Goal: Task Accomplishment & Management: Manage account settings

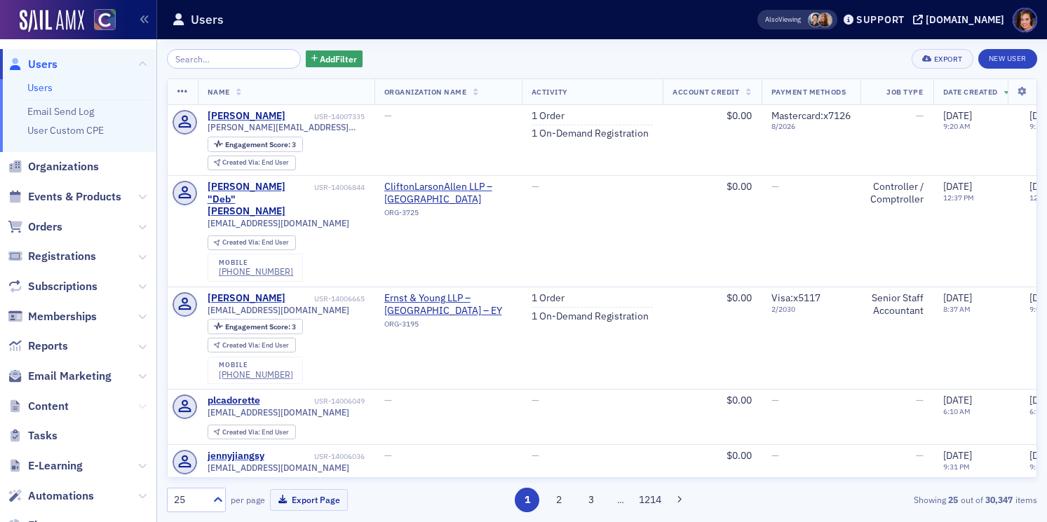
click at [139, 409] on icon at bounding box center [142, 406] width 8 height 8
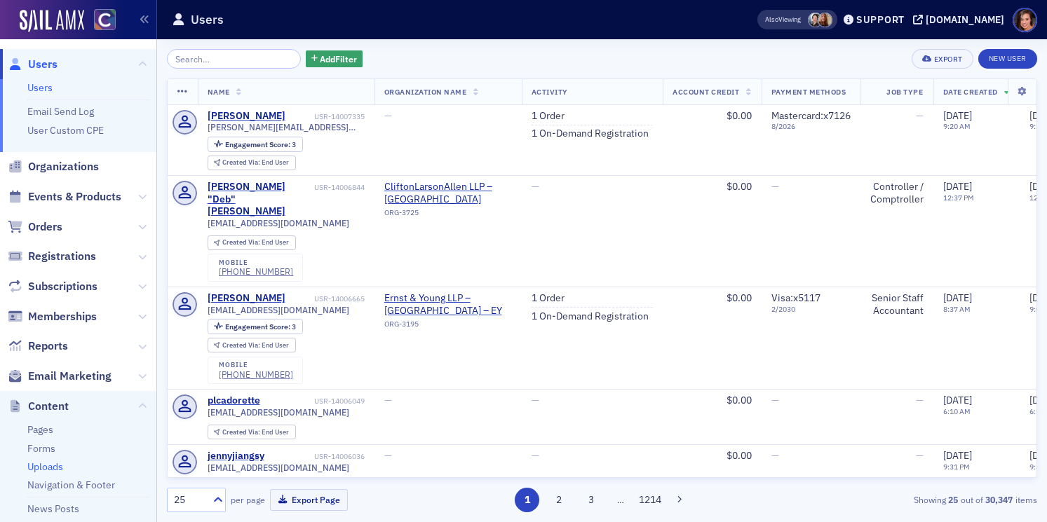
click at [38, 468] on link "Uploads" at bounding box center [45, 467] width 36 height 13
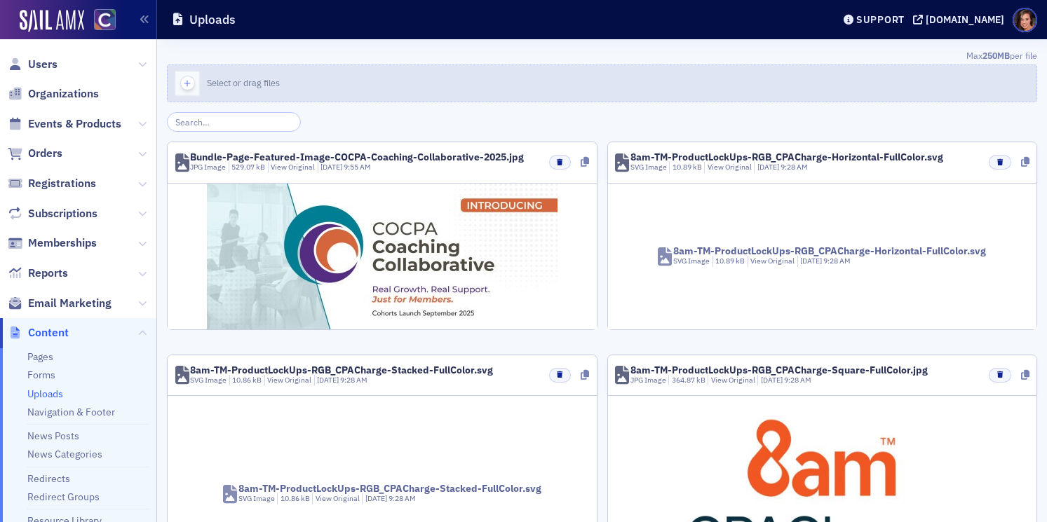
click at [264, 77] on span "Select or drag files" at bounding box center [243, 82] width 73 height 11
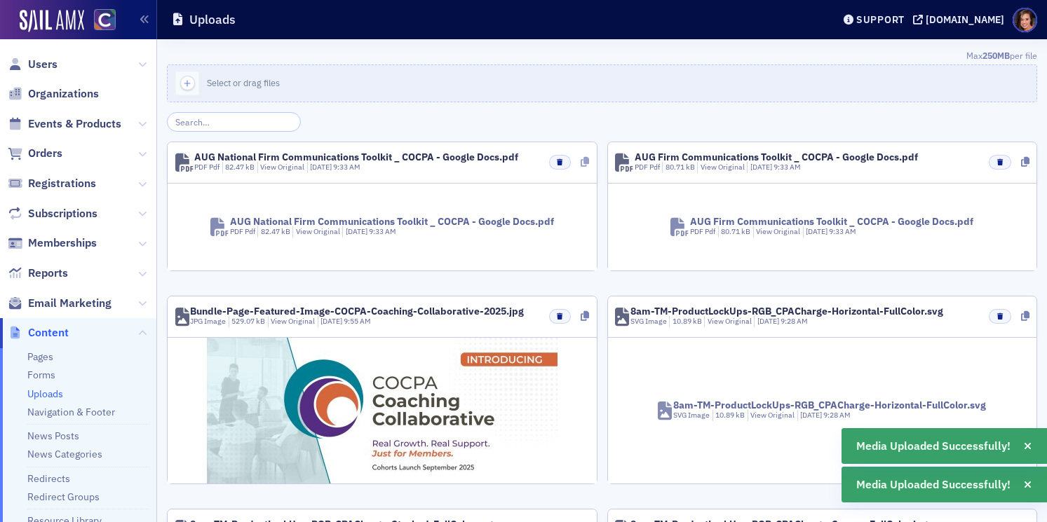
click at [585, 166] on icon at bounding box center [584, 162] width 8 height 10
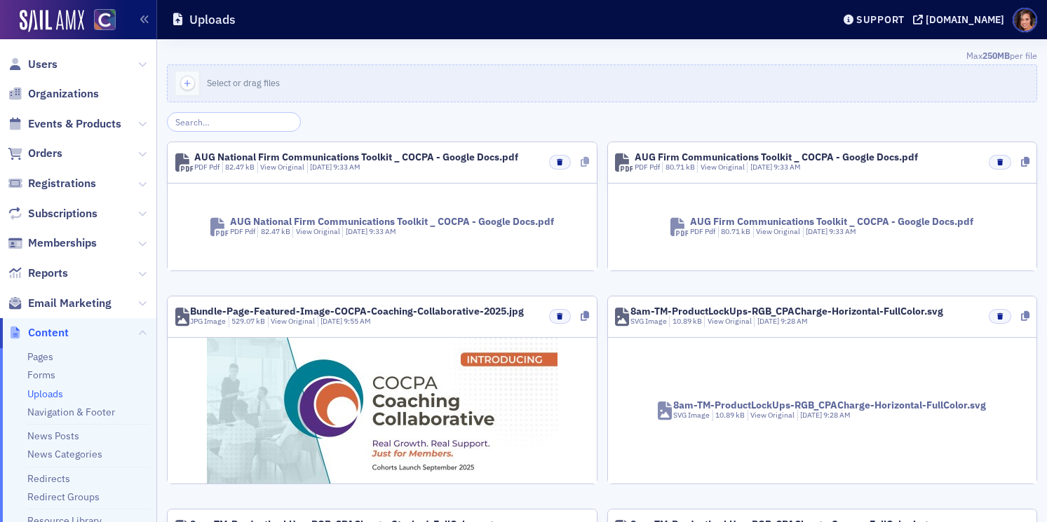
click at [584, 160] on icon at bounding box center [584, 162] width 8 height 10
click at [1022, 164] on icon at bounding box center [1025, 162] width 8 height 10
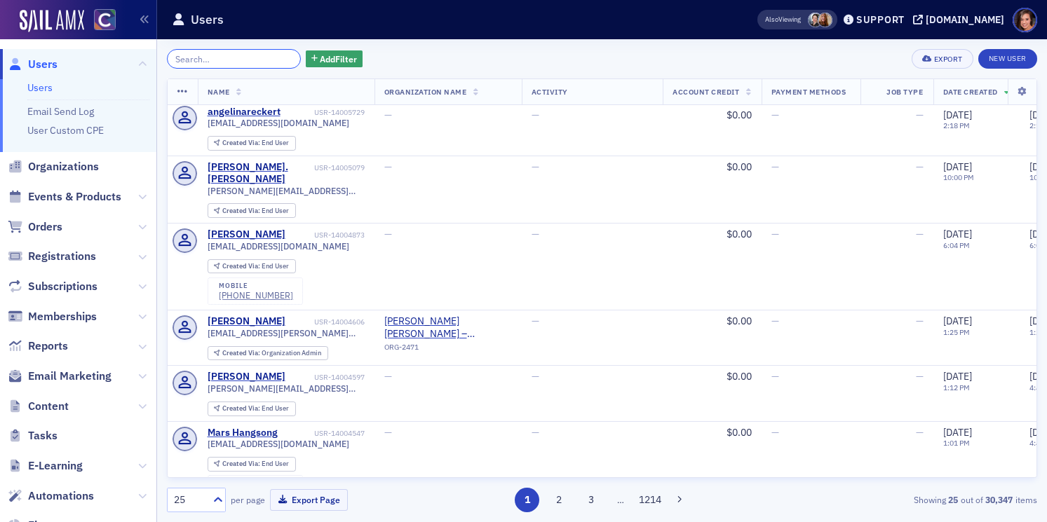
scroll to position [481, 0]
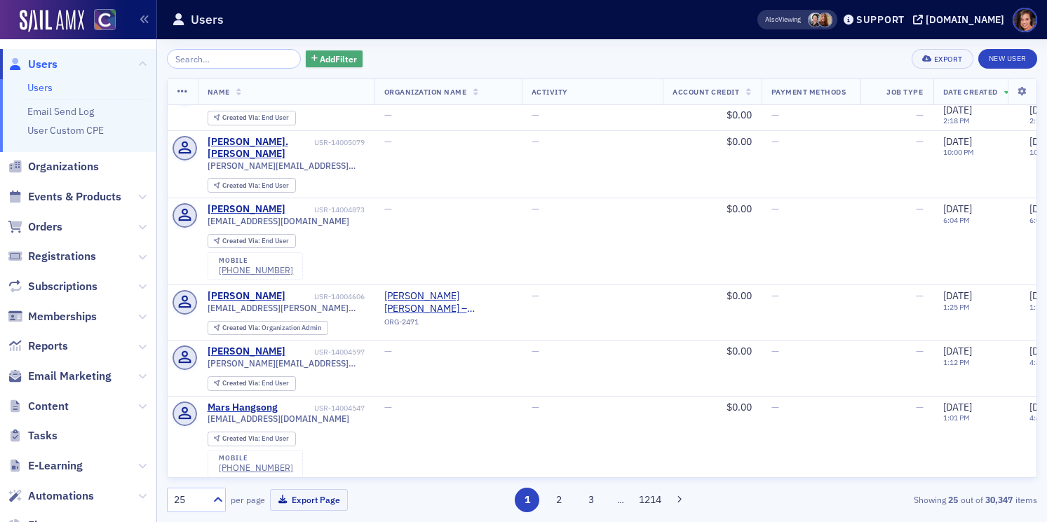
click at [326, 62] on span "Add Filter" at bounding box center [338, 59] width 37 height 13
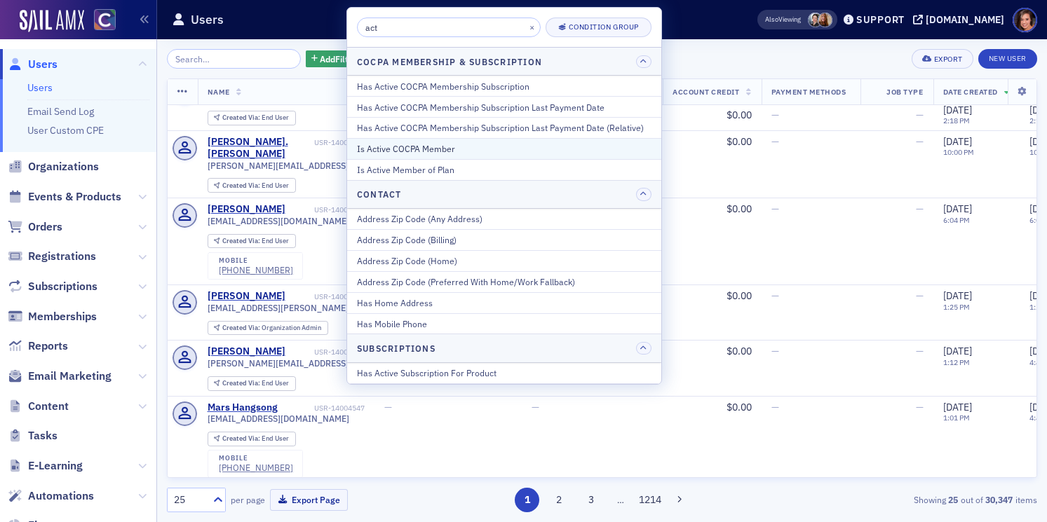
type input "act"
click at [442, 143] on div "Is Active COCPA Member" at bounding box center [504, 148] width 294 height 13
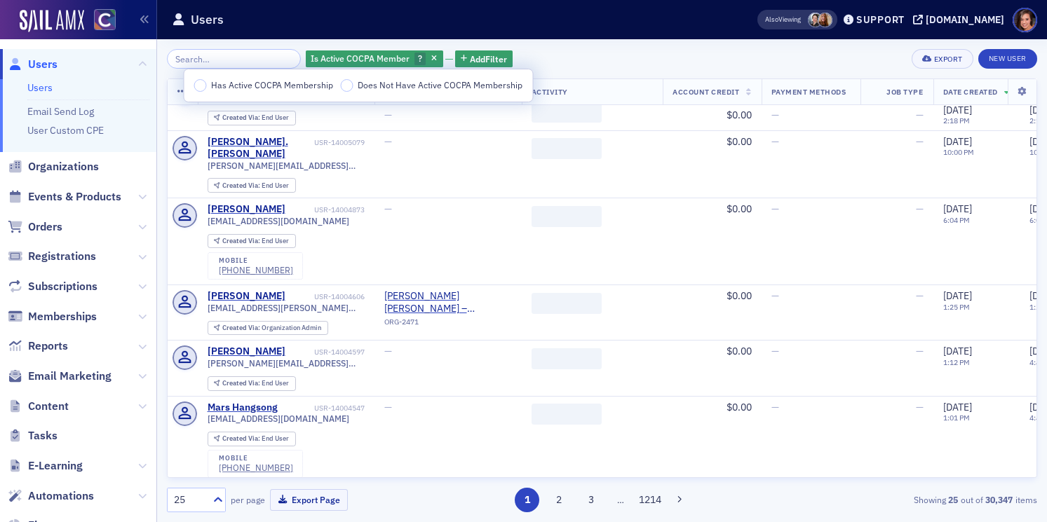
click at [238, 86] on span "Has Active COCPA Membership" at bounding box center [272, 84] width 122 height 11
click at [207, 86] on input "Has Active COCPA Membership" at bounding box center [200, 85] width 13 height 13
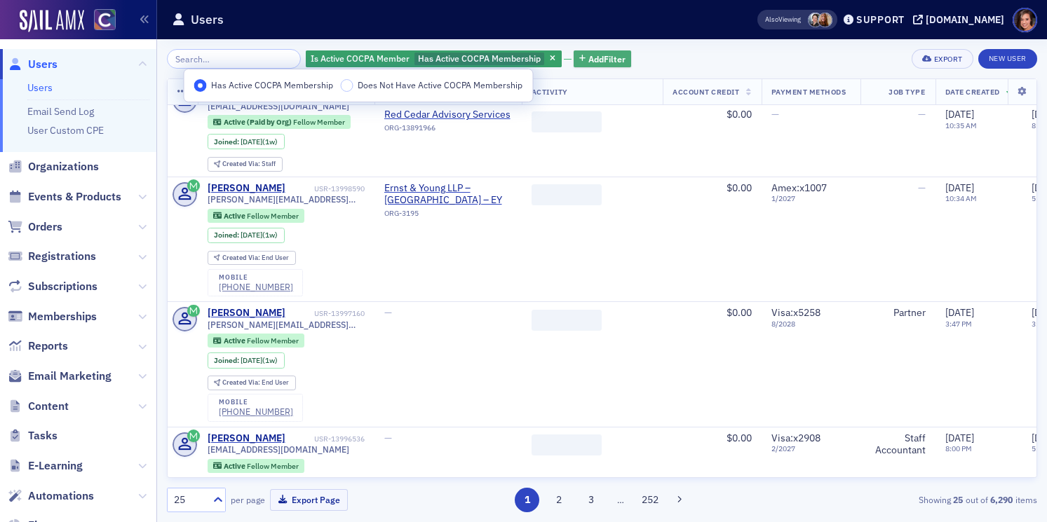
click at [590, 53] on span "Add Filter" at bounding box center [606, 59] width 37 height 13
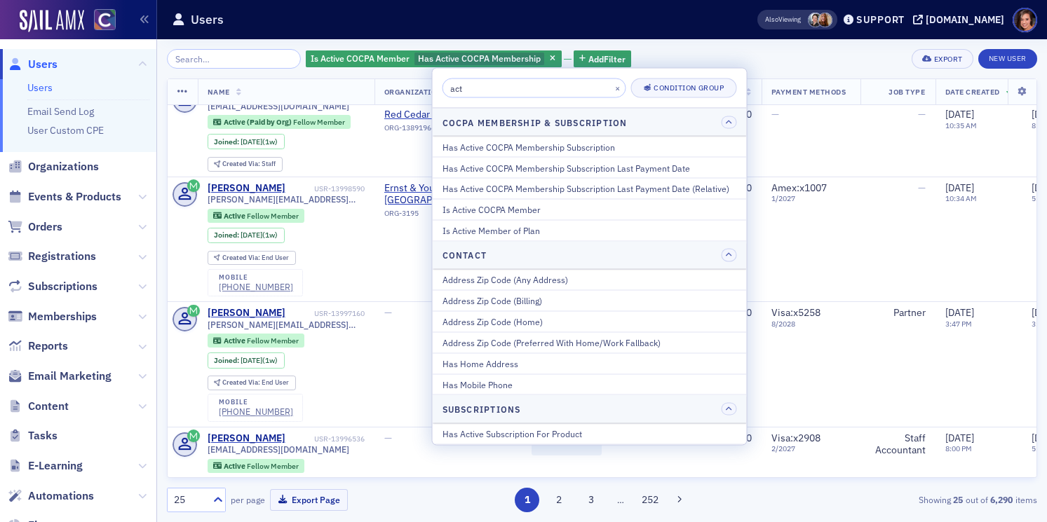
click at [479, 90] on input "act" at bounding box center [534, 89] width 184 height 20
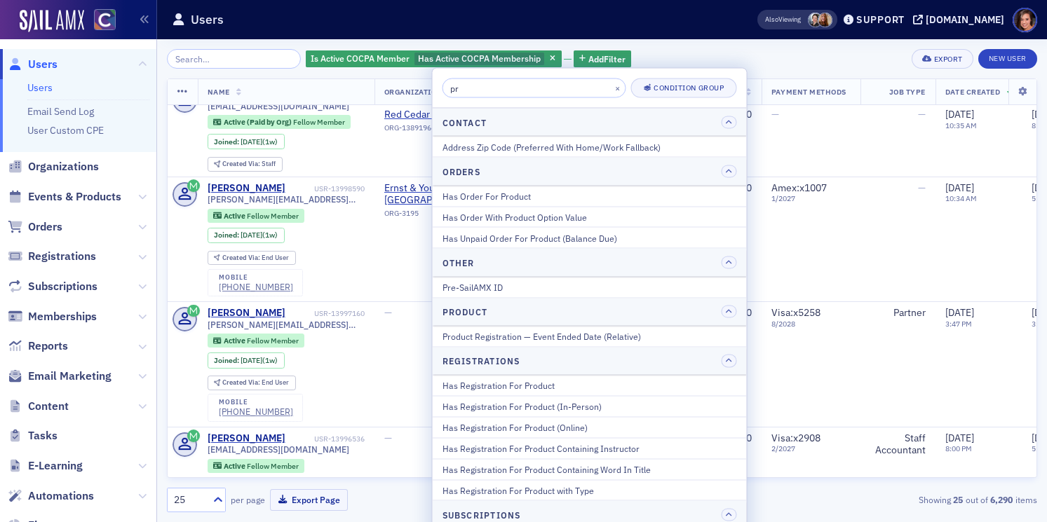
type input "p"
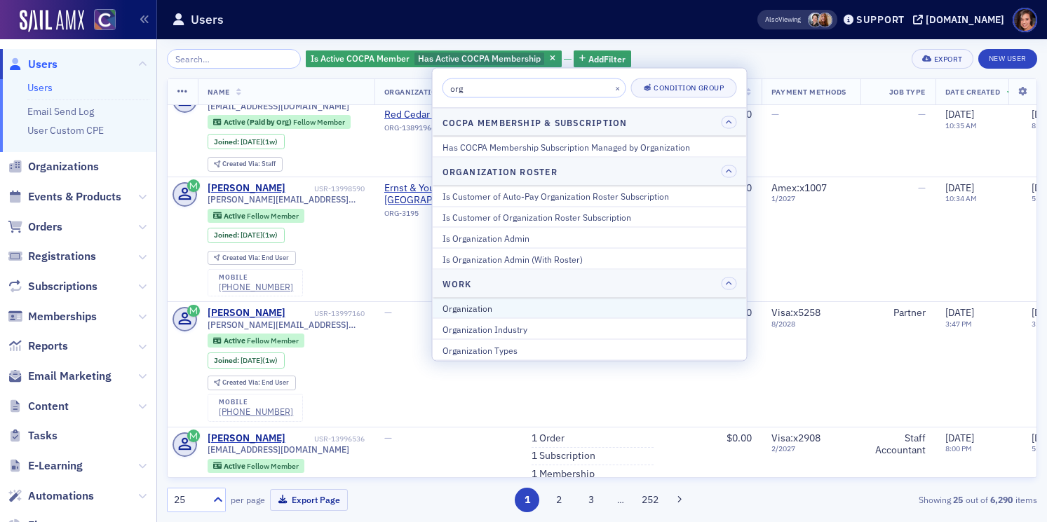
type input "org"
click at [520, 309] on div "Organization" at bounding box center [589, 307] width 294 height 13
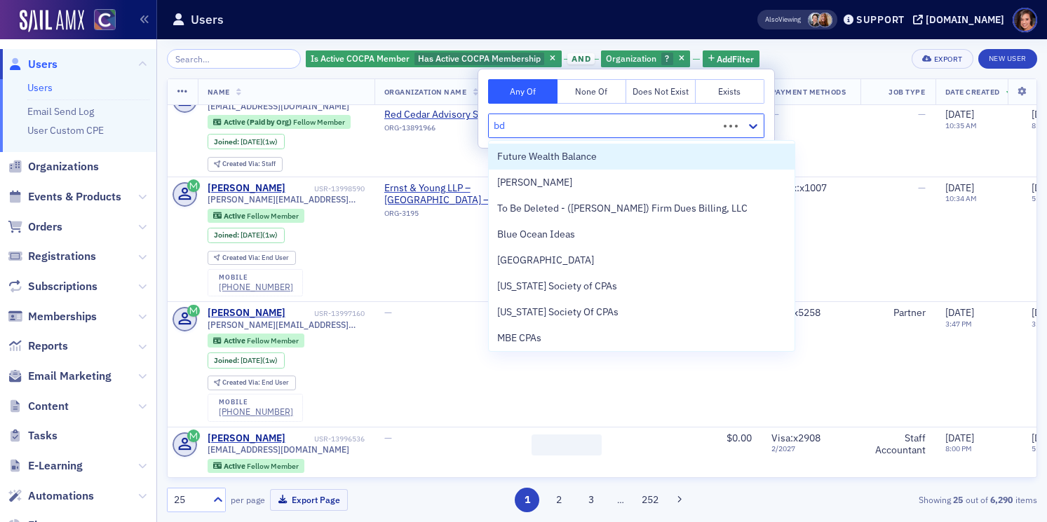
type input "bdo"
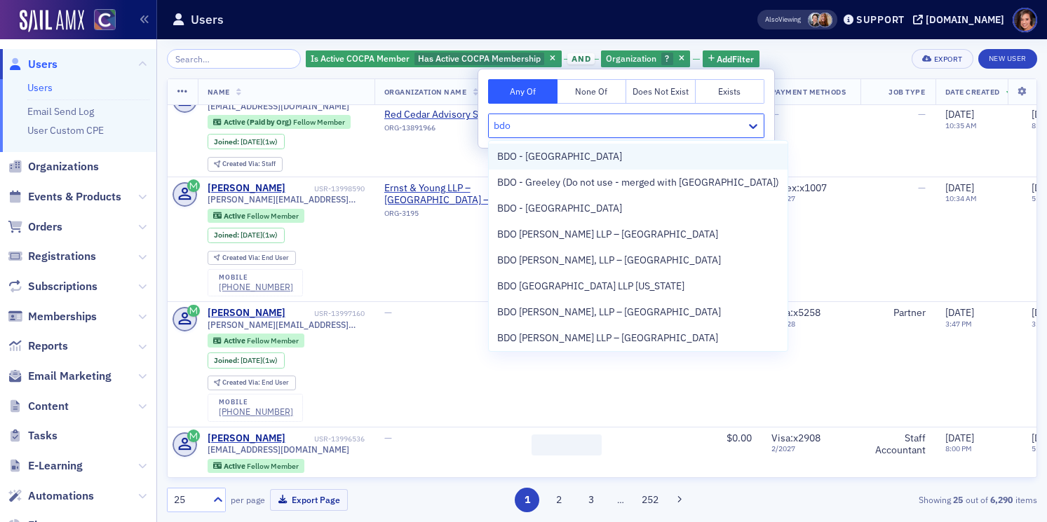
click at [550, 157] on span "BDO - [GEOGRAPHIC_DATA]" at bounding box center [559, 156] width 125 height 15
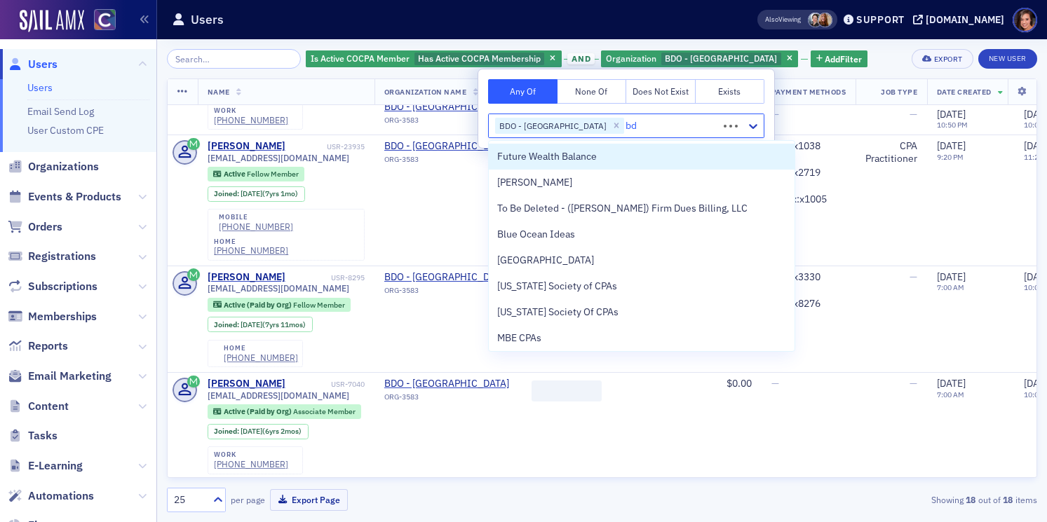
type input "bdo"
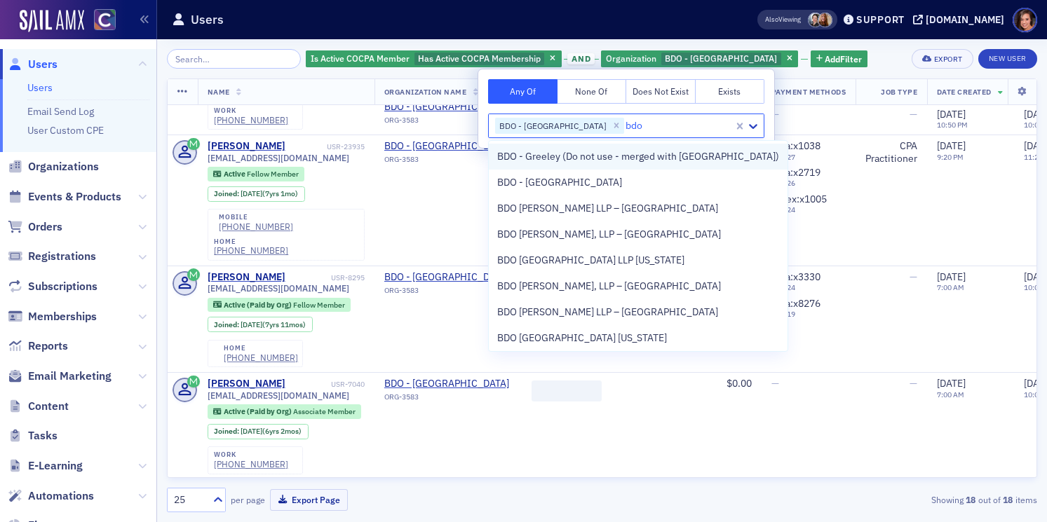
click at [554, 164] on div "BDO - Greeley (Do not use - merged with [GEOGRAPHIC_DATA])" at bounding box center [638, 157] width 299 height 26
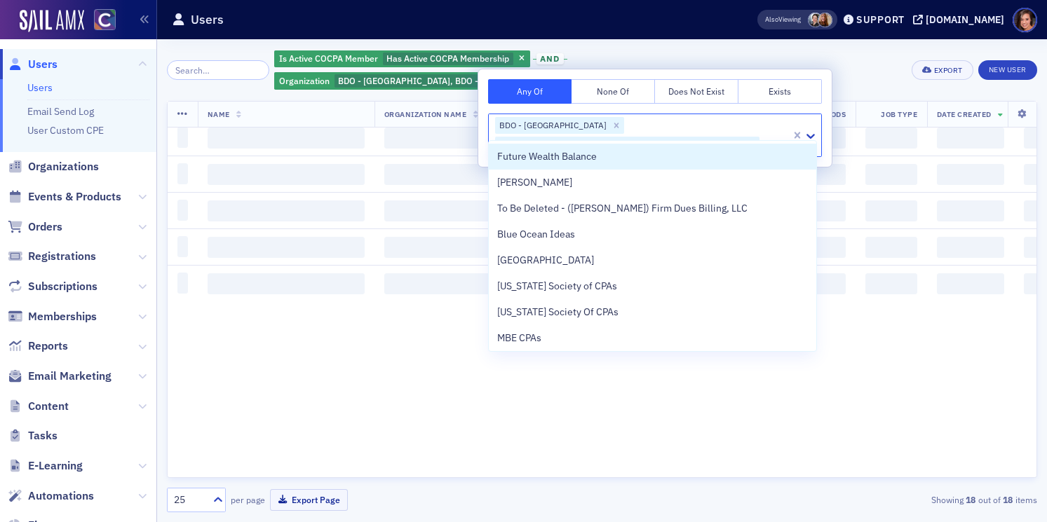
type input "bd"
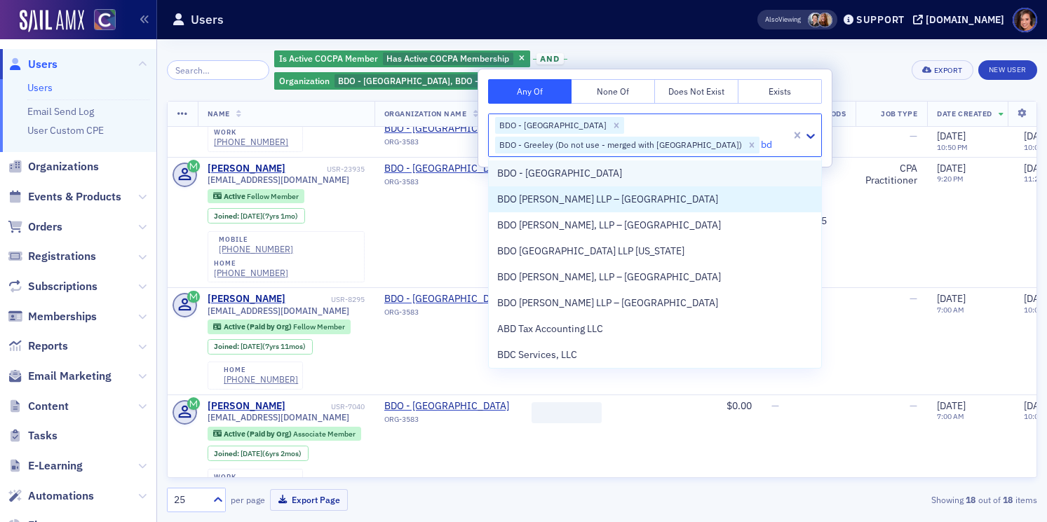
click at [559, 182] on div "BDO - [GEOGRAPHIC_DATA]" at bounding box center [655, 174] width 332 height 26
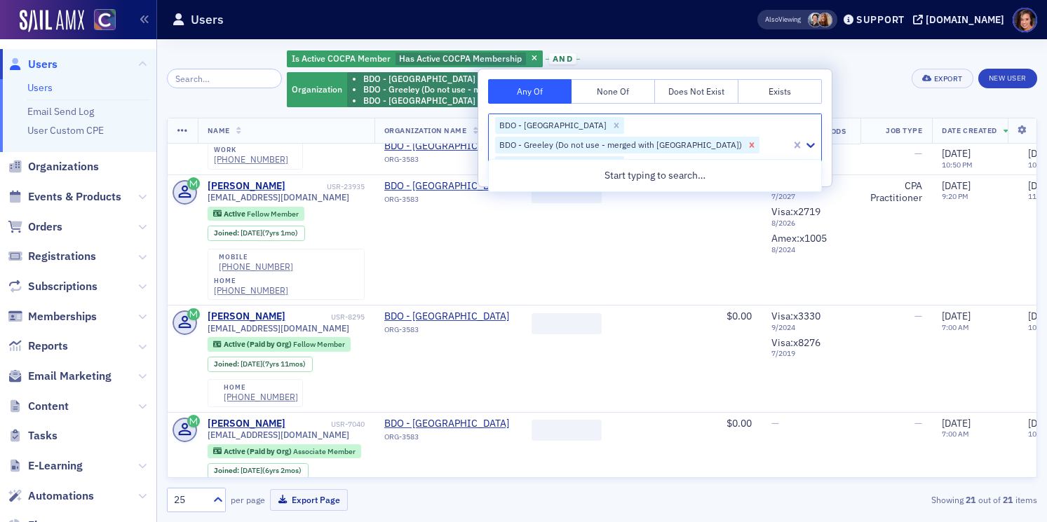
click at [756, 140] on icon "Remove BDO - Greeley (Do not use - merged with Denver)" at bounding box center [752, 145] width 10 height 10
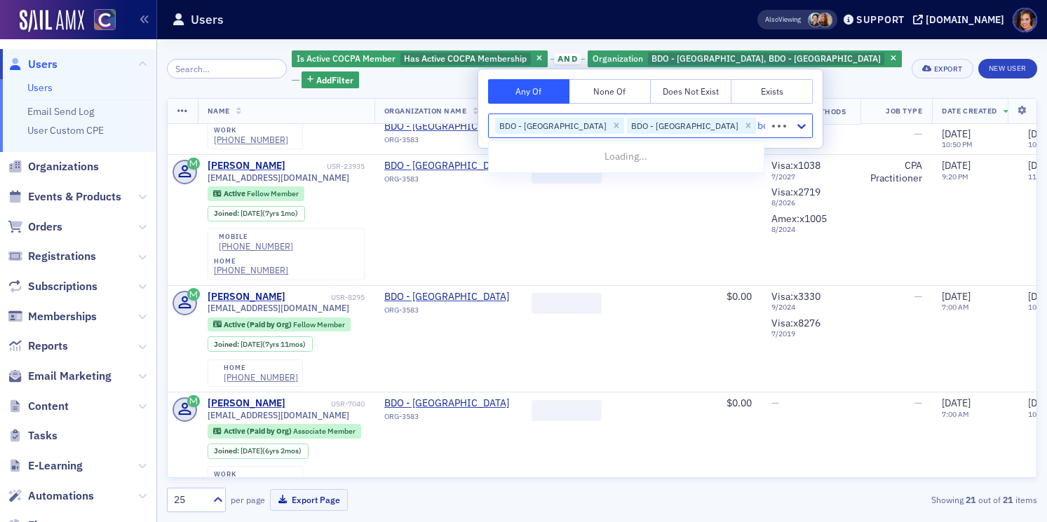
type input "bdo"
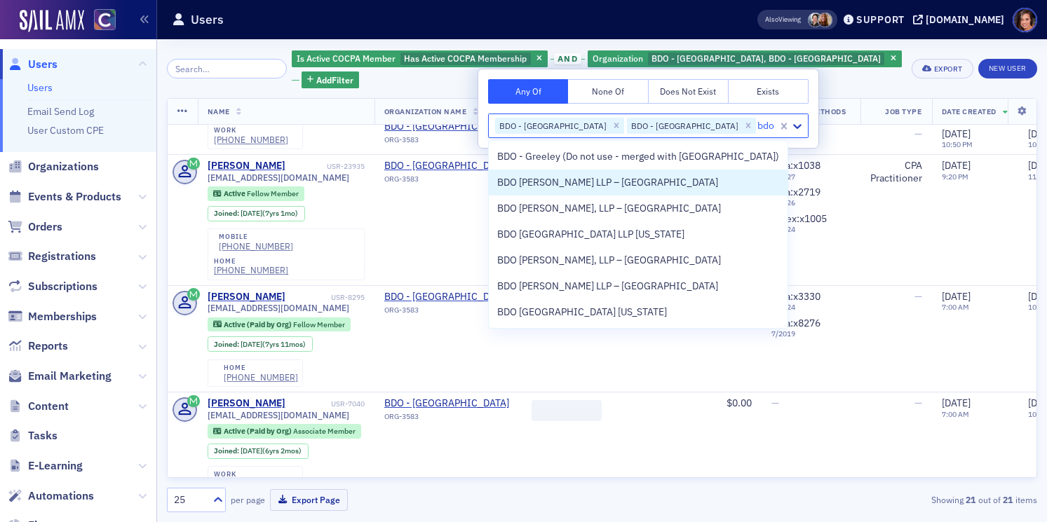
click at [707, 179] on div "BDO [PERSON_NAME] LLP – [GEOGRAPHIC_DATA]" at bounding box center [638, 182] width 282 height 15
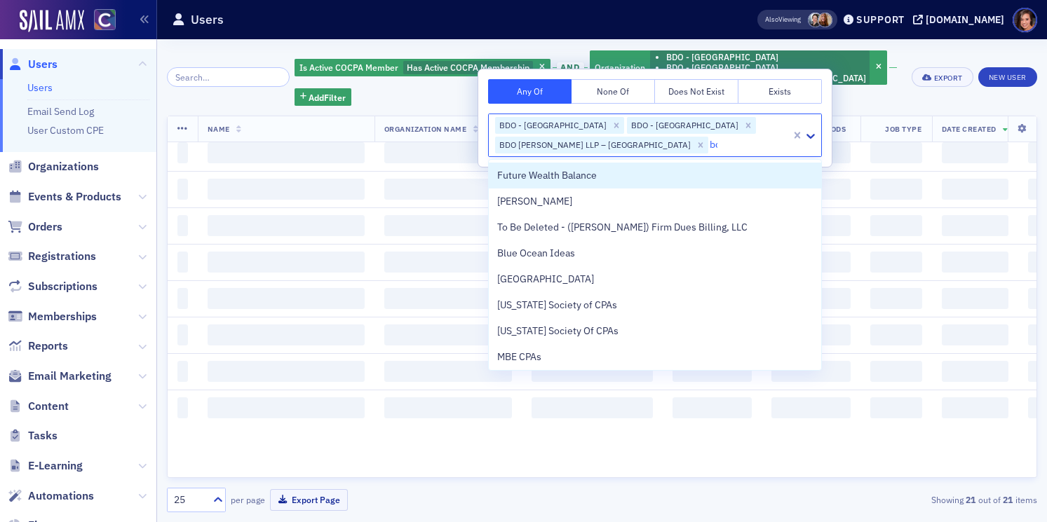
type input "bdo"
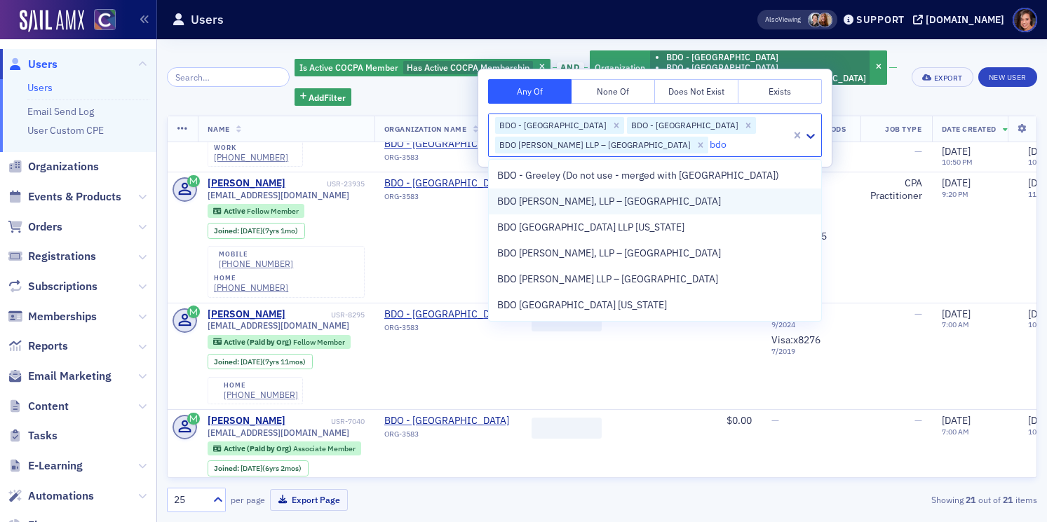
click at [674, 202] on div "BDO [PERSON_NAME], LLP – [GEOGRAPHIC_DATA]" at bounding box center [654, 201] width 315 height 15
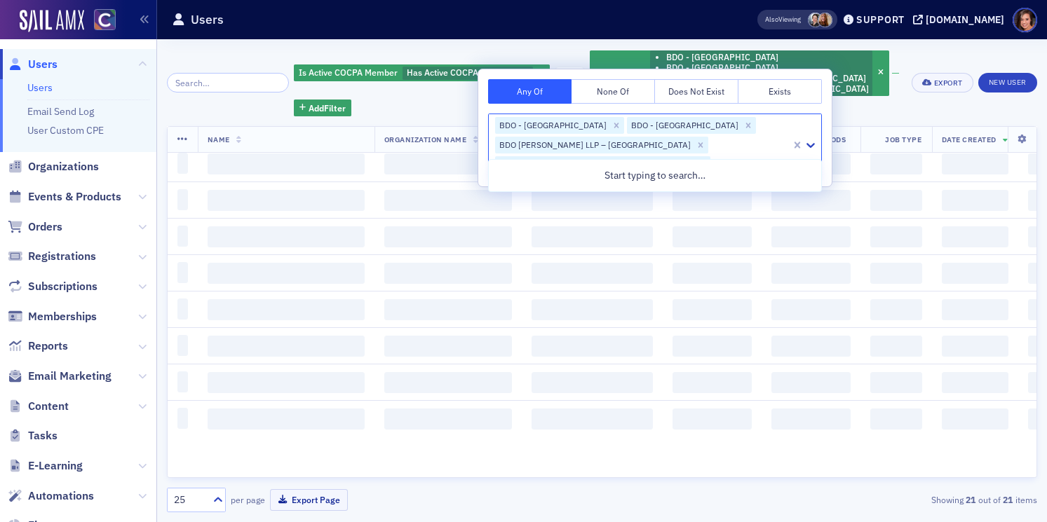
type input "bdo"
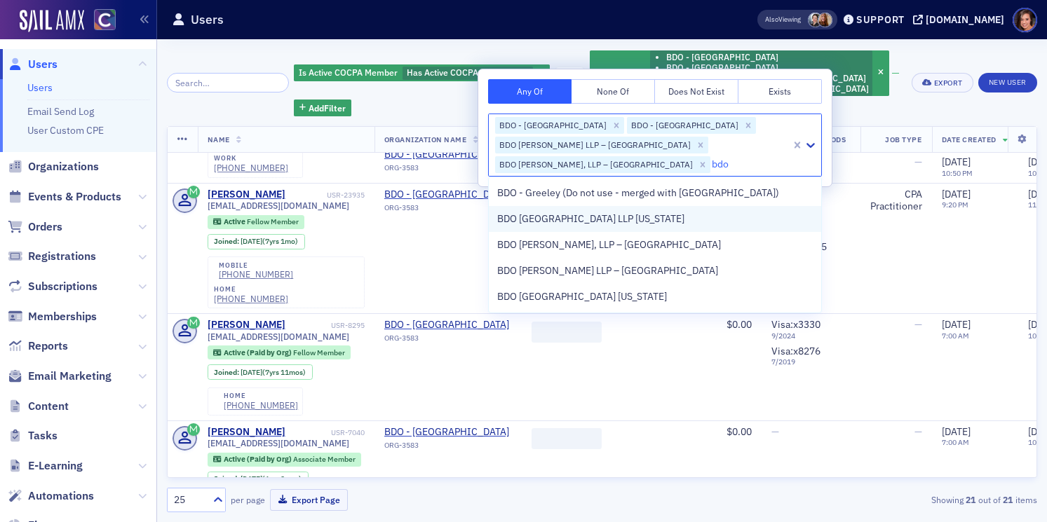
click at [634, 226] on div "BDO [GEOGRAPHIC_DATA] LLP [US_STATE]" at bounding box center [655, 219] width 332 height 26
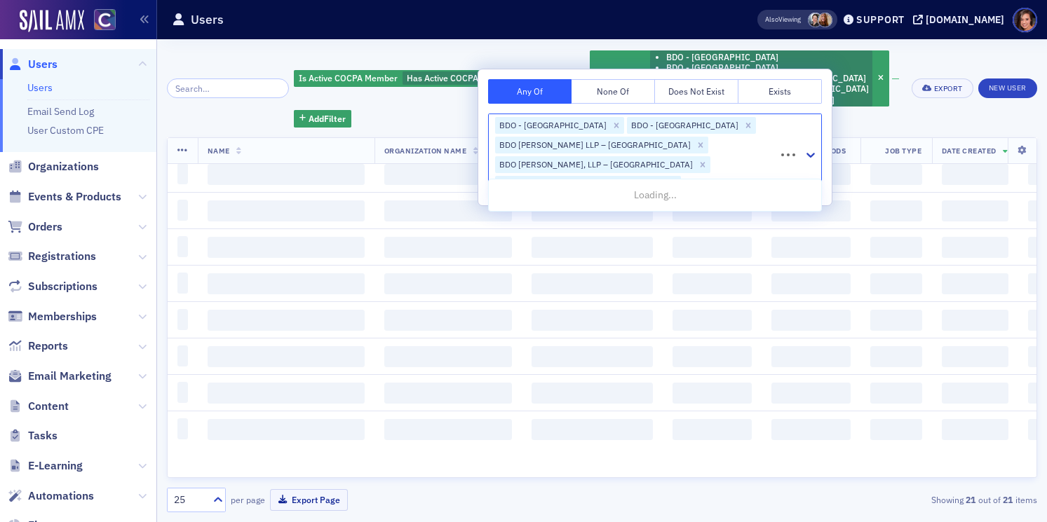
type input "bdo"
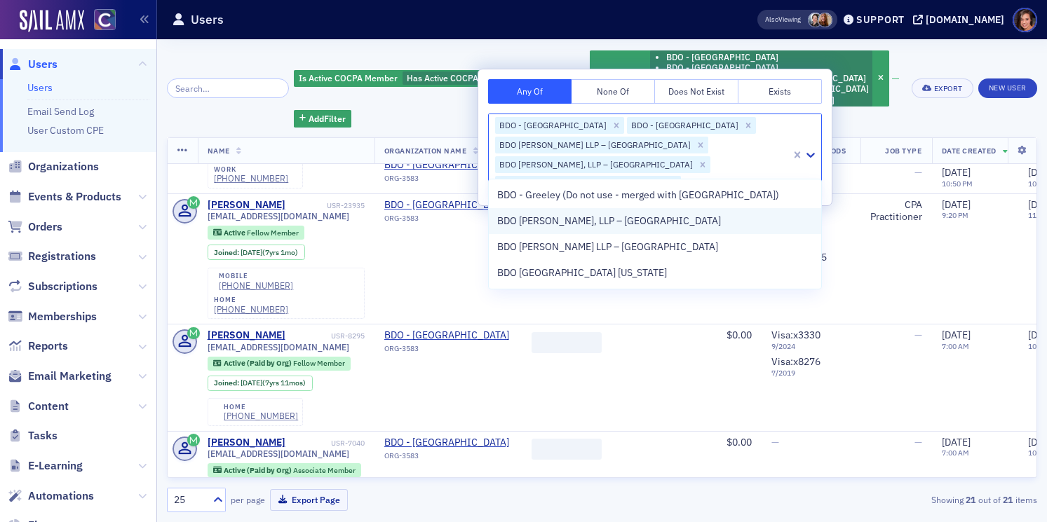
click at [618, 229] on div "BDO [PERSON_NAME], LLP – [GEOGRAPHIC_DATA]" at bounding box center [655, 221] width 332 height 26
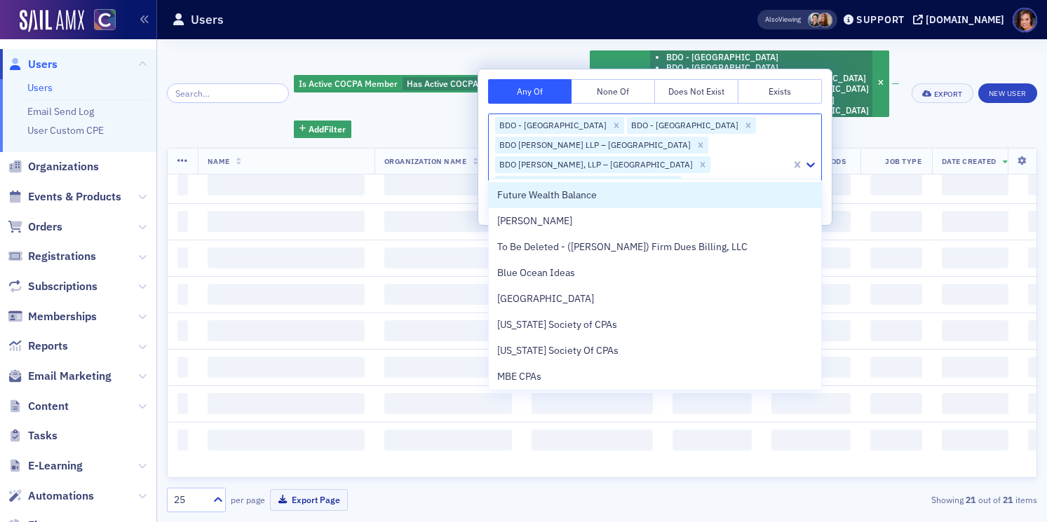
type input "bdo"
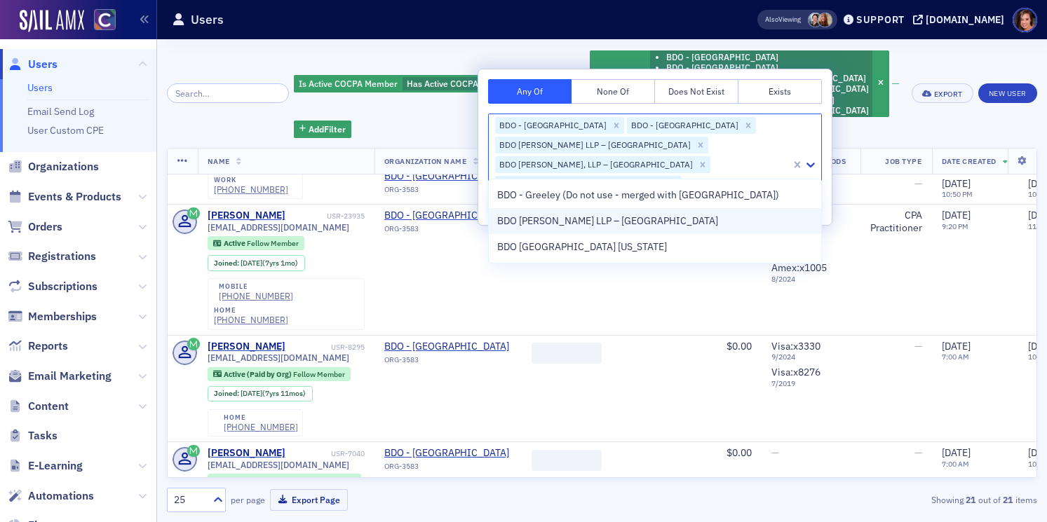
click at [607, 225] on span "BDO [PERSON_NAME] LLP – [GEOGRAPHIC_DATA]" at bounding box center [607, 221] width 221 height 15
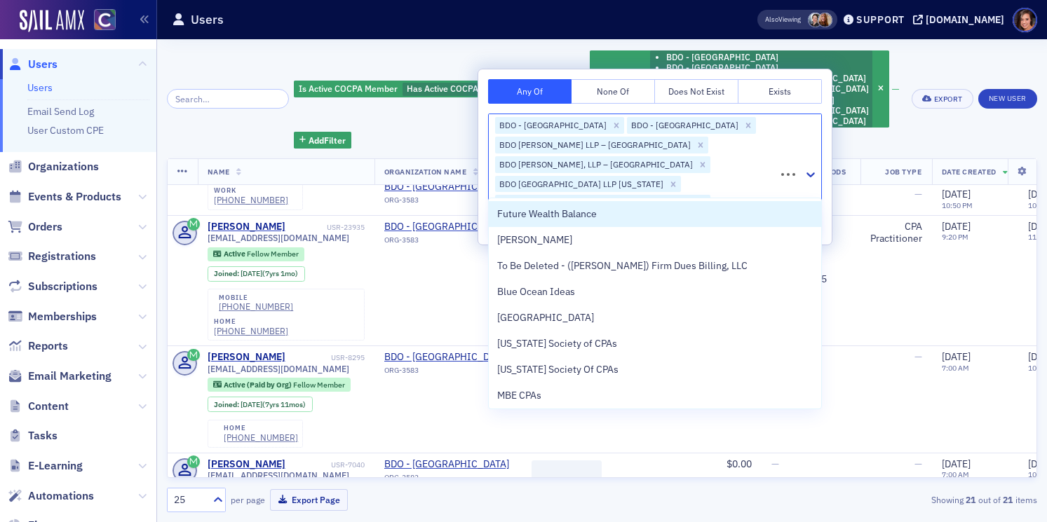
type input "bdo"
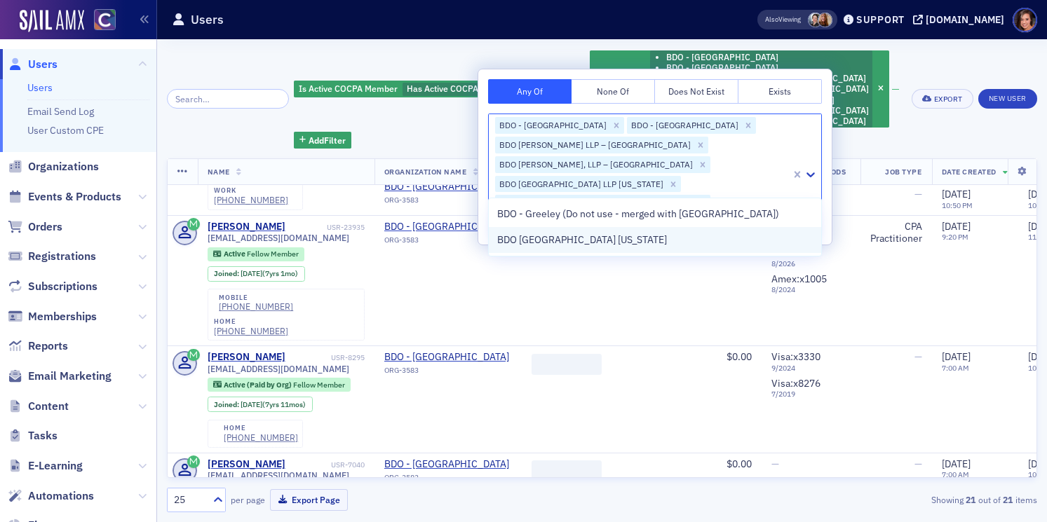
click at [581, 244] on span "BDO [GEOGRAPHIC_DATA] [US_STATE]" at bounding box center [582, 240] width 170 height 15
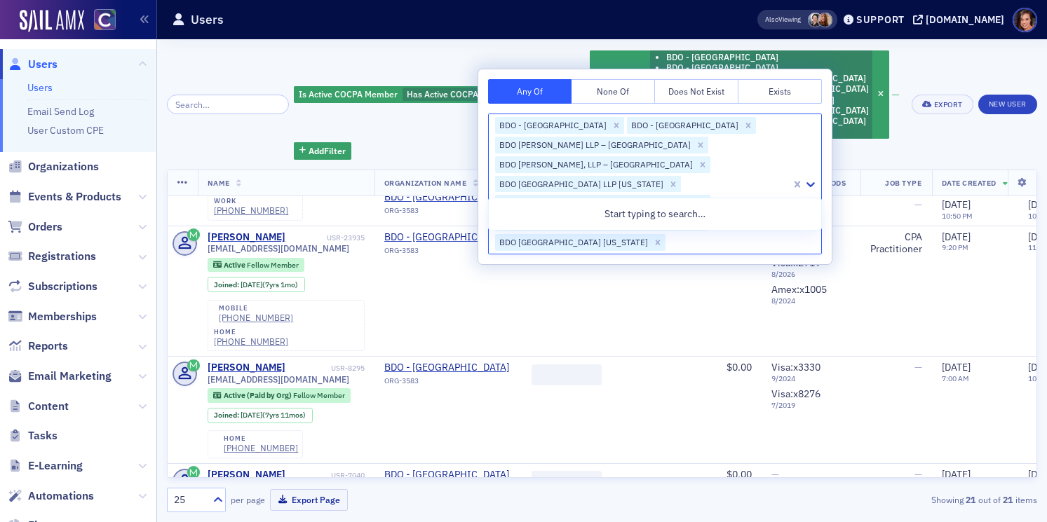
click at [862, 62] on div "Is Active COCPA Member Has Active COCPA Membership and Organization BDO - [GEOG…" at bounding box center [598, 104] width 608 height 111
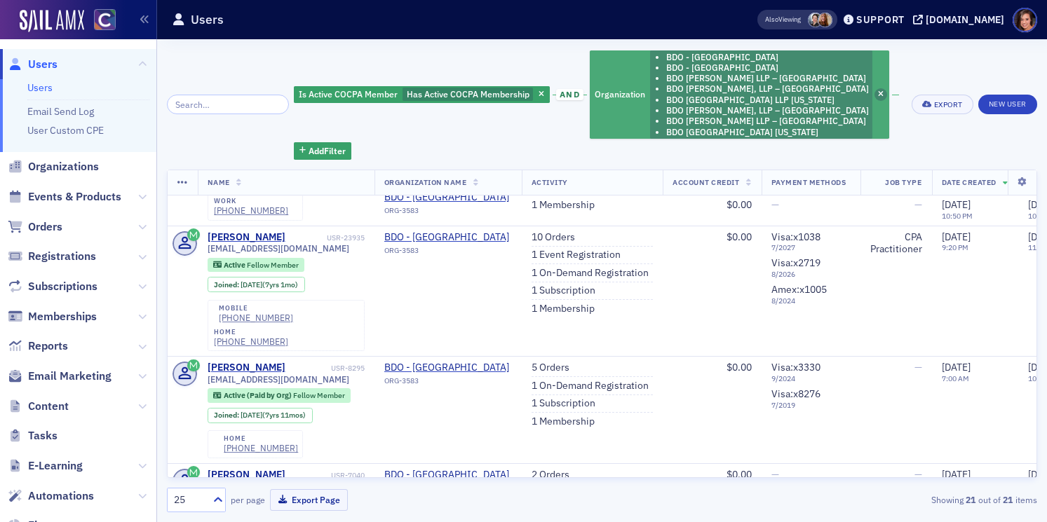
click at [878, 93] on icon "button" at bounding box center [881, 95] width 6 height 8
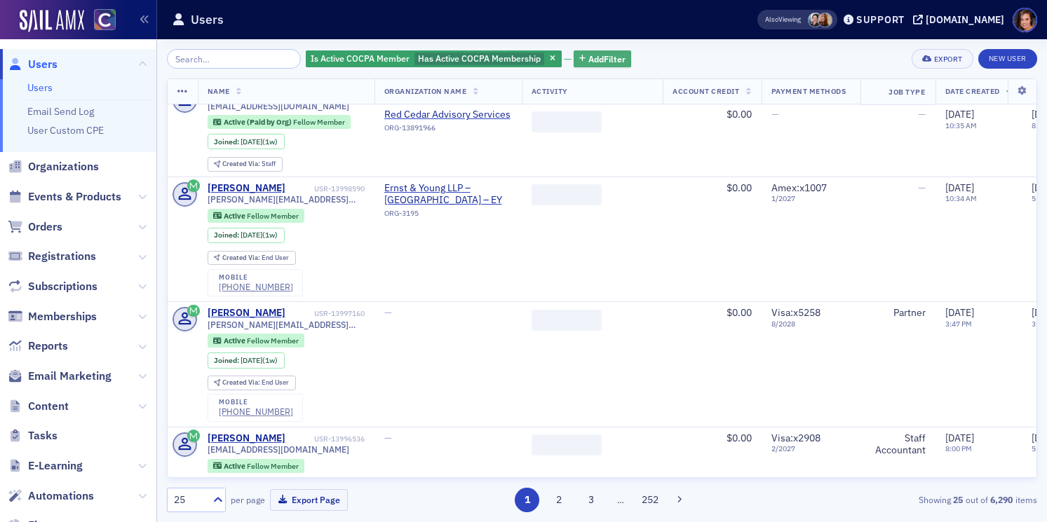
click at [606, 58] on span "Add Filter" at bounding box center [606, 59] width 37 height 13
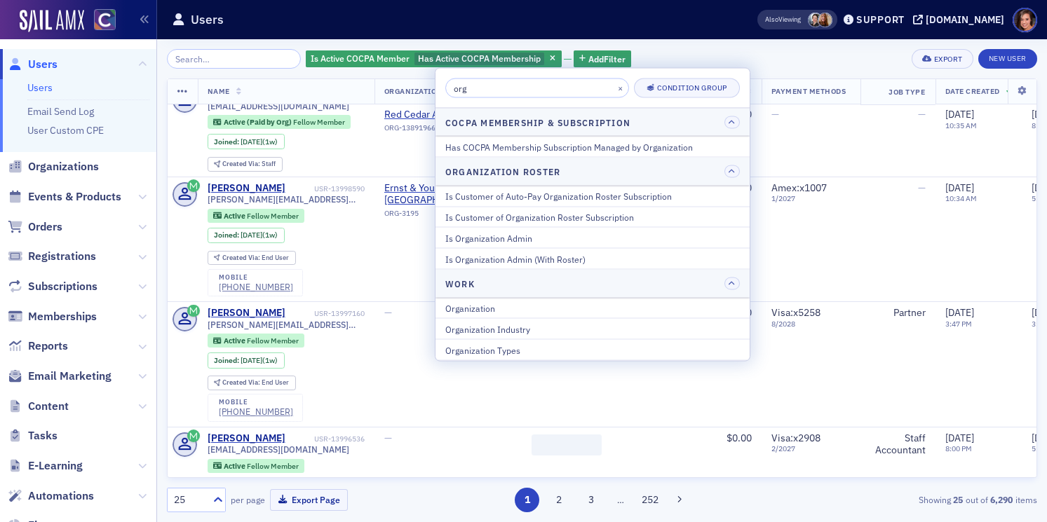
click at [572, 81] on input "org" at bounding box center [537, 89] width 184 height 20
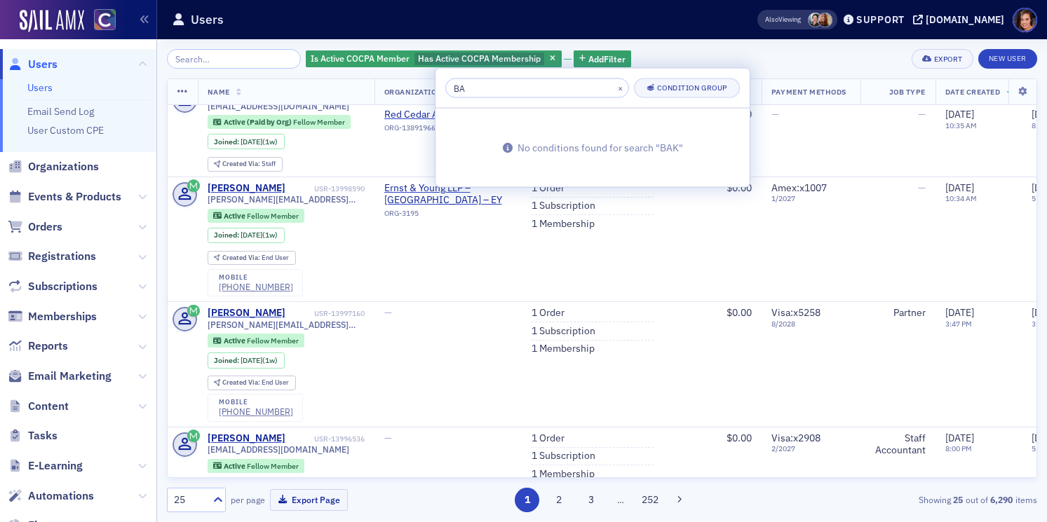
type input "B"
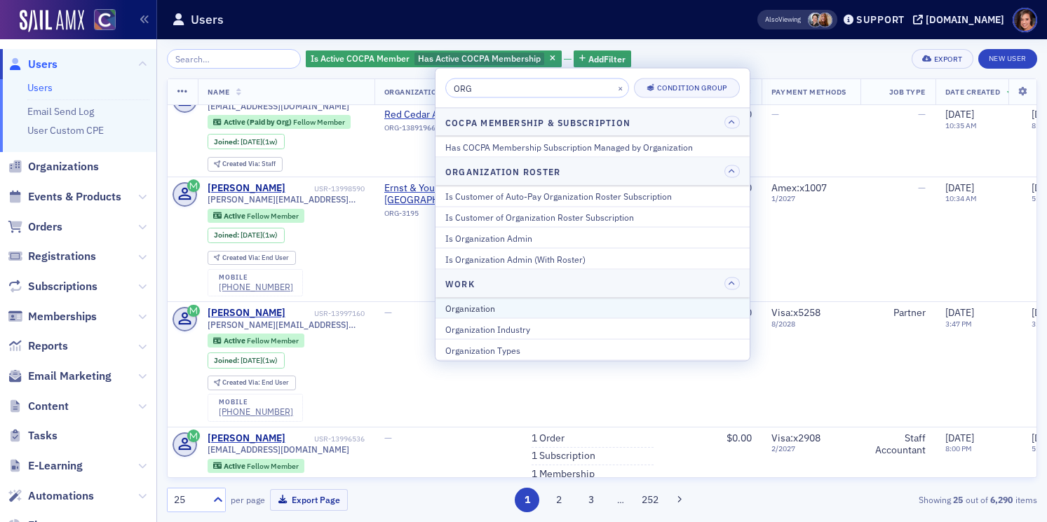
type input "ORG"
click at [557, 311] on div "Organization" at bounding box center [592, 307] width 294 height 13
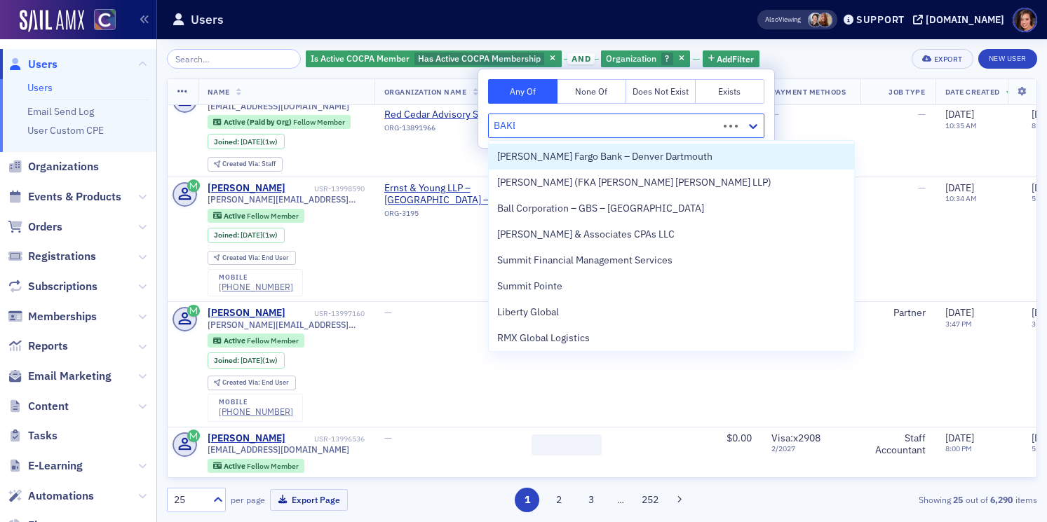
type input "[PERSON_NAME]"
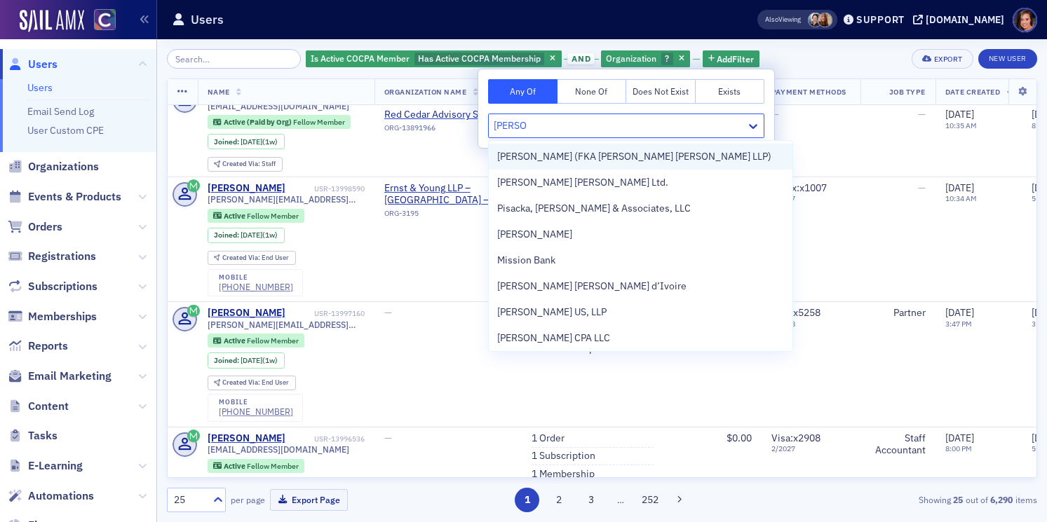
click at [602, 160] on span "[PERSON_NAME] (FKA [PERSON_NAME] [PERSON_NAME] LLP)" at bounding box center [634, 156] width 274 height 15
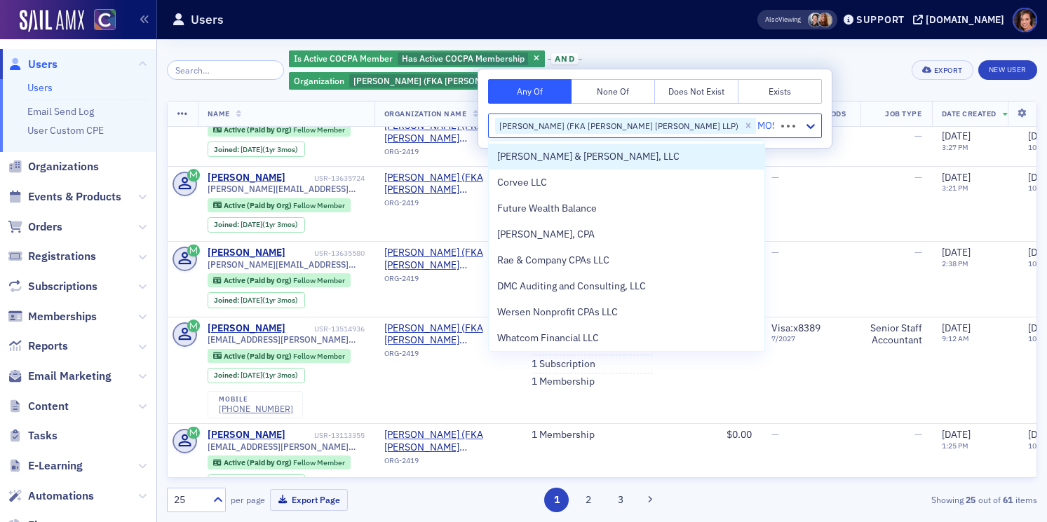
type input "[PERSON_NAME]"
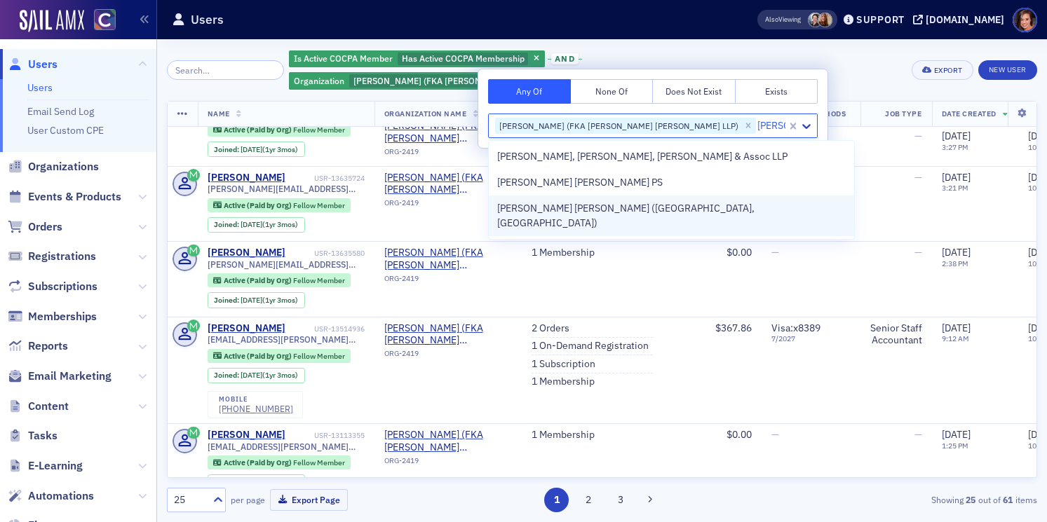
click at [643, 215] on div "[PERSON_NAME] [PERSON_NAME] ([GEOGRAPHIC_DATA], [GEOGRAPHIC_DATA])" at bounding box center [671, 215] width 348 height 29
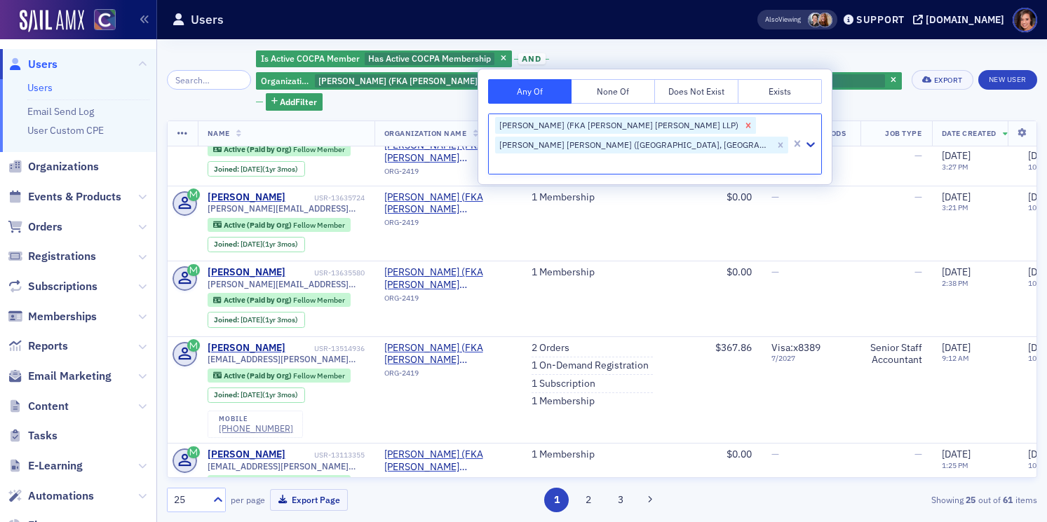
click at [743, 124] on icon "Remove Baker Tilly (FKA Moss Adams LLP)" at bounding box center [748, 126] width 10 height 10
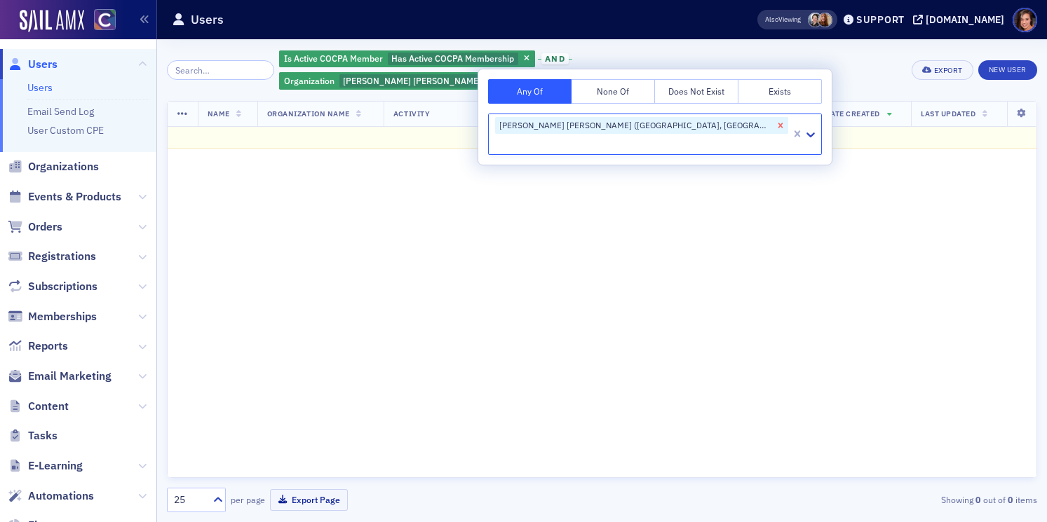
click at [775, 123] on icon "Remove Moss Adams (Albuquerque, NM)" at bounding box center [780, 126] width 10 height 10
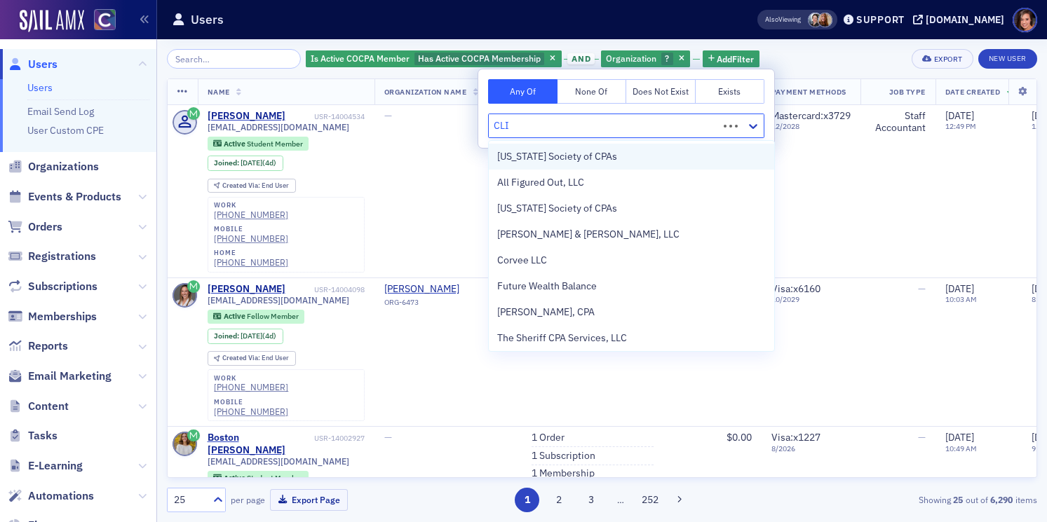
type input "CLIF"
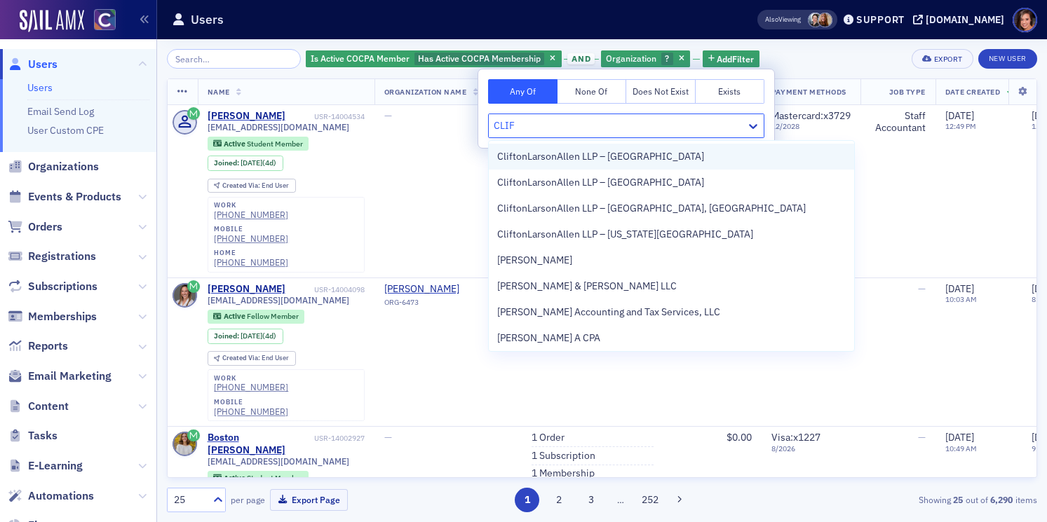
click at [586, 155] on span "CliftonLarsonAllen LLP – [GEOGRAPHIC_DATA]" at bounding box center [600, 156] width 207 height 15
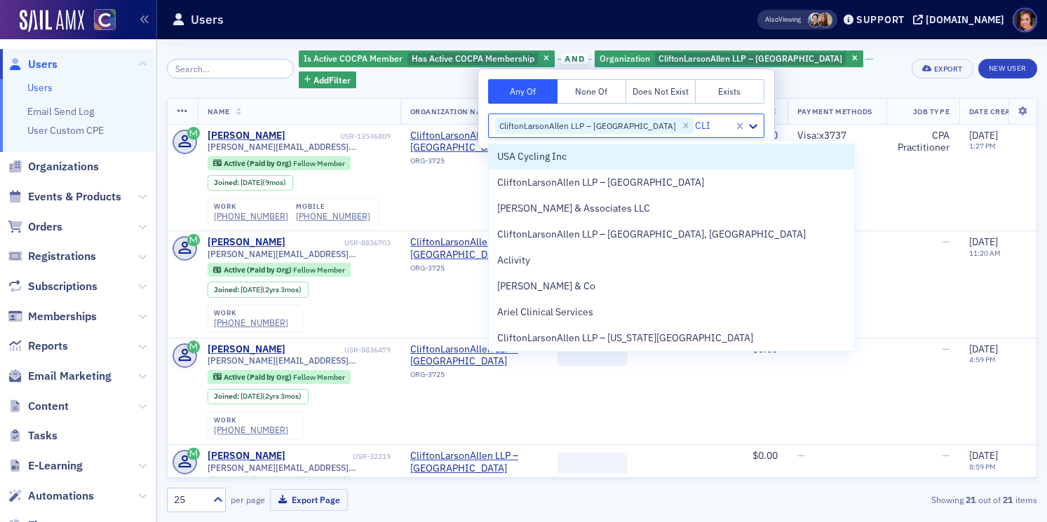
type input "CLIF"
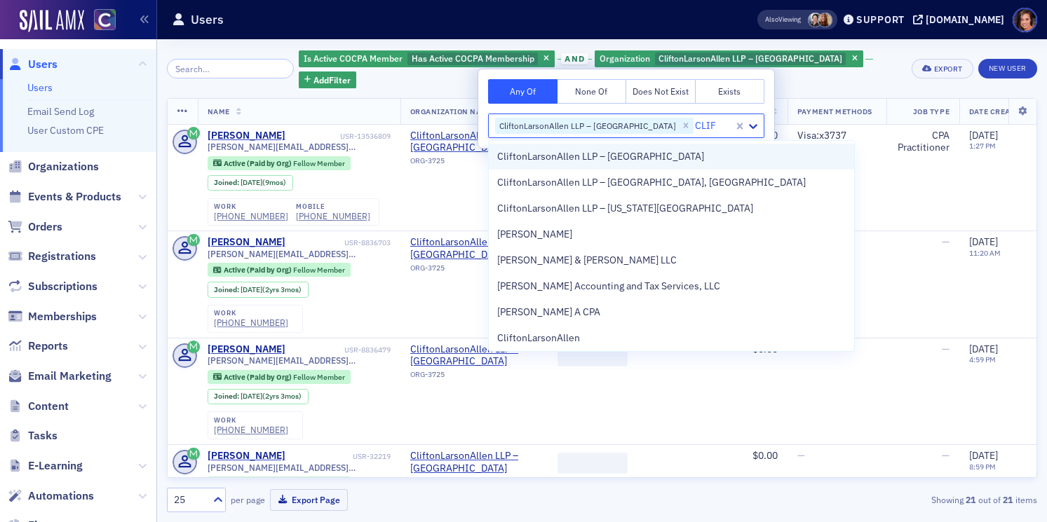
click at [571, 156] on span "CliftonLarsonAllen LLP – [GEOGRAPHIC_DATA]" at bounding box center [600, 156] width 207 height 15
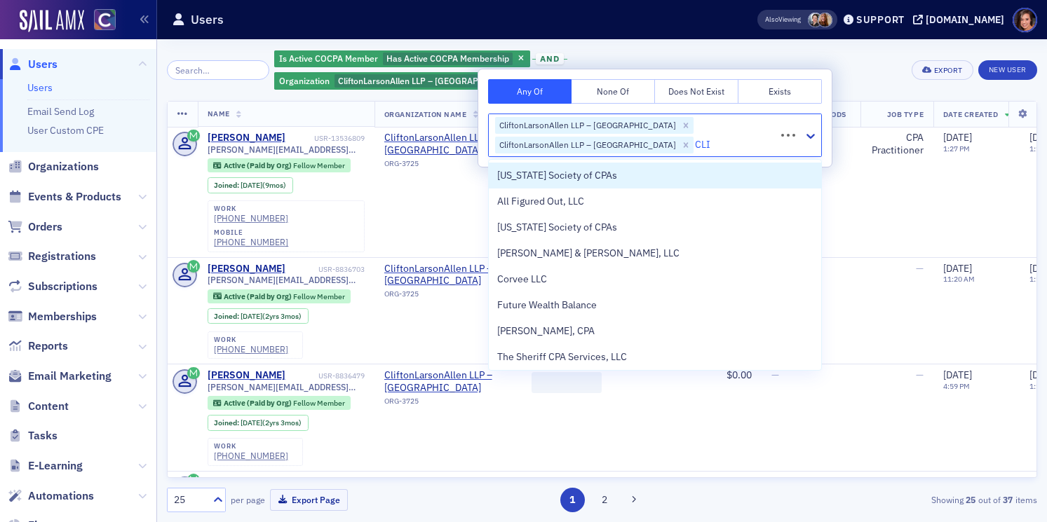
type input "CLIF"
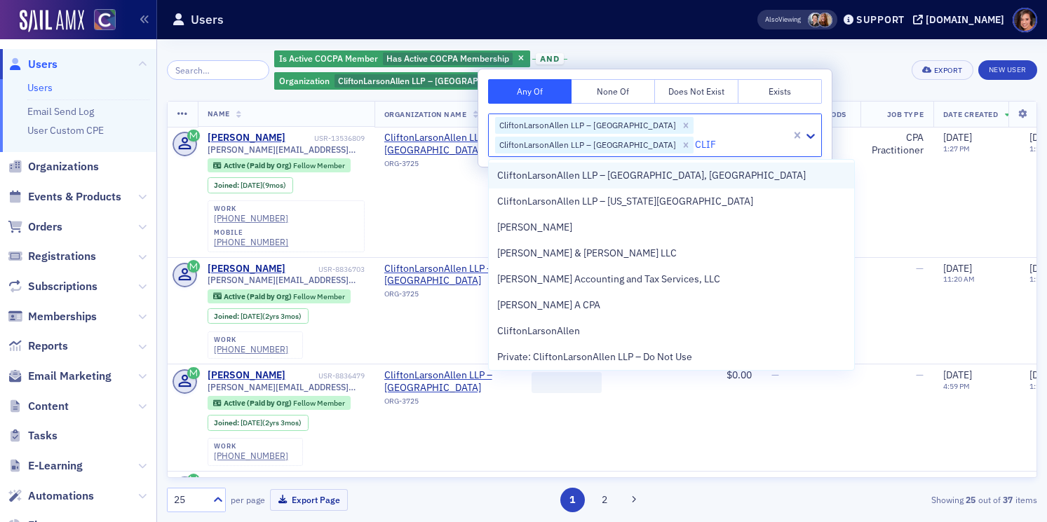
click at [562, 173] on span "CliftonLarsonAllen LLP – [GEOGRAPHIC_DATA], [GEOGRAPHIC_DATA]" at bounding box center [651, 175] width 308 height 15
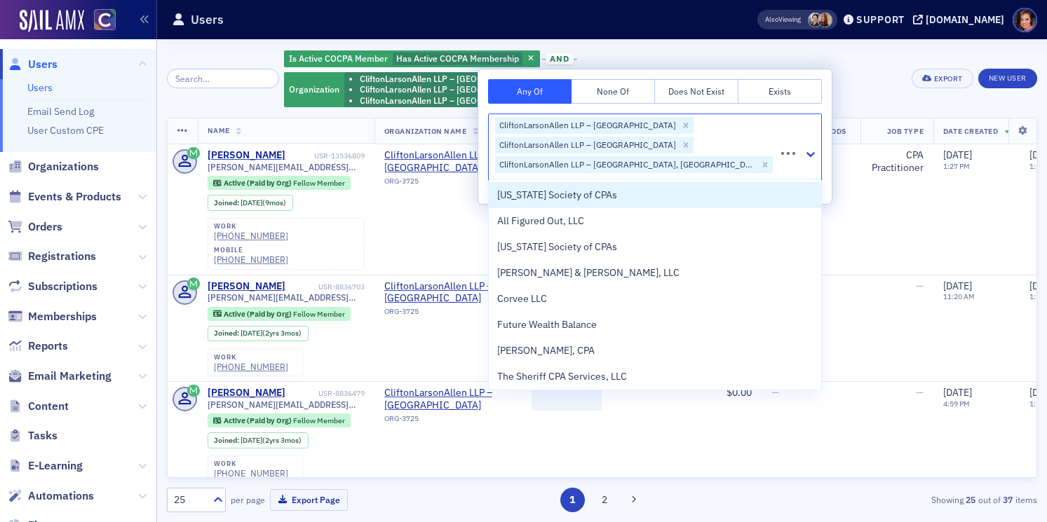
type input "CLIF"
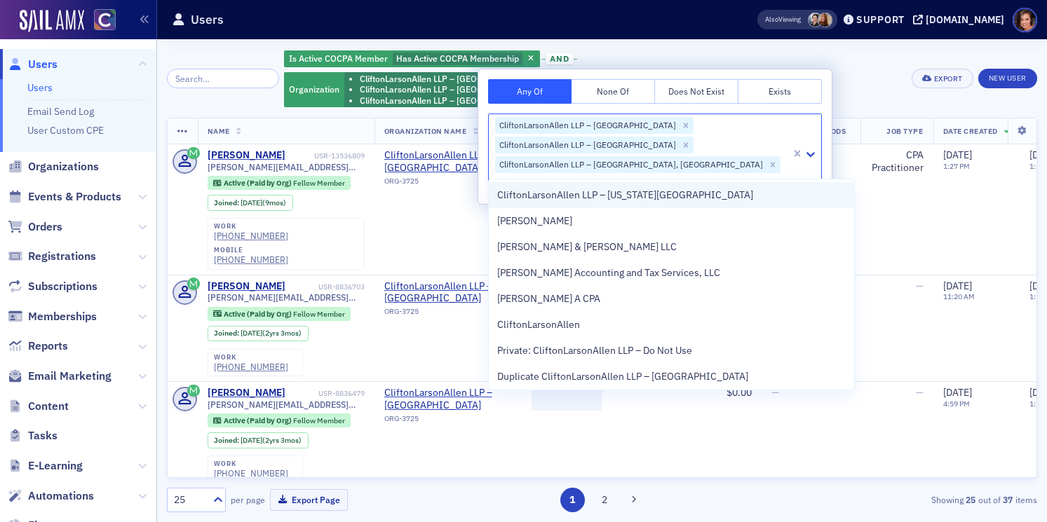
click at [559, 198] on span "CliftonLarsonAllen LLP – [US_STATE][GEOGRAPHIC_DATA]" at bounding box center [625, 195] width 256 height 15
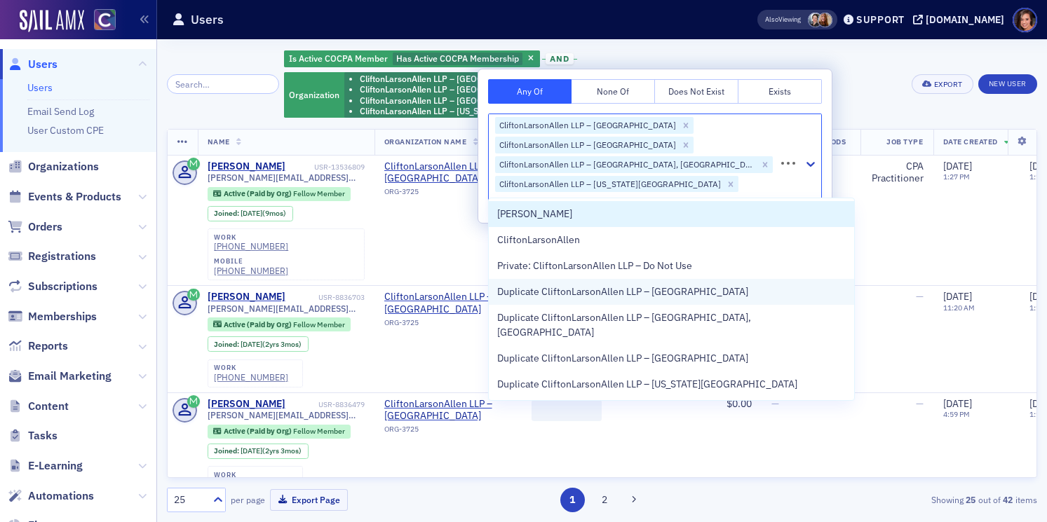
type input "[PERSON_NAME]"
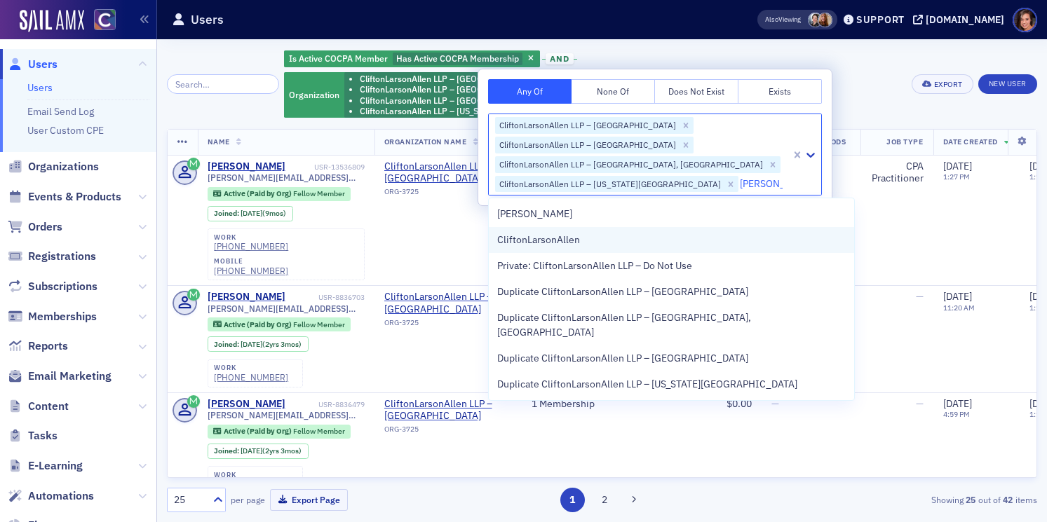
click at [560, 248] on div "CliftonLarsonAllen" at bounding box center [671, 240] width 365 height 26
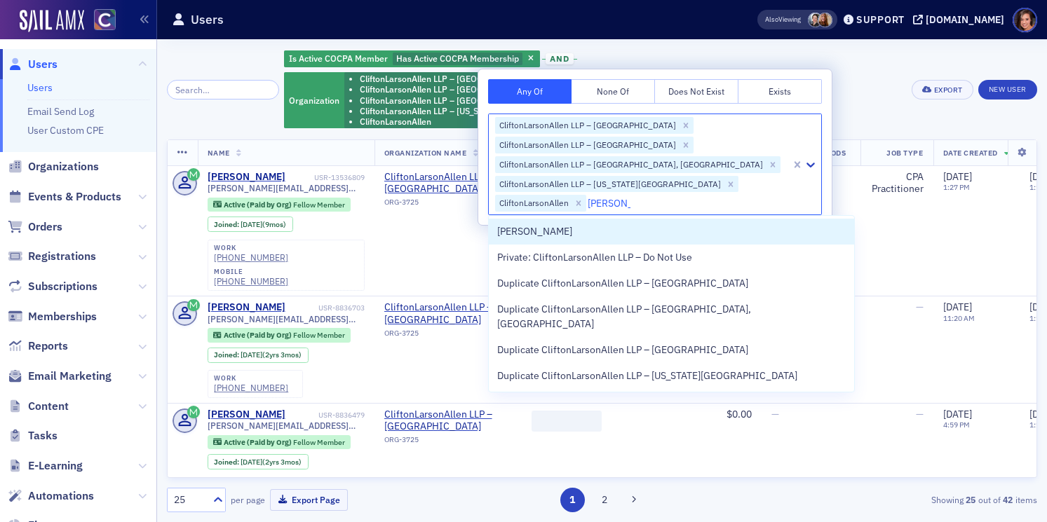
type input "[PERSON_NAME]"
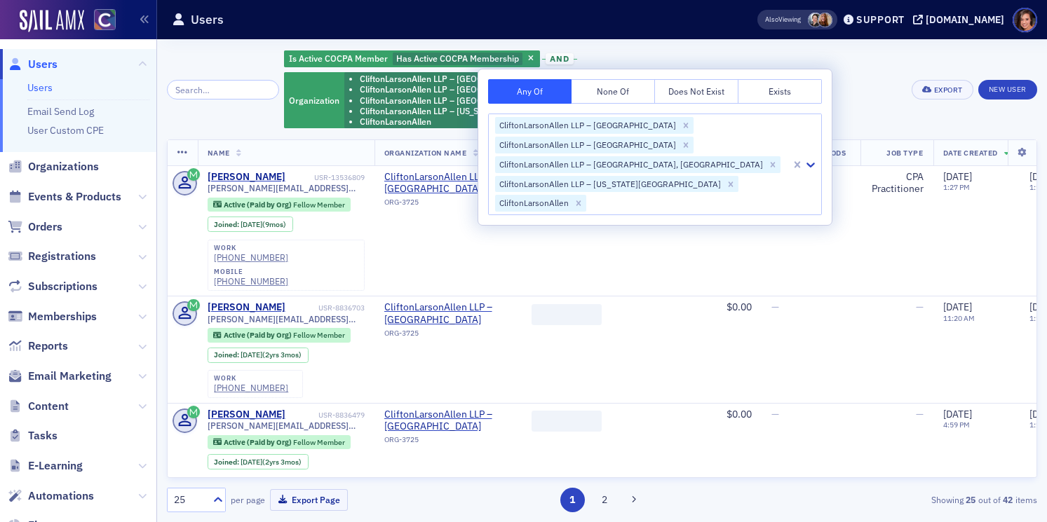
click at [898, 60] on div "Is Active COCPA Member Has Active COCPA Membership and Organization CliftonLars…" at bounding box center [593, 89] width 618 height 81
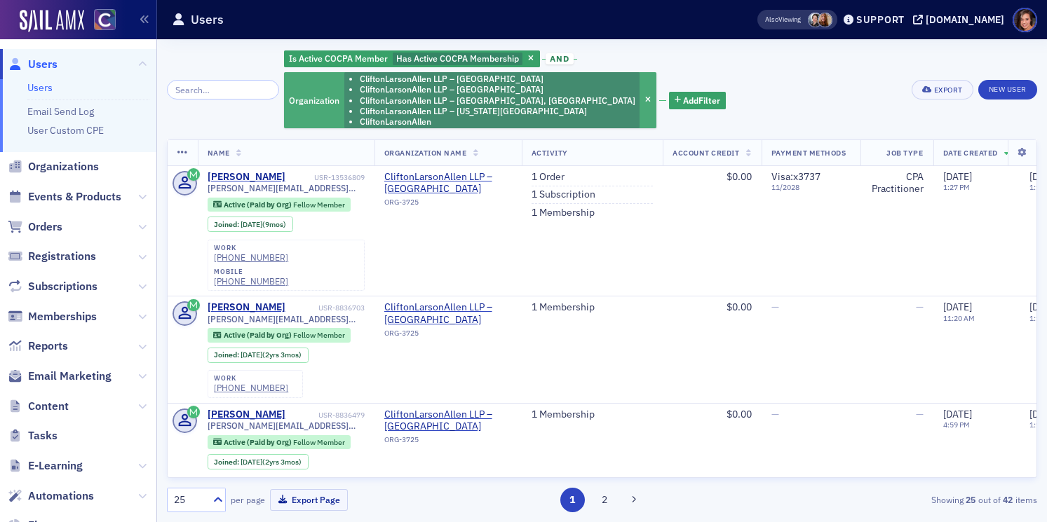
click at [635, 95] on li "CliftonLarsonAllen LLP – [GEOGRAPHIC_DATA], [GEOGRAPHIC_DATA]" at bounding box center [497, 100] width 275 height 11
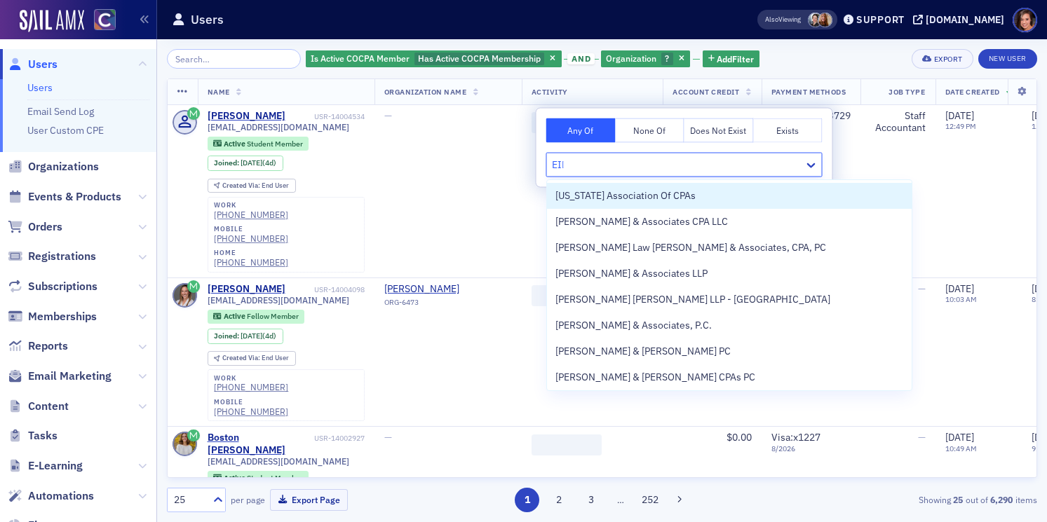
type input "[PERSON_NAME]"
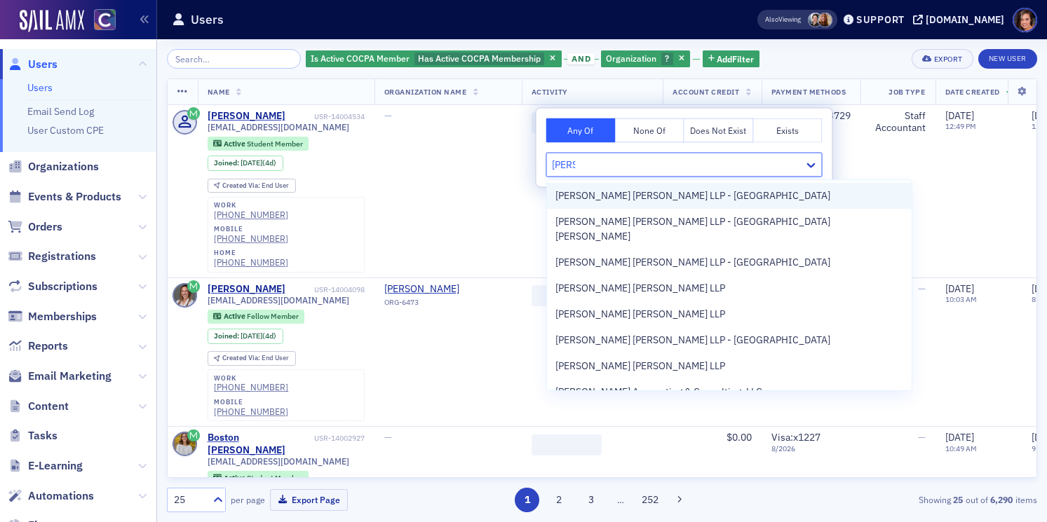
click at [759, 202] on div "[PERSON_NAME] [PERSON_NAME] LLP - [GEOGRAPHIC_DATA]" at bounding box center [729, 196] width 348 height 15
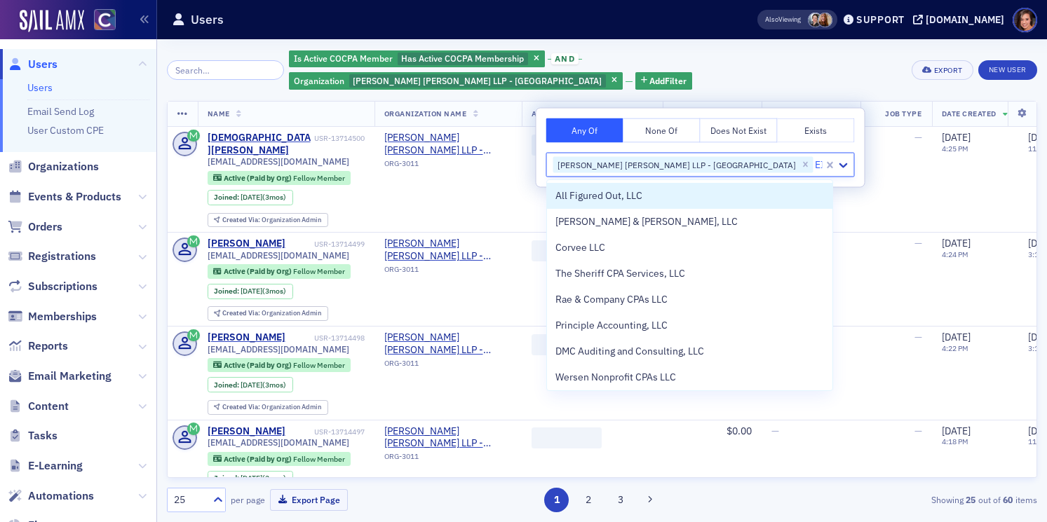
type input "EID"
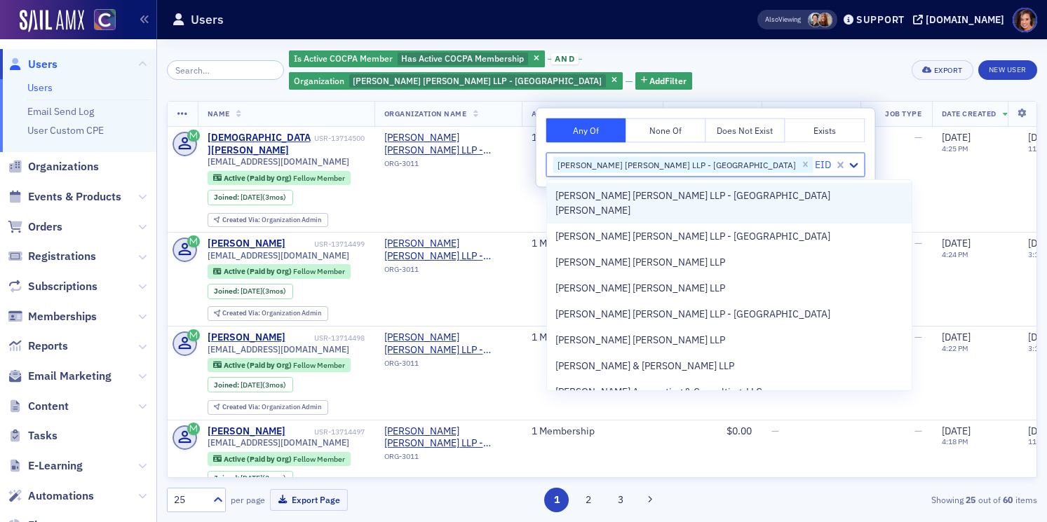
click at [702, 193] on div "[PERSON_NAME] [PERSON_NAME] LLP - [GEOGRAPHIC_DATA][PERSON_NAME]" at bounding box center [729, 203] width 348 height 29
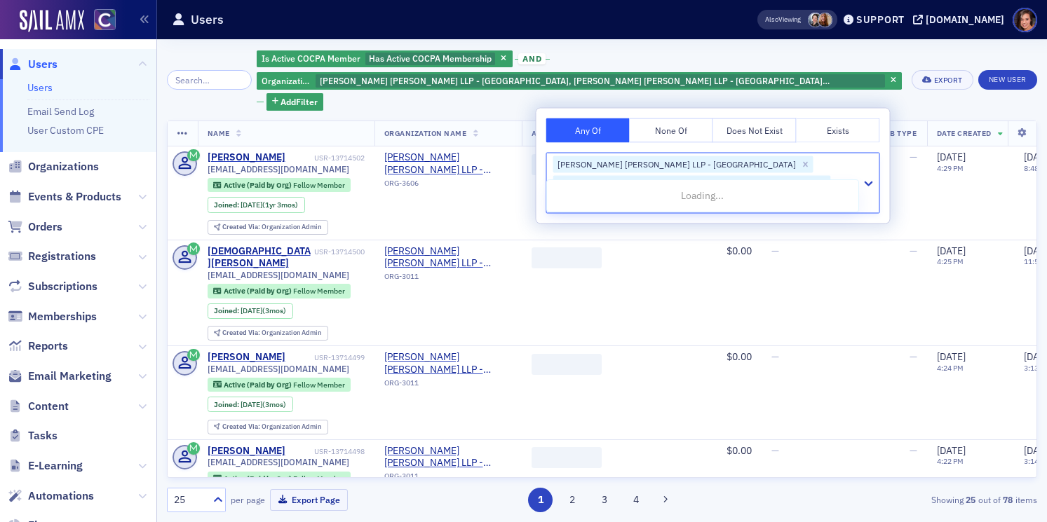
type input "[PERSON_NAME]"
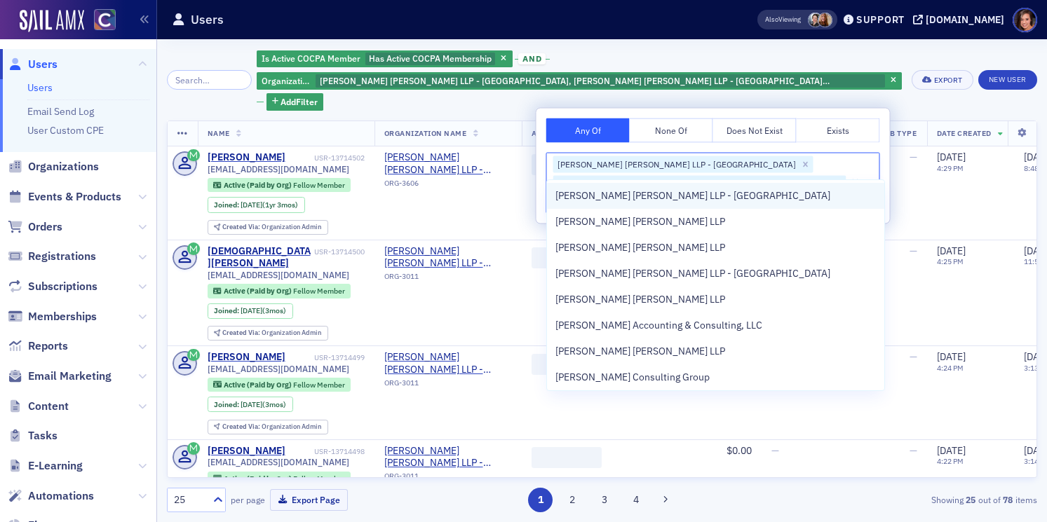
click at [673, 196] on div "[PERSON_NAME] [PERSON_NAME] LLP - [GEOGRAPHIC_DATA]" at bounding box center [715, 196] width 320 height 15
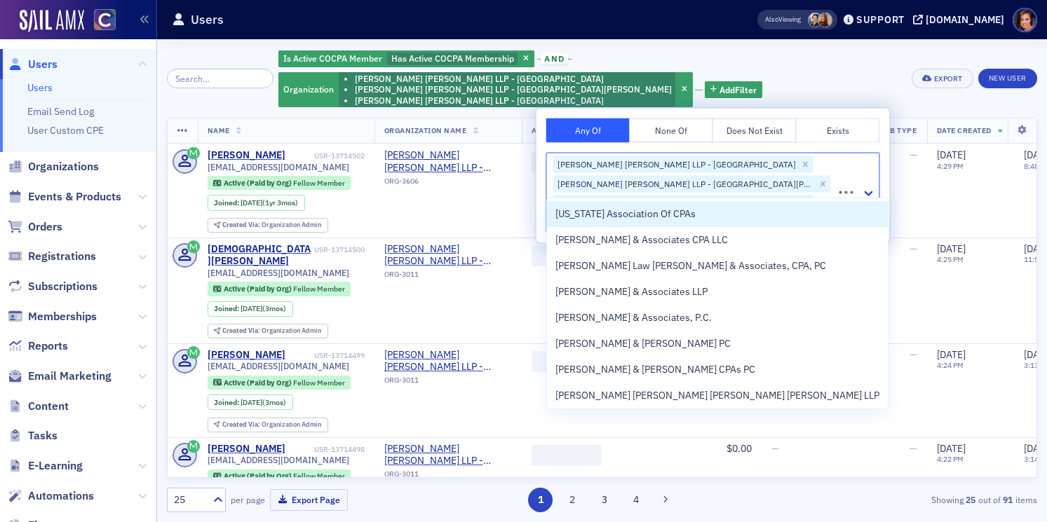
type input "[PERSON_NAME]"
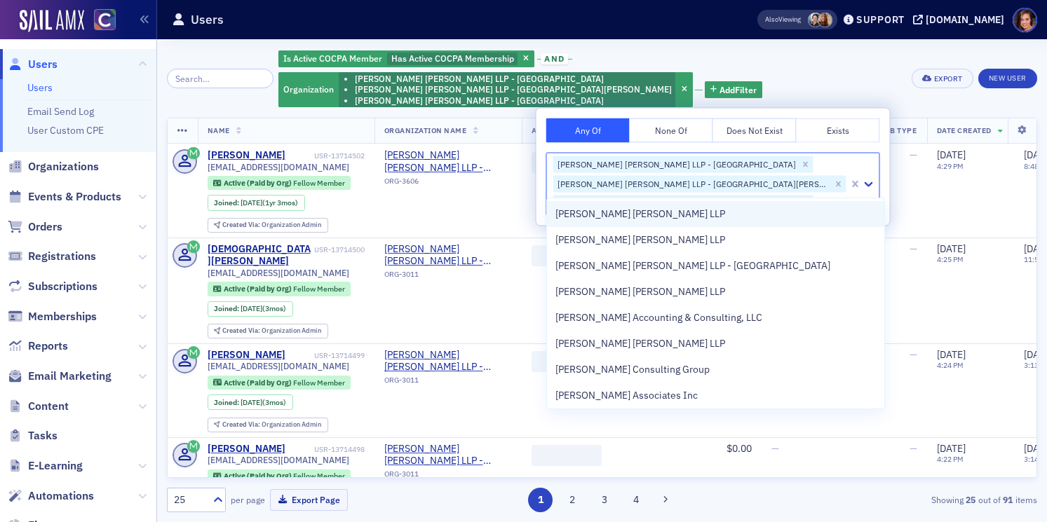
click at [646, 212] on div "[PERSON_NAME] [PERSON_NAME] LLP" at bounding box center [715, 214] width 320 height 15
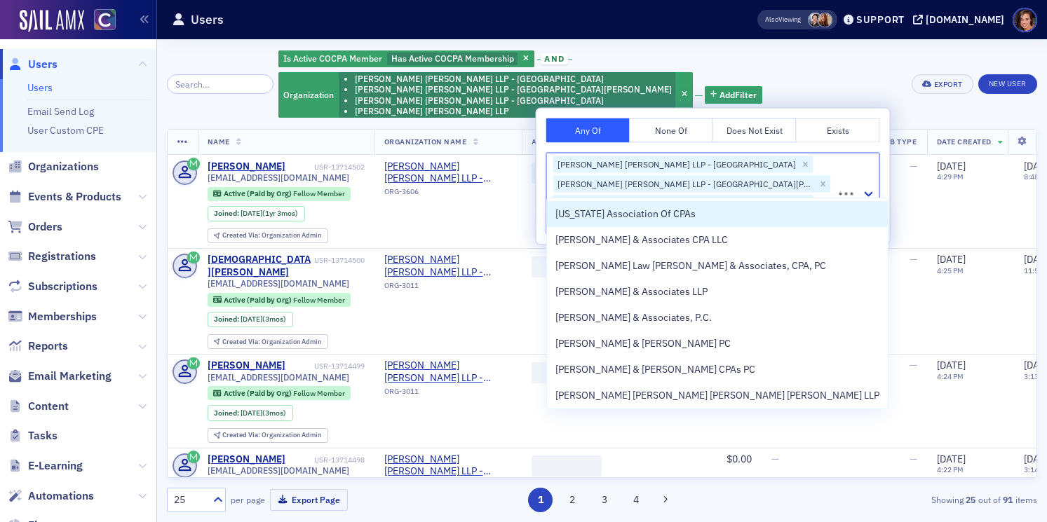
type input "[PERSON_NAME]"
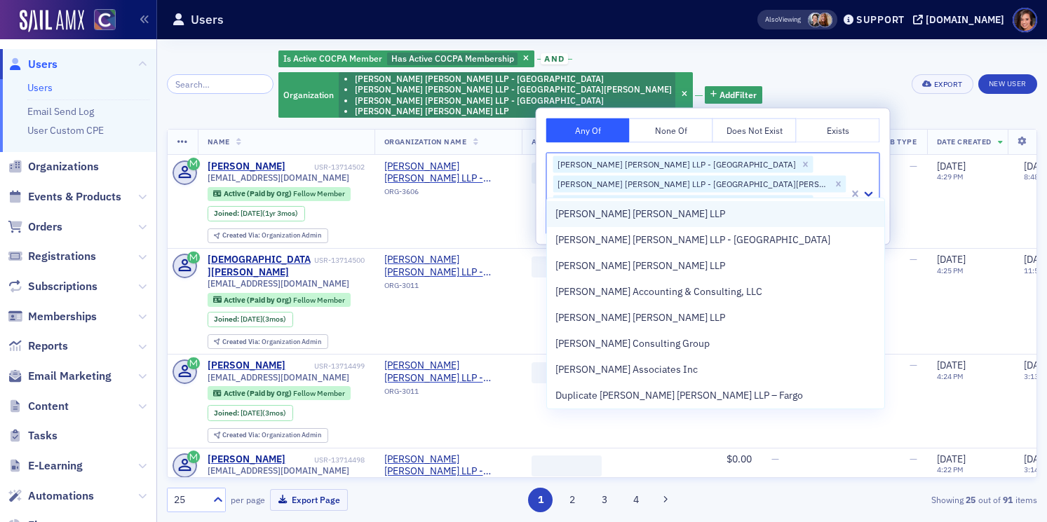
click at [626, 218] on div "[PERSON_NAME] [PERSON_NAME] LLP" at bounding box center [715, 214] width 320 height 15
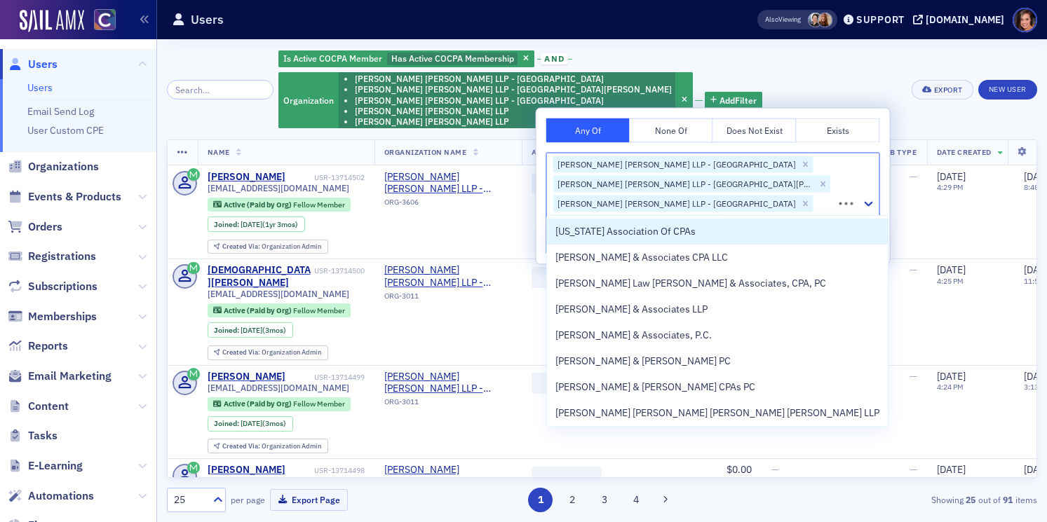
type input "[PERSON_NAME]"
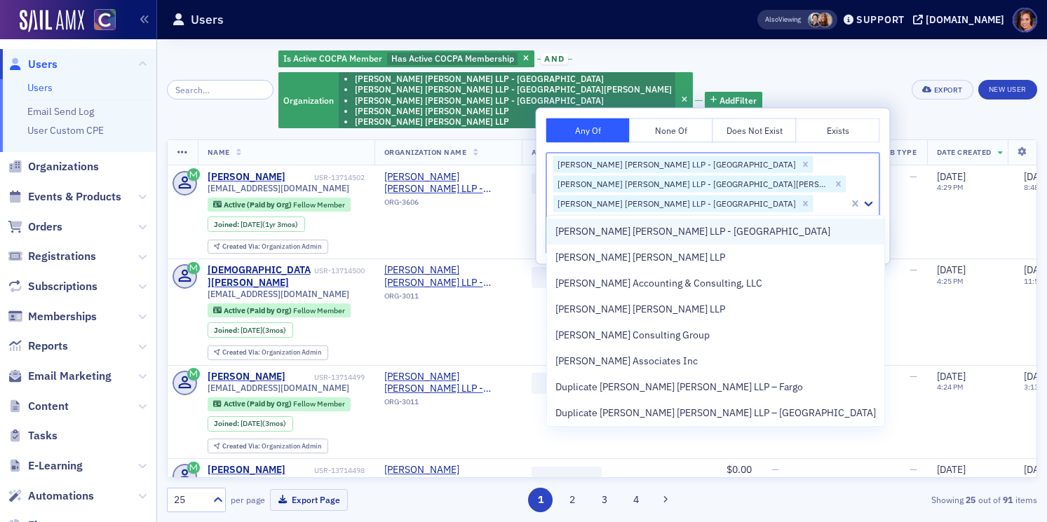
click at [619, 230] on span "[PERSON_NAME] [PERSON_NAME] LLP - [GEOGRAPHIC_DATA]" at bounding box center [692, 231] width 275 height 15
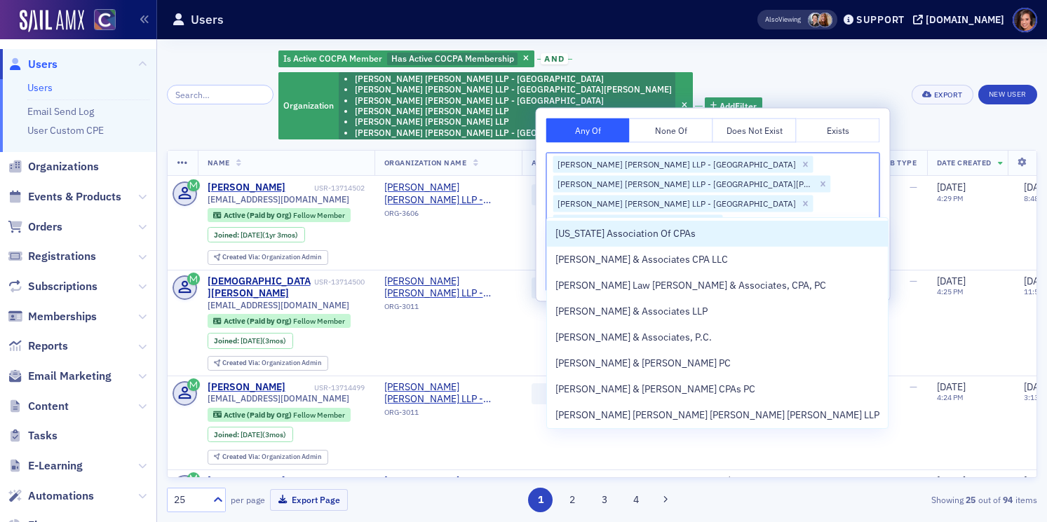
type input "[PERSON_NAME]"
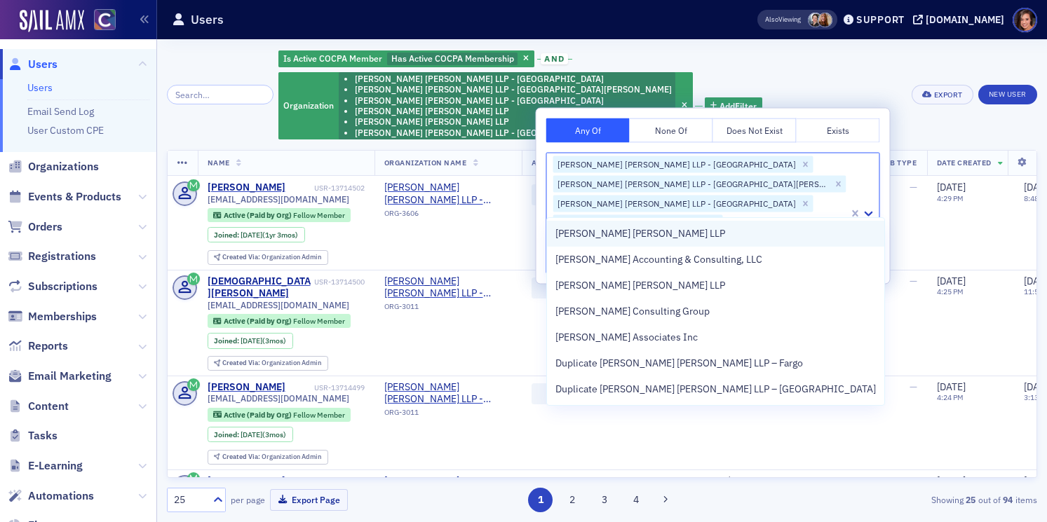
click at [608, 238] on span "[PERSON_NAME] [PERSON_NAME] LLP" at bounding box center [640, 233] width 170 height 15
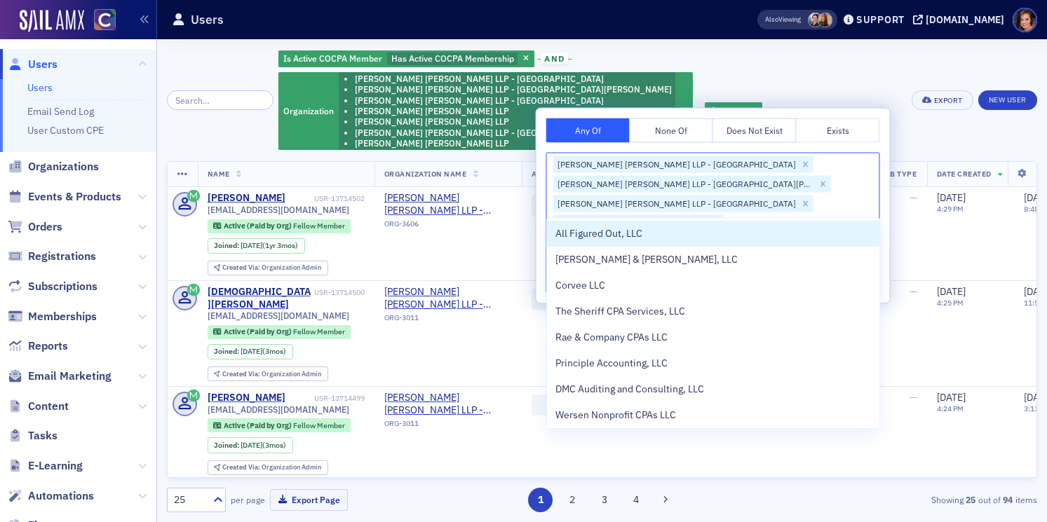
type input "[PERSON_NAME]"
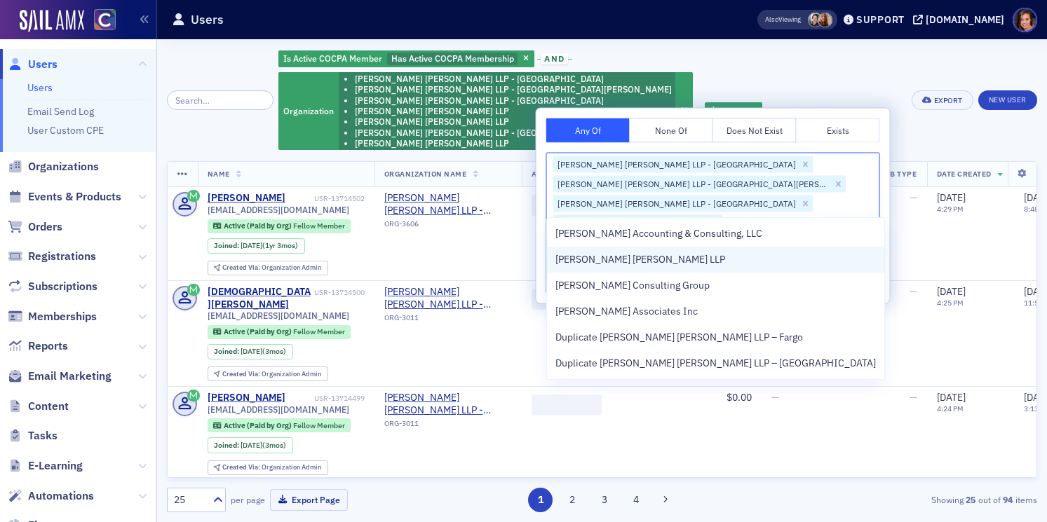
click at [589, 259] on span "[PERSON_NAME] [PERSON_NAME] LLP" at bounding box center [640, 259] width 170 height 15
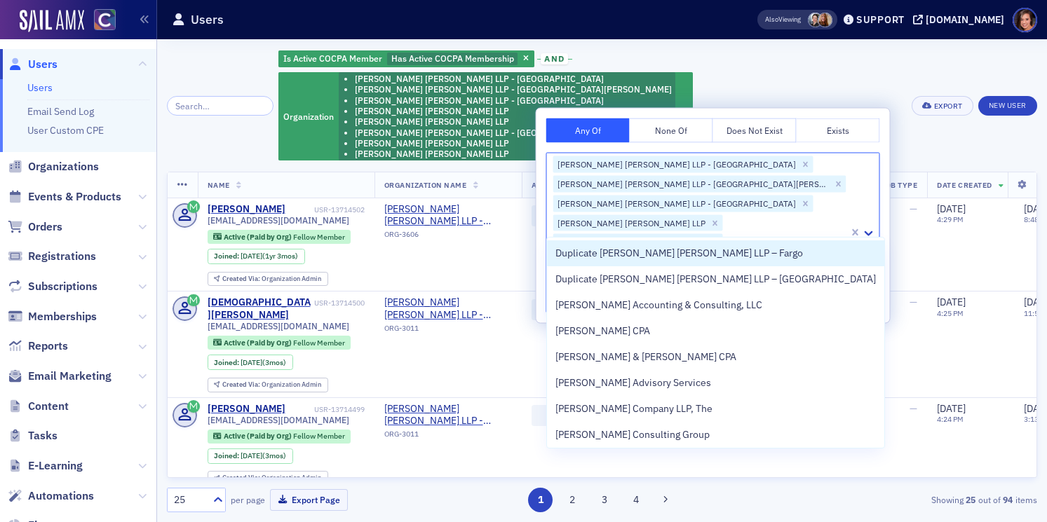
type input "[PERSON_NAME]"
click at [879, 68] on div "Is Active COCPA Member Has Active COCPA Membership and Organization [PERSON_NAM…" at bounding box center [602, 105] width 870 height 113
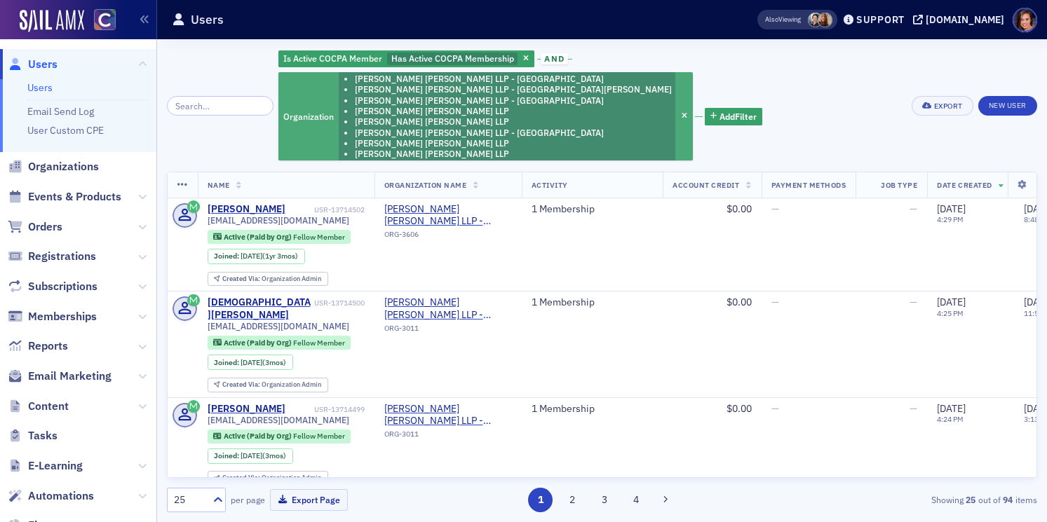
click at [672, 116] on li "[PERSON_NAME] [PERSON_NAME] LLP" at bounding box center [513, 121] width 317 height 11
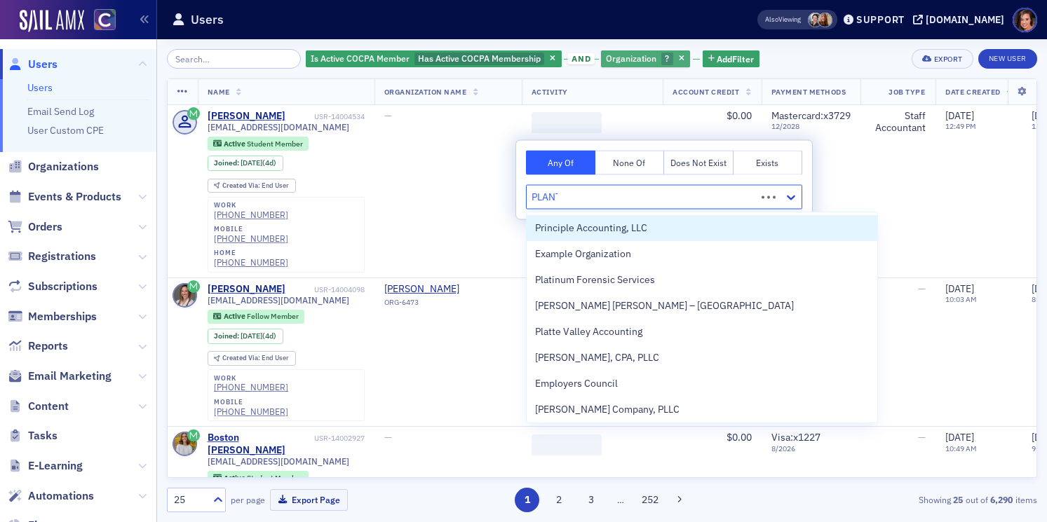
type input "[PERSON_NAME]"
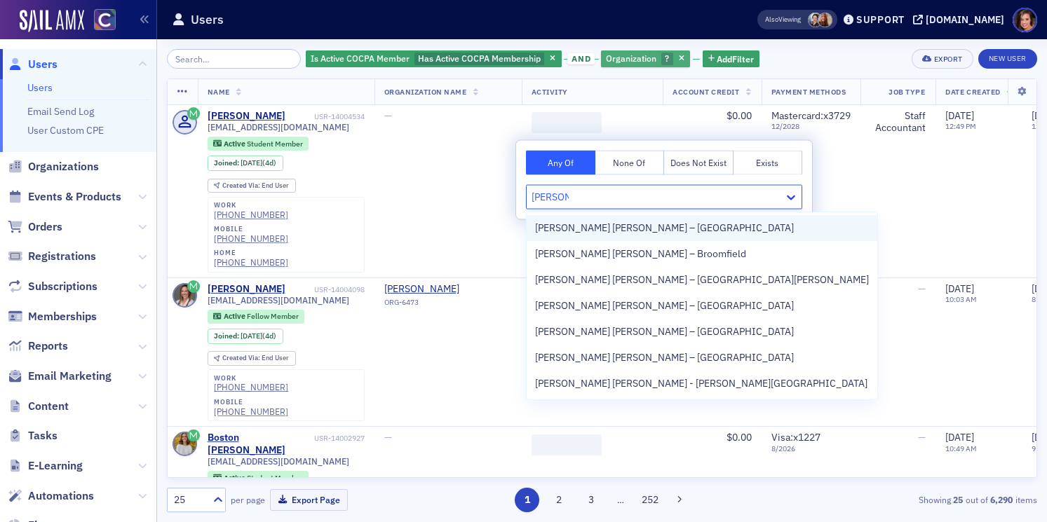
click at [639, 227] on div "[PERSON_NAME] [PERSON_NAME] – [GEOGRAPHIC_DATA]" at bounding box center [702, 228] width 334 height 15
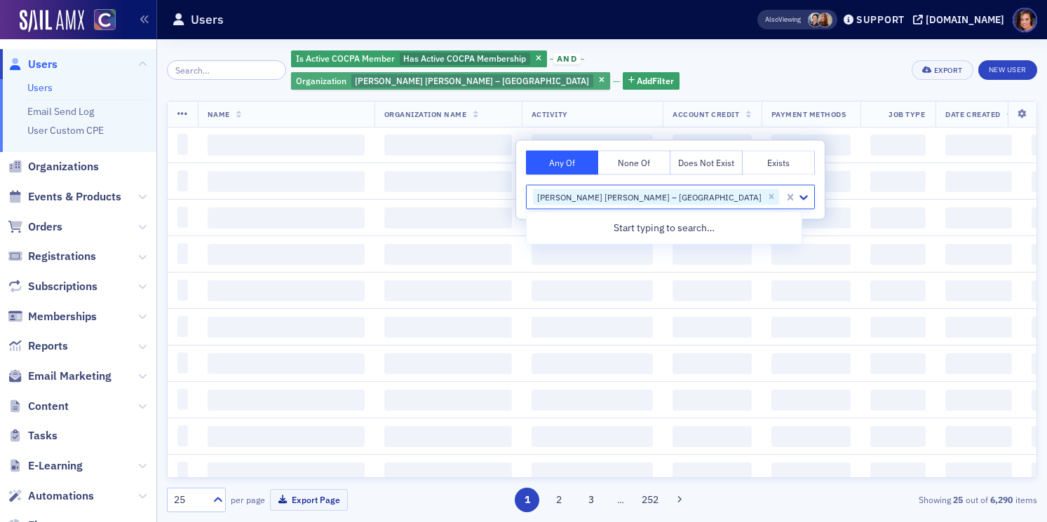
type input "L"
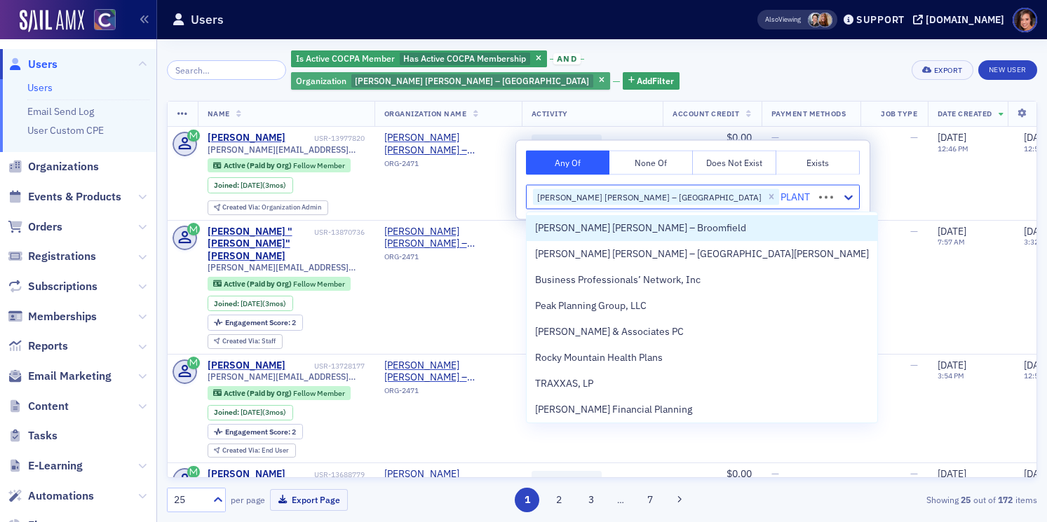
type input "[PERSON_NAME]"
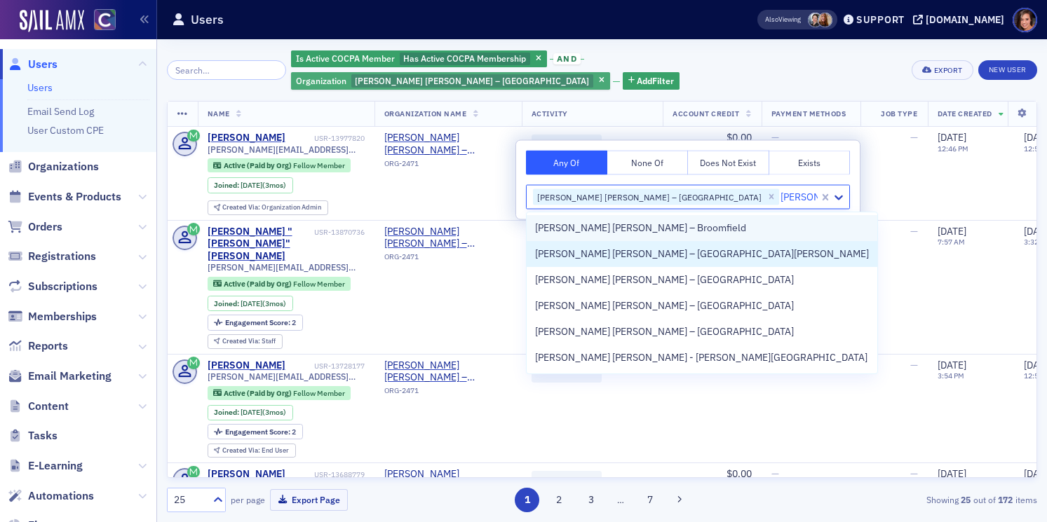
click at [613, 234] on span "[PERSON_NAME] [PERSON_NAME] – Broomfield" at bounding box center [640, 228] width 211 height 15
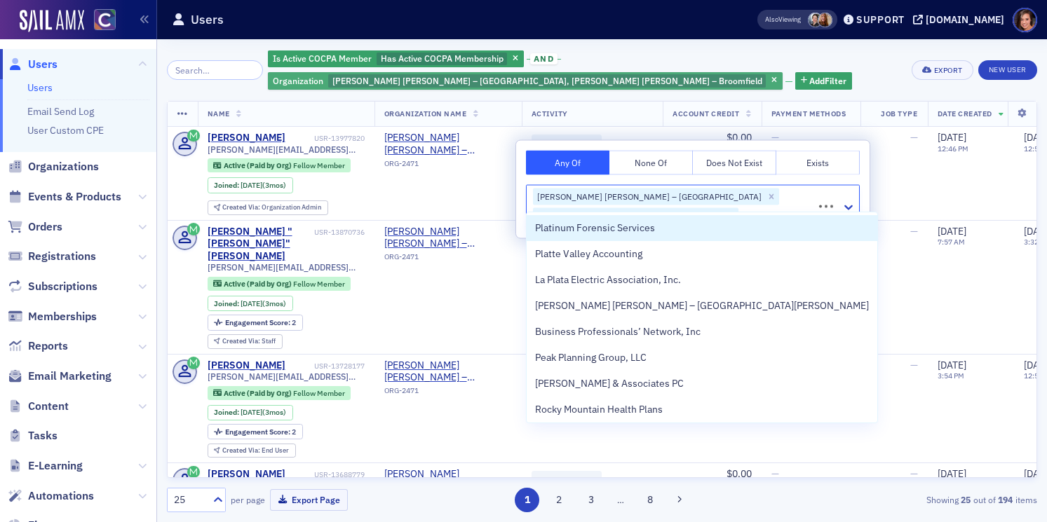
type input "[PERSON_NAME]"
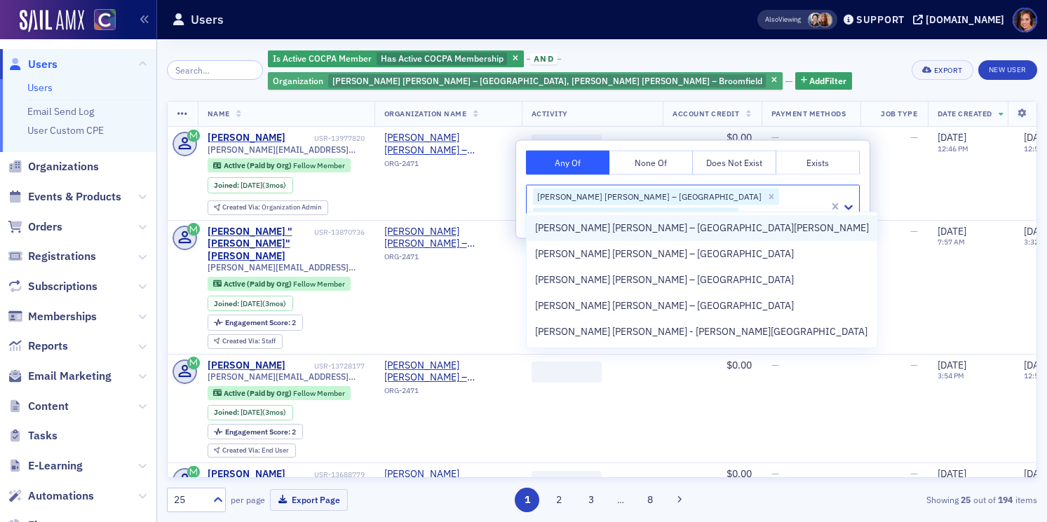
click at [601, 233] on span "[PERSON_NAME] [PERSON_NAME] – [GEOGRAPHIC_DATA][PERSON_NAME]" at bounding box center [702, 228] width 334 height 15
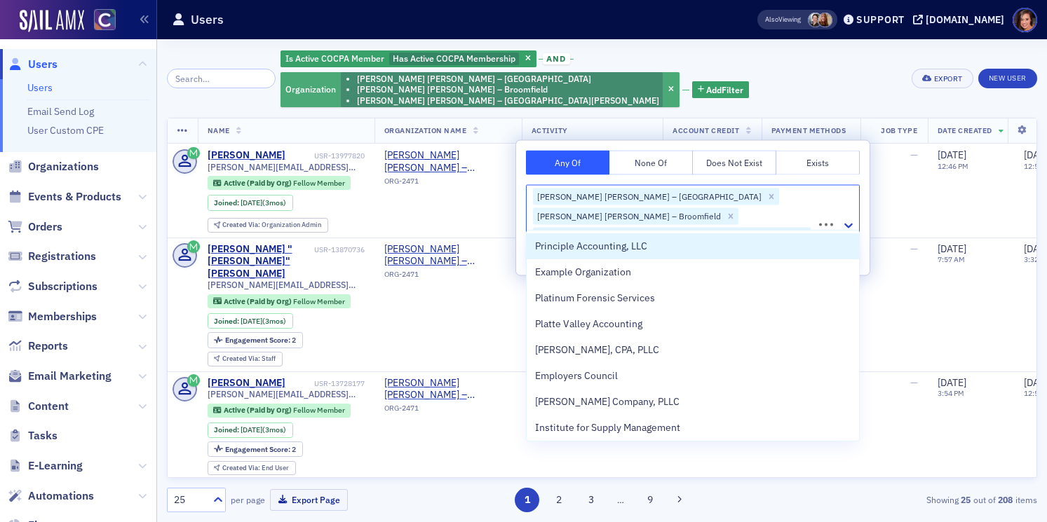
type input "[PERSON_NAME]"
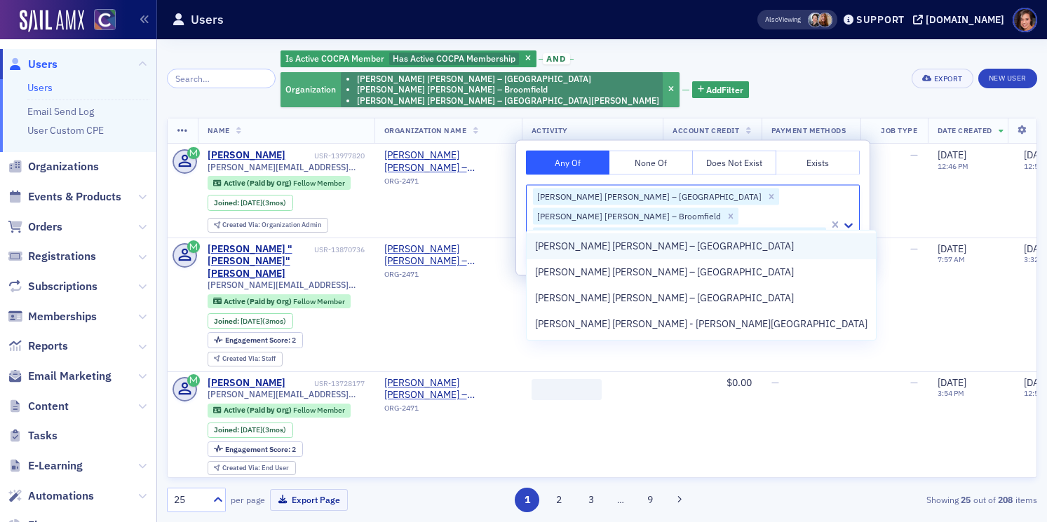
click at [592, 240] on span "[PERSON_NAME] [PERSON_NAME] – [GEOGRAPHIC_DATA]" at bounding box center [664, 246] width 259 height 15
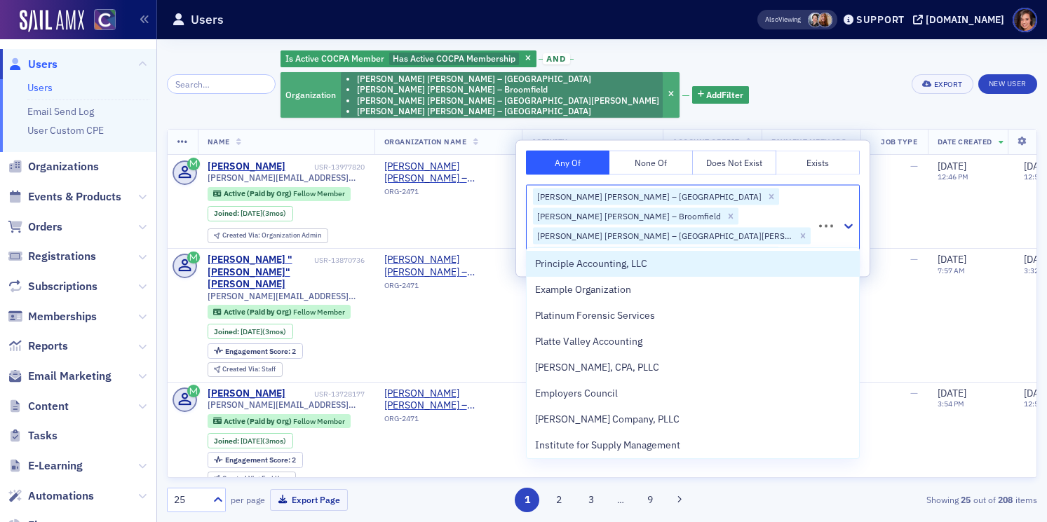
type input "[PERSON_NAME]"
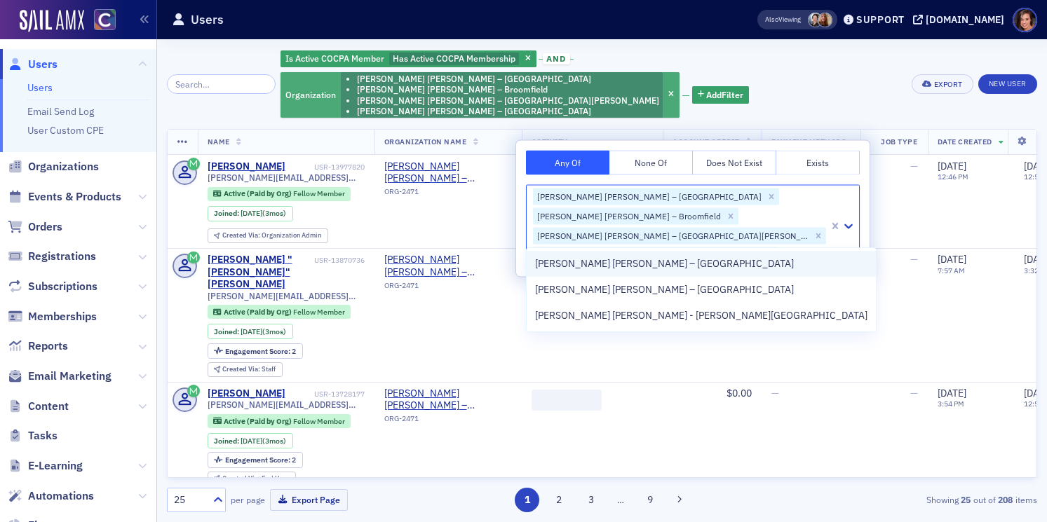
click at [587, 263] on span "[PERSON_NAME] [PERSON_NAME] – [GEOGRAPHIC_DATA]" at bounding box center [664, 264] width 259 height 15
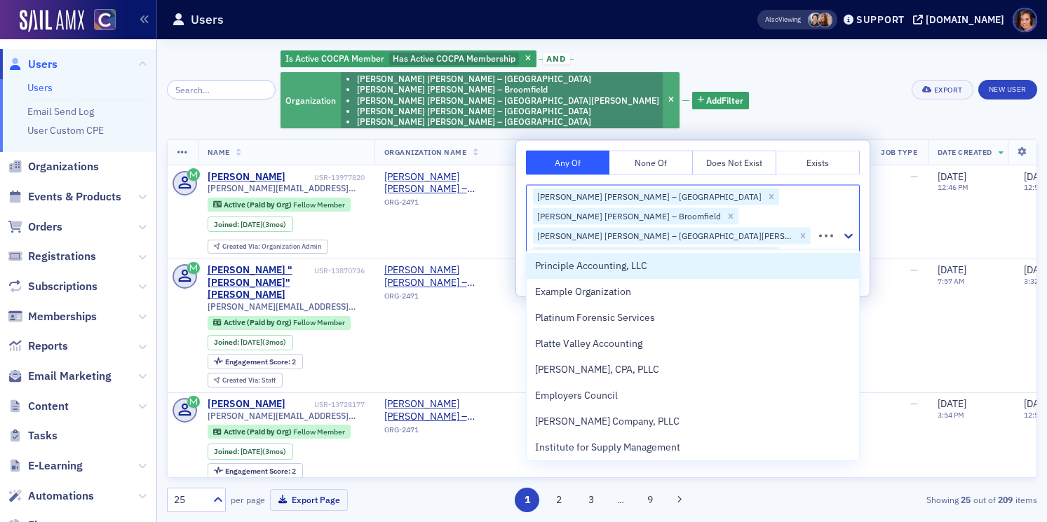
type input "[PERSON_NAME]"
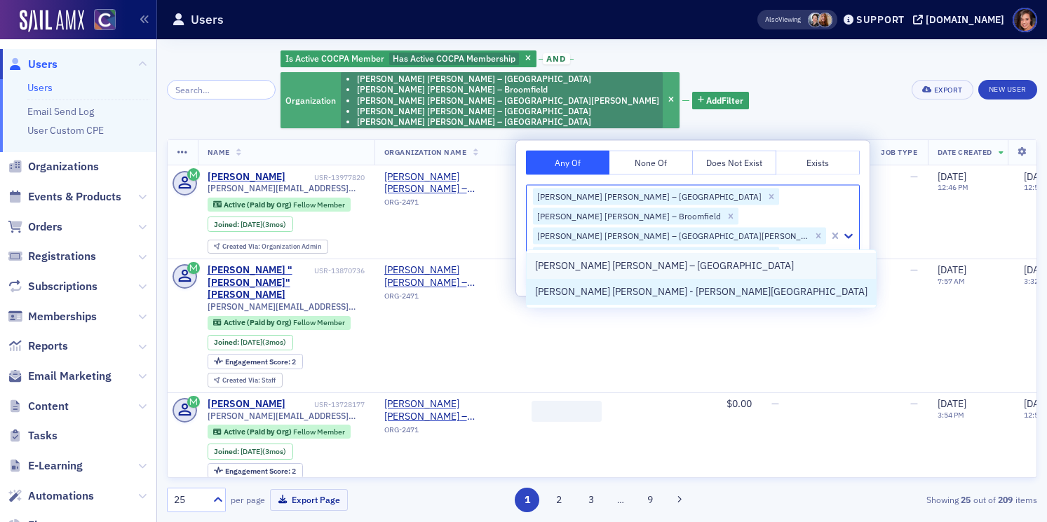
click at [592, 272] on span "[PERSON_NAME] [PERSON_NAME] – [GEOGRAPHIC_DATA]" at bounding box center [664, 266] width 259 height 15
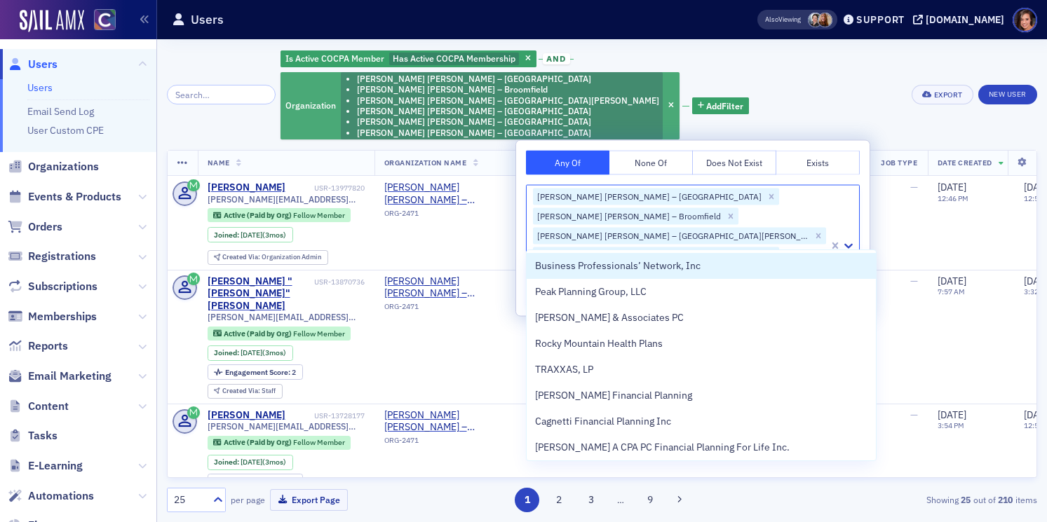
type input "[PERSON_NAME]"
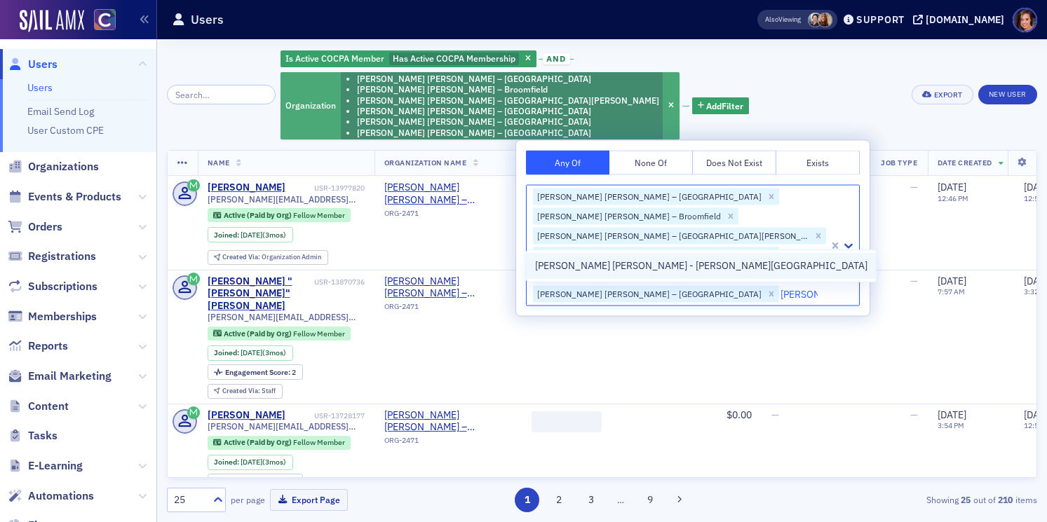
click at [597, 268] on span "[PERSON_NAME] [PERSON_NAME] - [PERSON_NAME][GEOGRAPHIC_DATA]" at bounding box center [701, 266] width 332 height 15
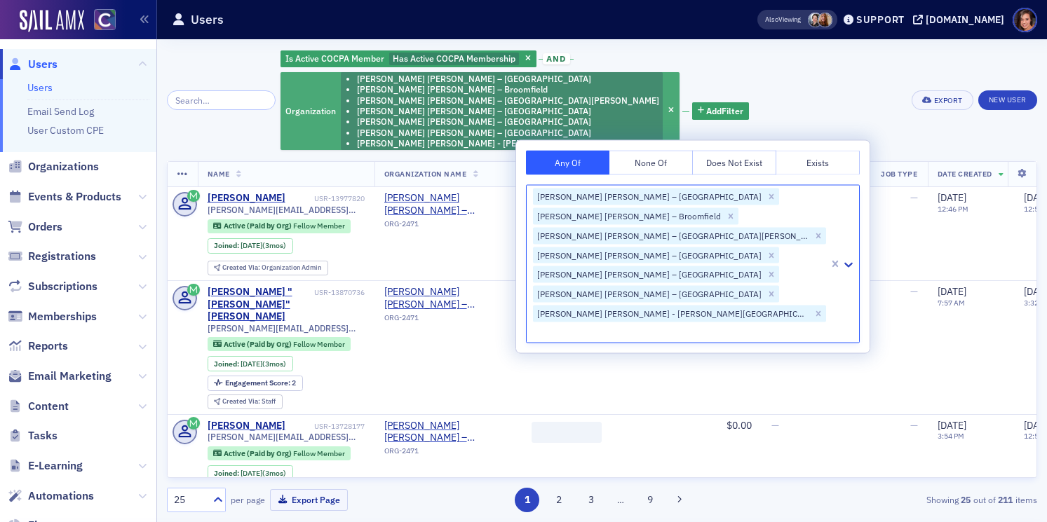
click at [551, 52] on div "Is Active COCPA Member Has Active COCPA Membership and Organization [PERSON_NAM…" at bounding box center [591, 100] width 622 height 102
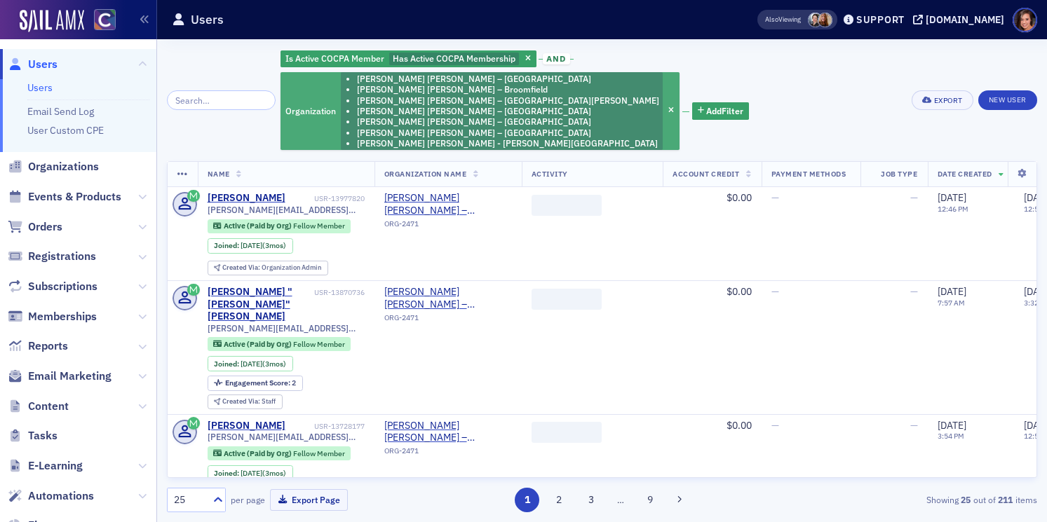
click at [659, 95] on li "[PERSON_NAME] [PERSON_NAME] – [GEOGRAPHIC_DATA][PERSON_NAME]" at bounding box center [508, 100] width 302 height 11
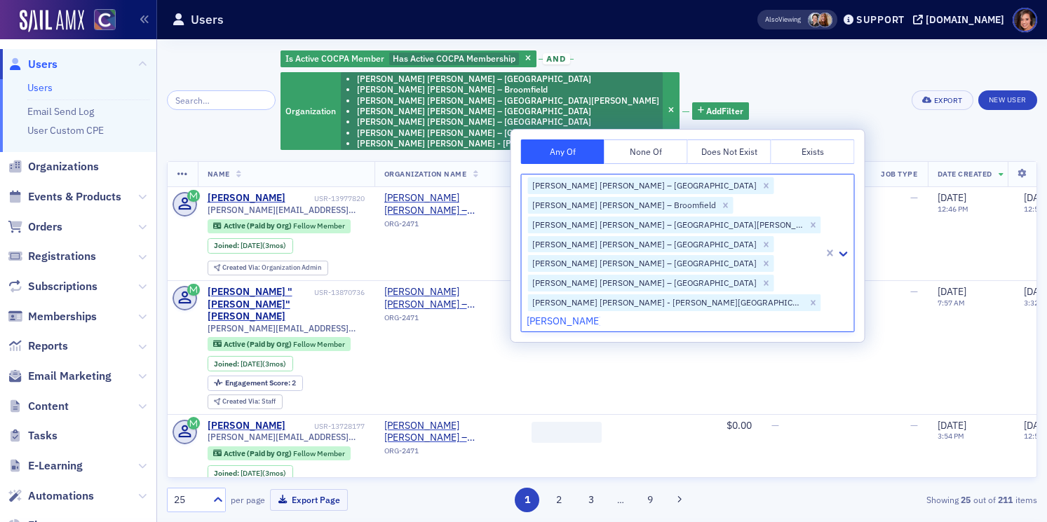
type input "[PERSON_NAME] [PERSON_NAME]"
click at [881, 133] on div "Is Active COCPA Member Has Active COCPA Membership and Organization [PERSON_NAM…" at bounding box center [602, 280] width 870 height 463
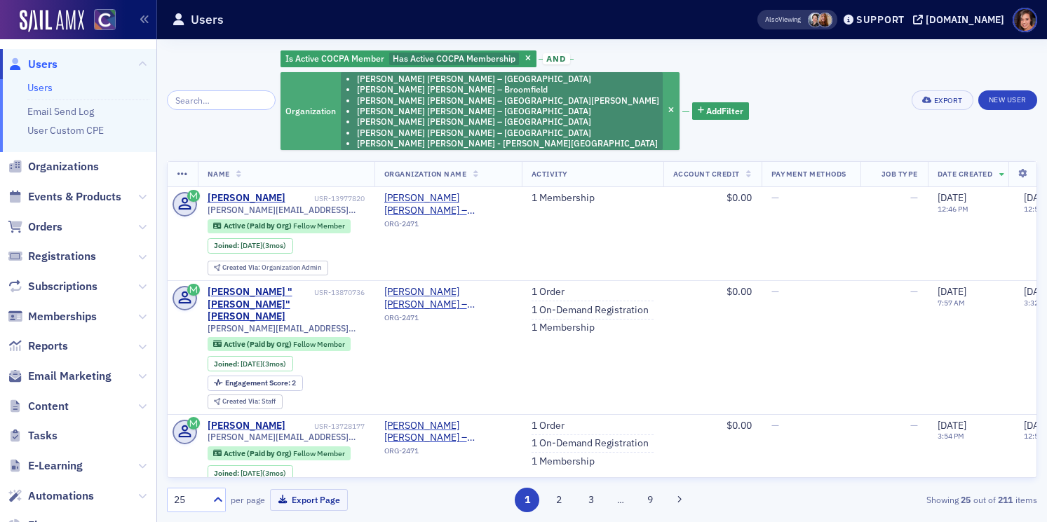
click at [659, 84] on li "[PERSON_NAME] [PERSON_NAME] – Broomfield" at bounding box center [508, 89] width 302 height 11
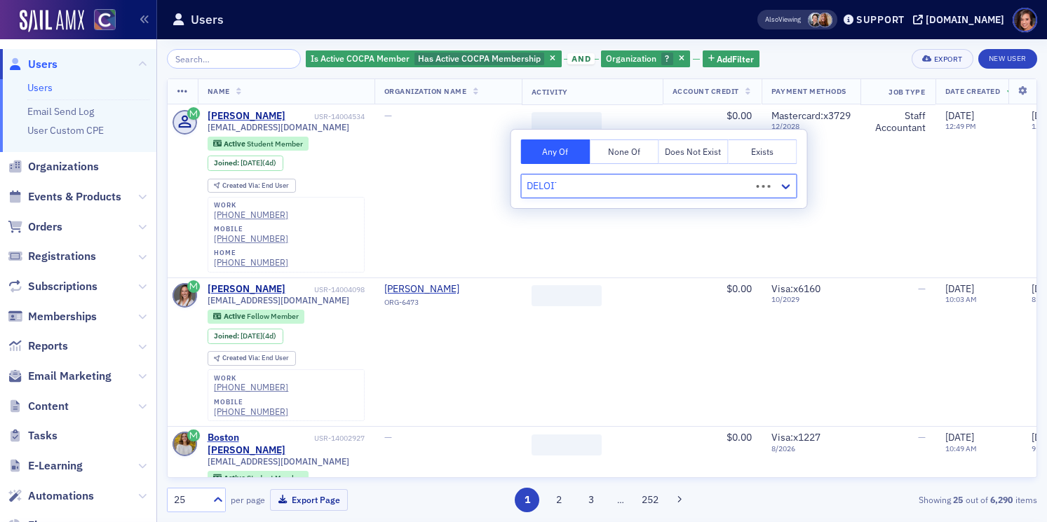
type input "DELOITT"
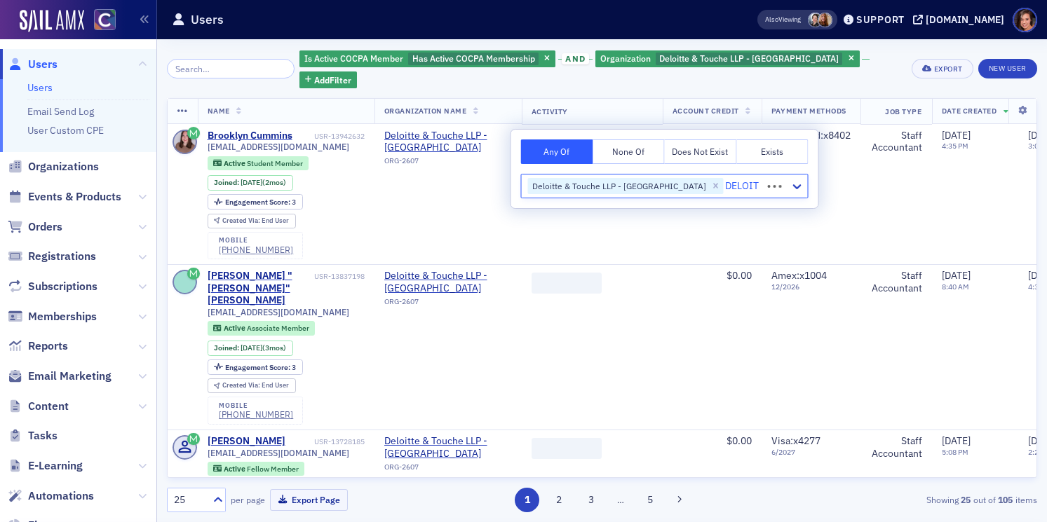
type input "DELOITT"
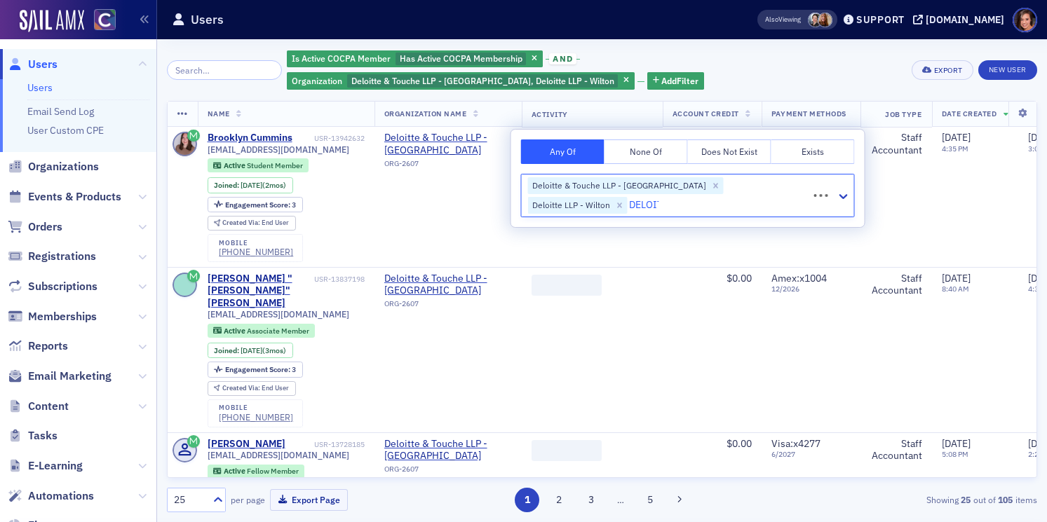
type input "DELOITT"
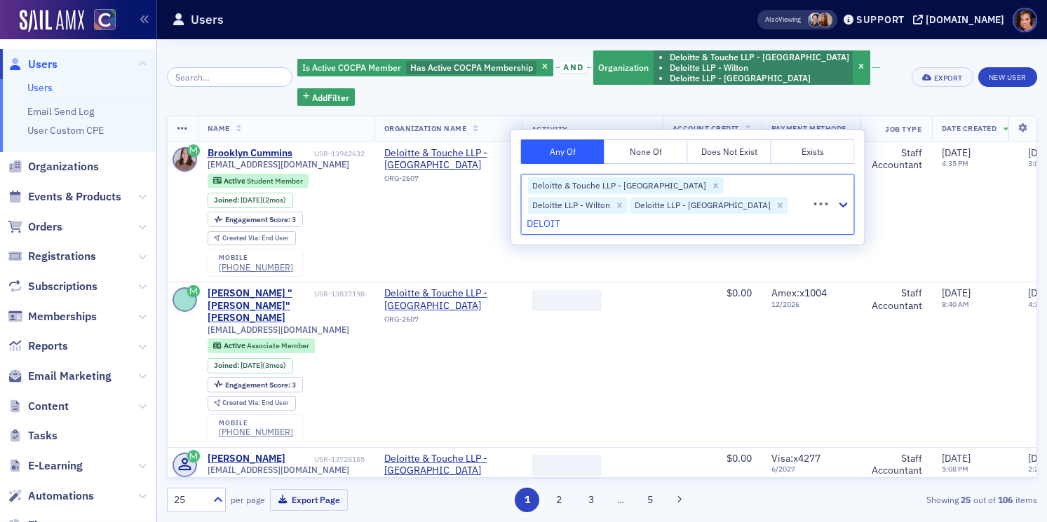
type input "DELOITT"
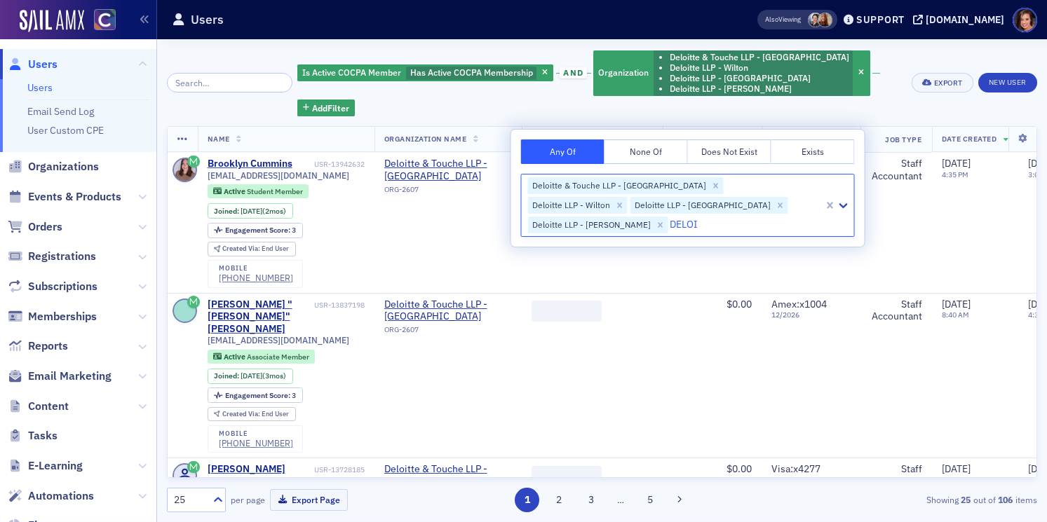
type input "DELOIT"
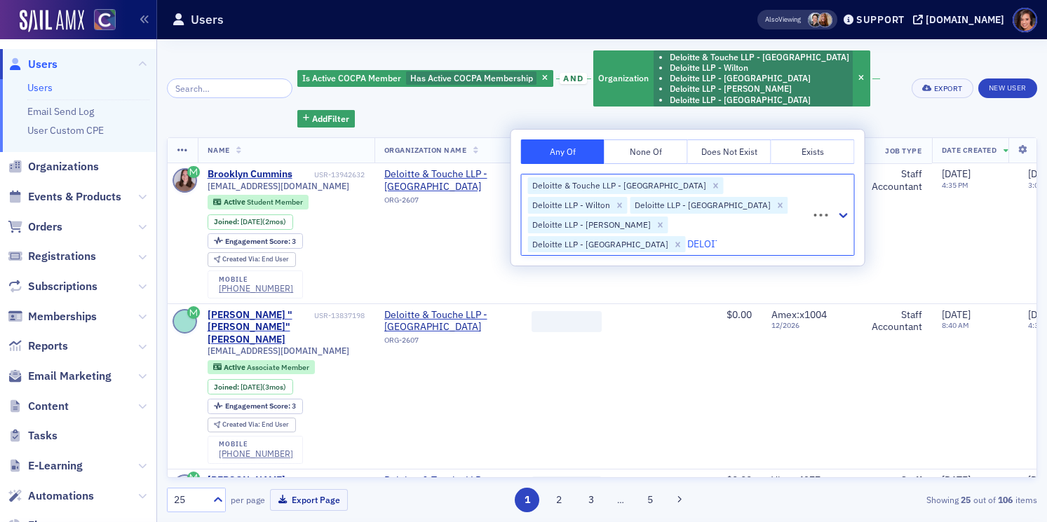
type input "DELOITT"
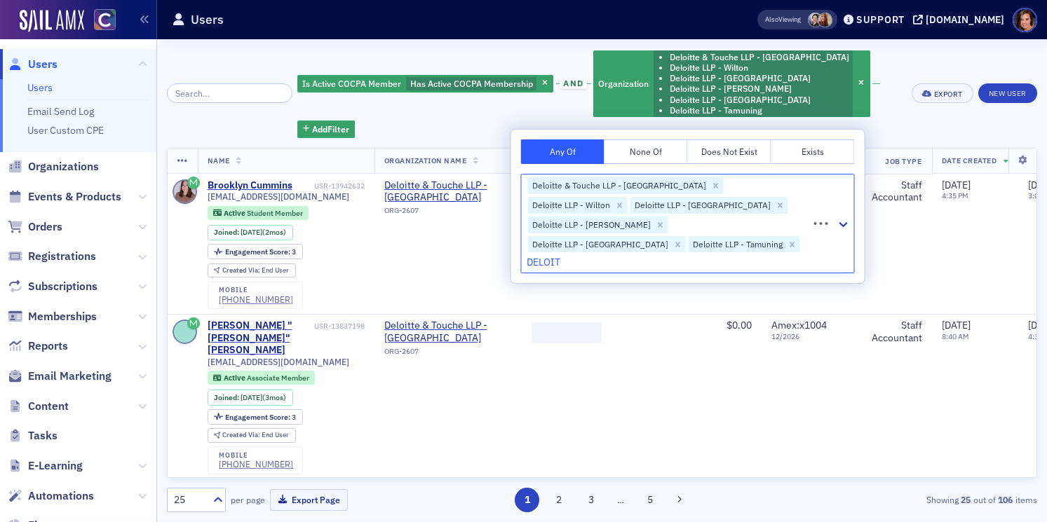
type input "DELOITT"
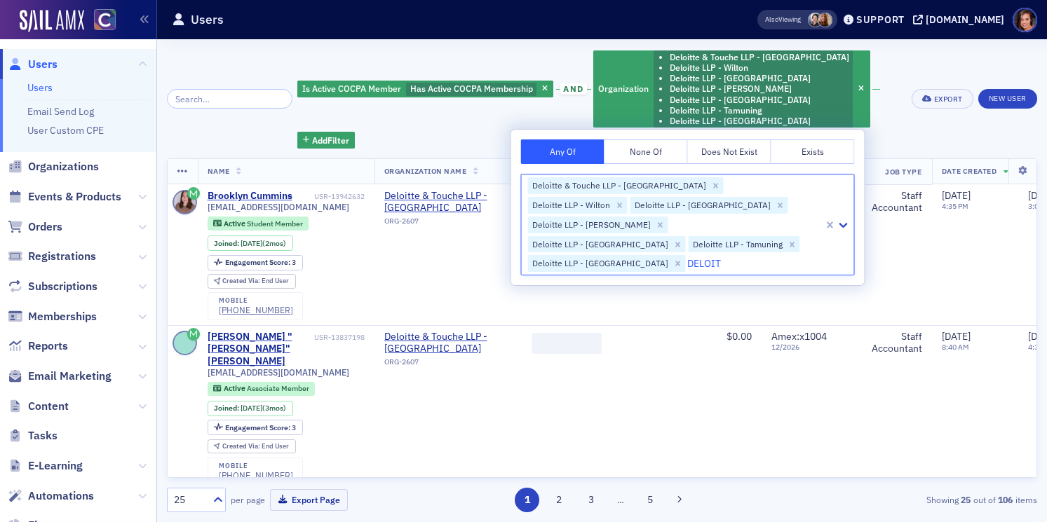
type input "DELOITT"
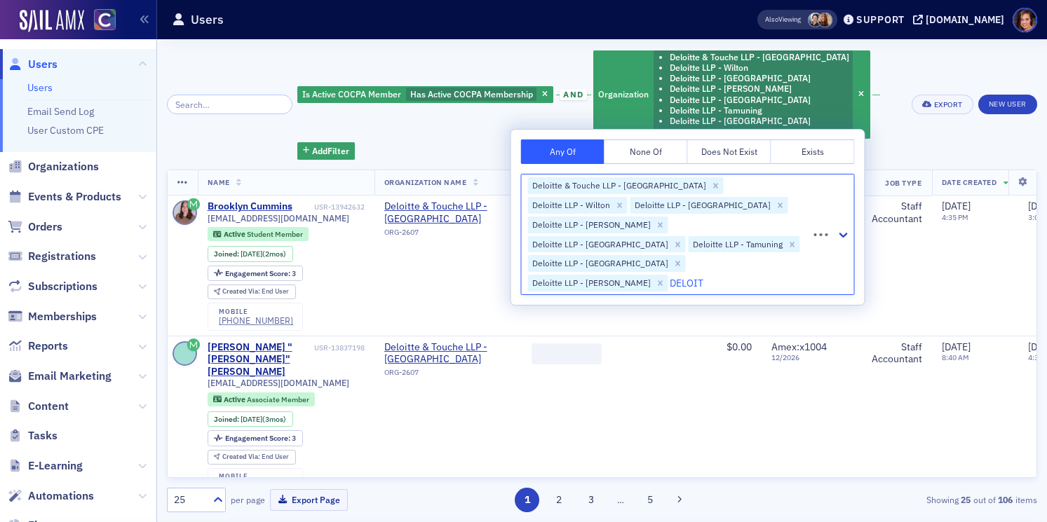
type input "DELOITT"
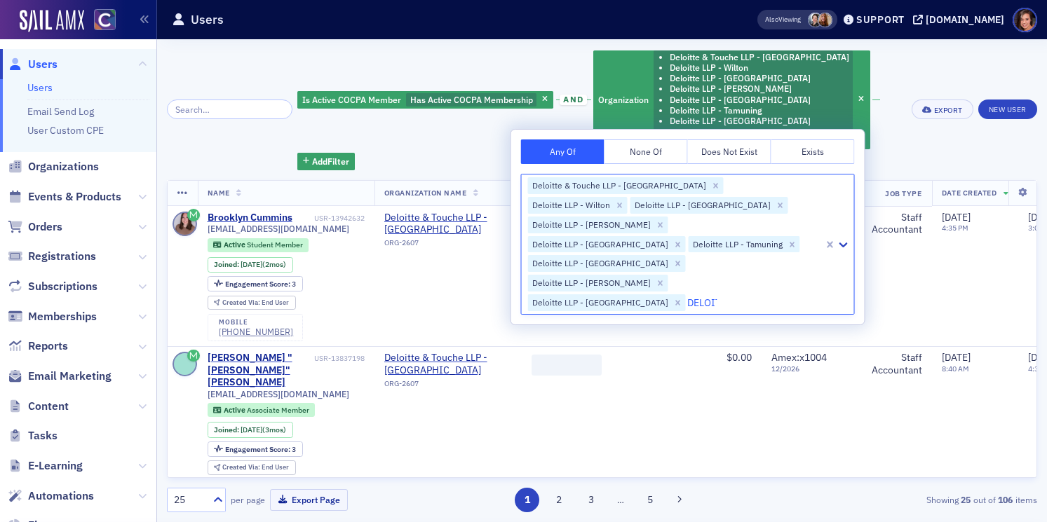
type input "DELOITT"
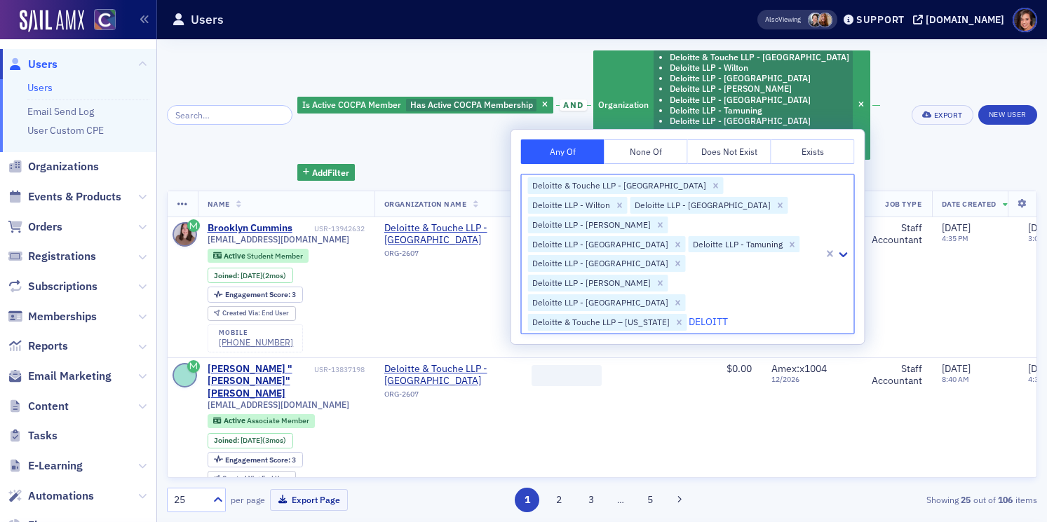
type input "DELOITTE"
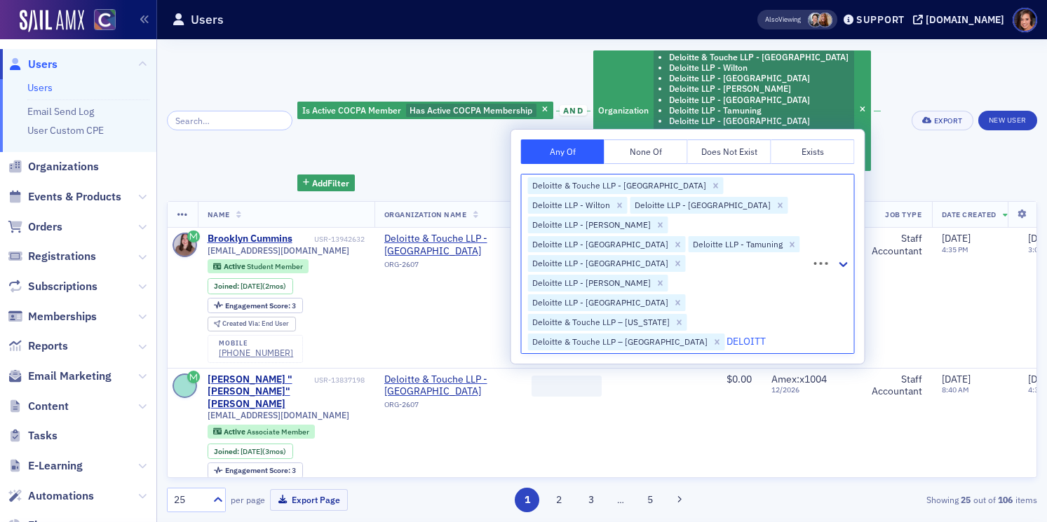
type input "DELOITTE"
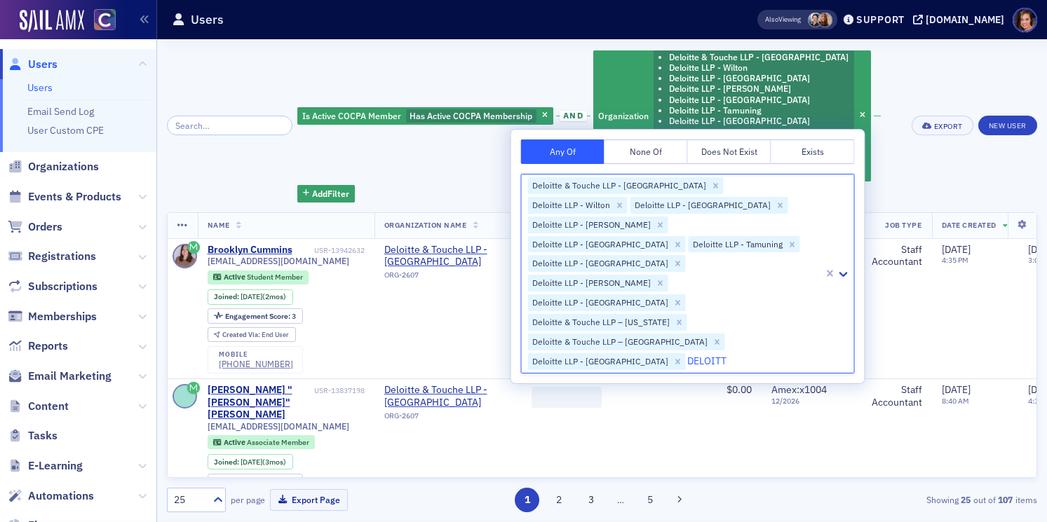
type input "DELOITT"
click at [869, 96] on div "Is Active COCPA Member Has Active COCPA Membership and Organization Deloitte & …" at bounding box center [599, 126] width 604 height 154
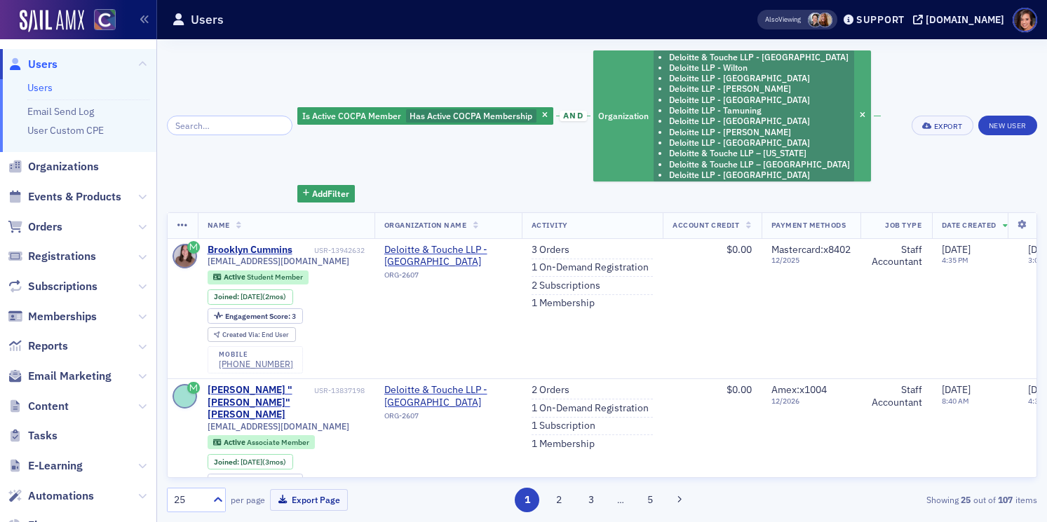
click at [779, 125] on li "Deloitte LLP - [GEOGRAPHIC_DATA]" at bounding box center [759, 121] width 181 height 11
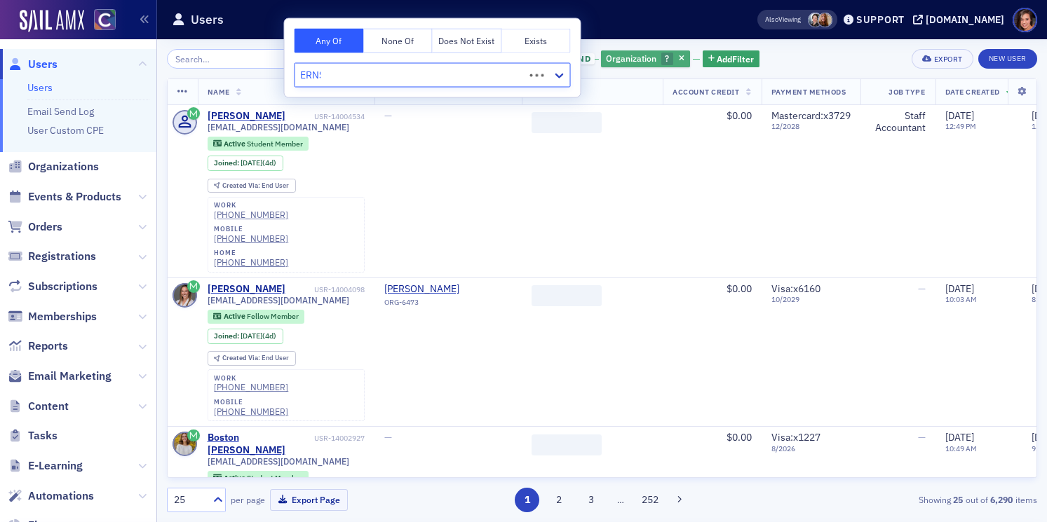
type input "[PERSON_NAME]"
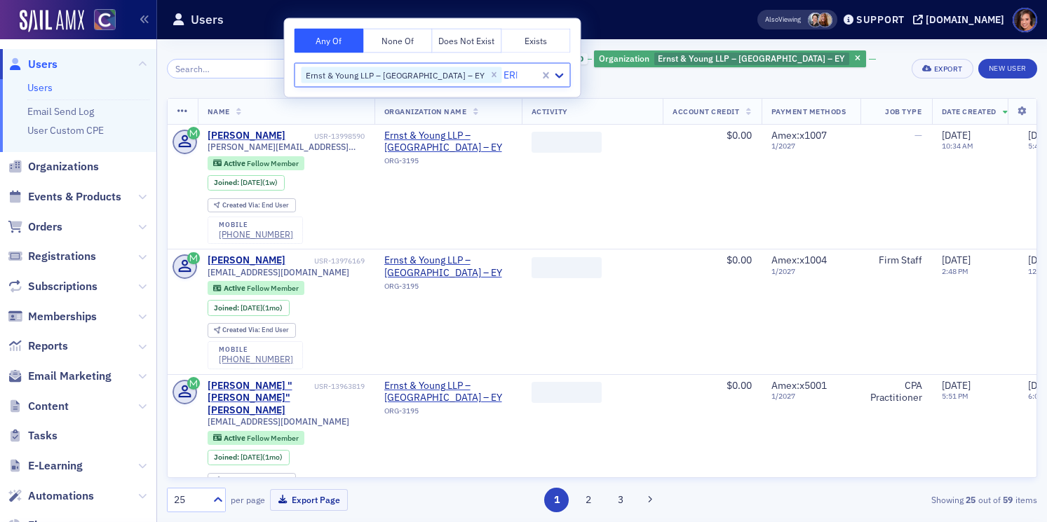
type input "[PERSON_NAME]"
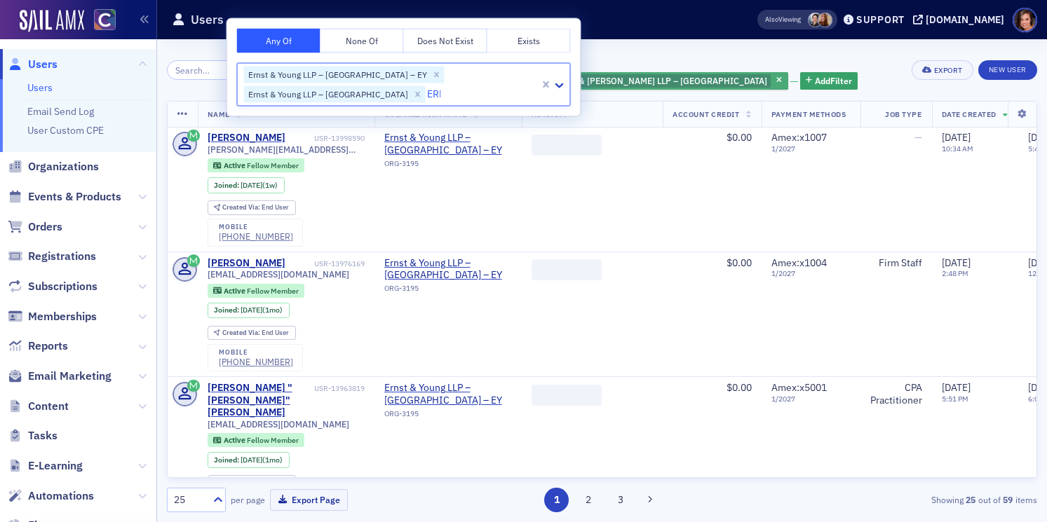
type input "[PERSON_NAME]"
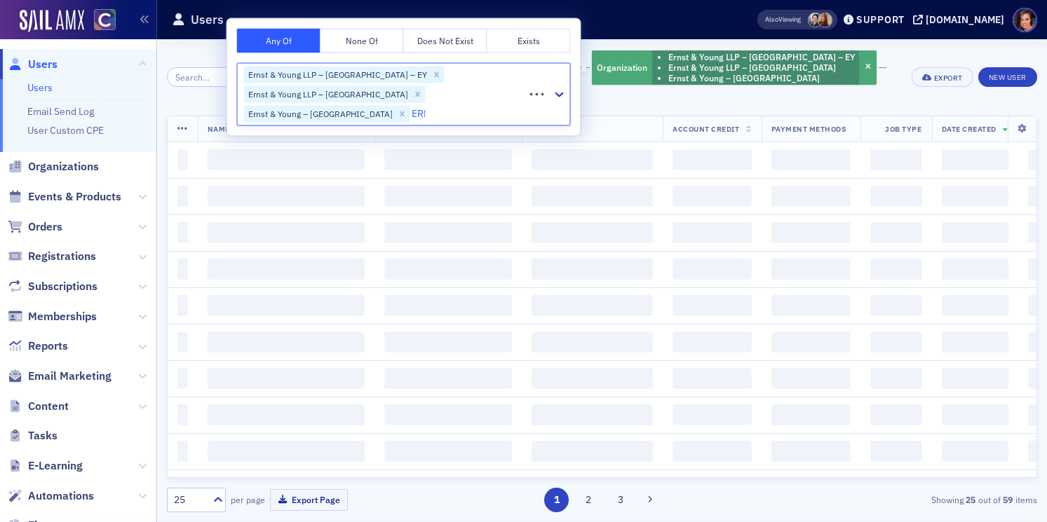
type input "[PERSON_NAME]"
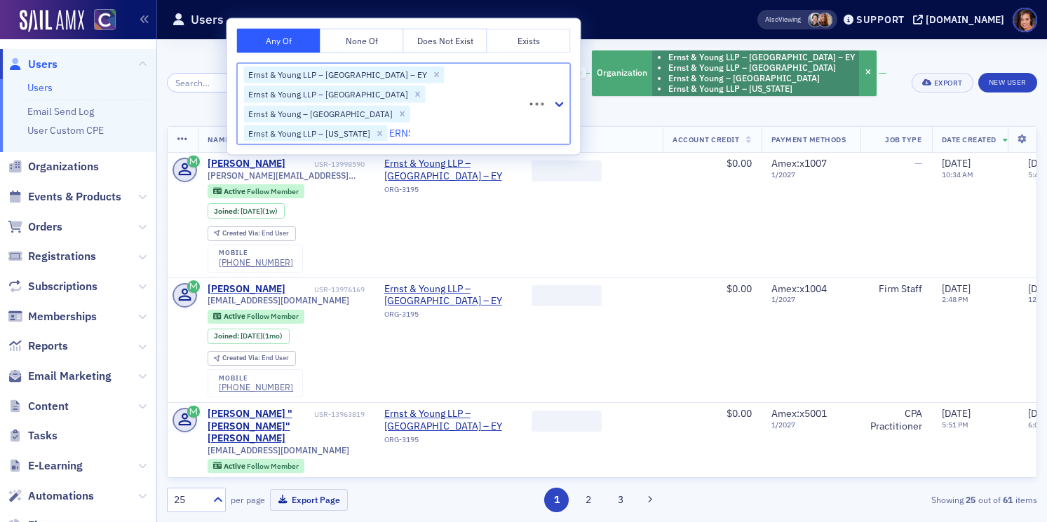
type input "[PERSON_NAME]"
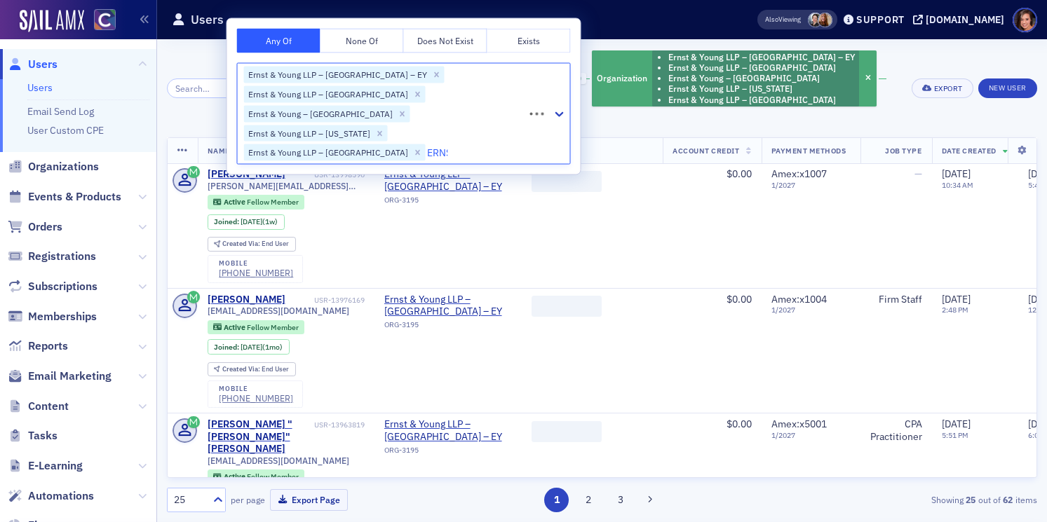
type input "[PERSON_NAME]"
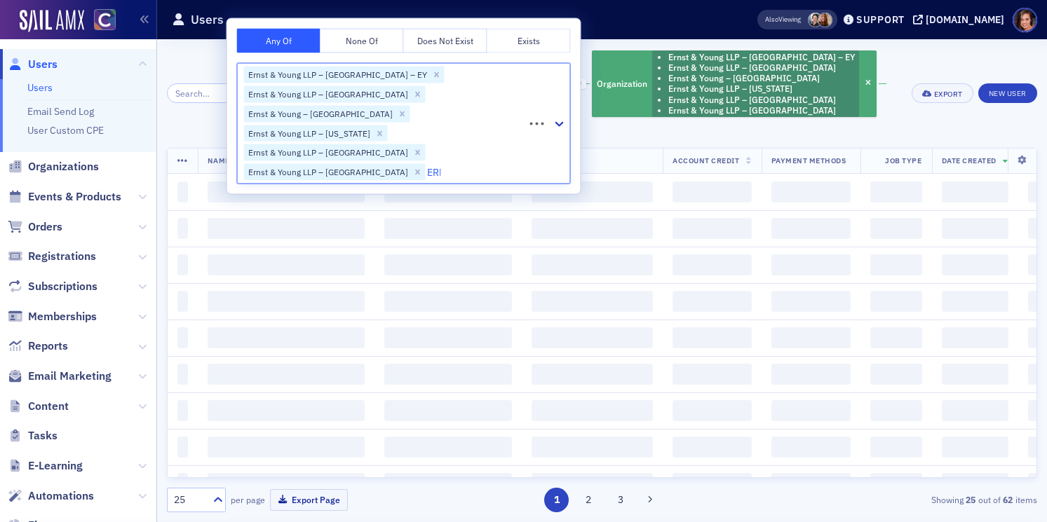
type input "[PERSON_NAME]"
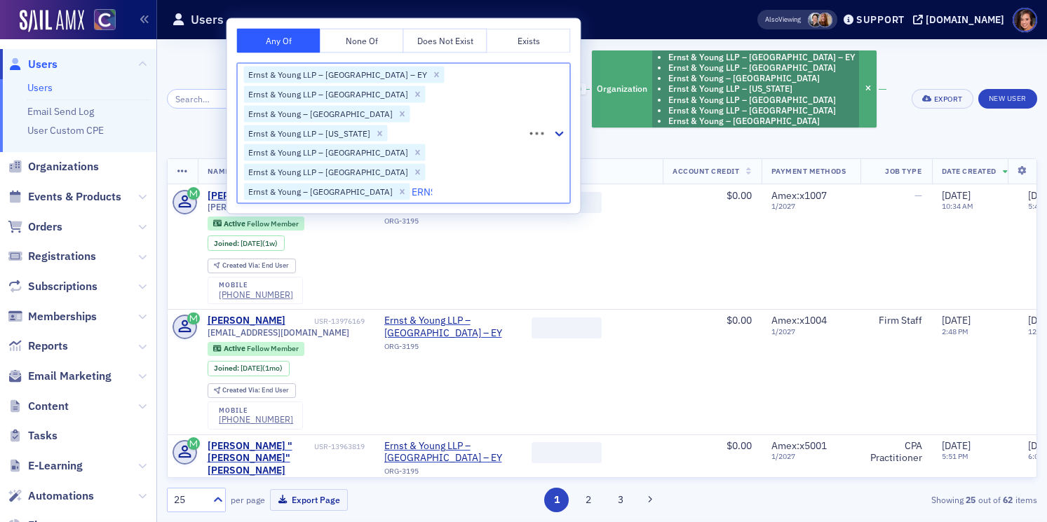
type input "[PERSON_NAME]"
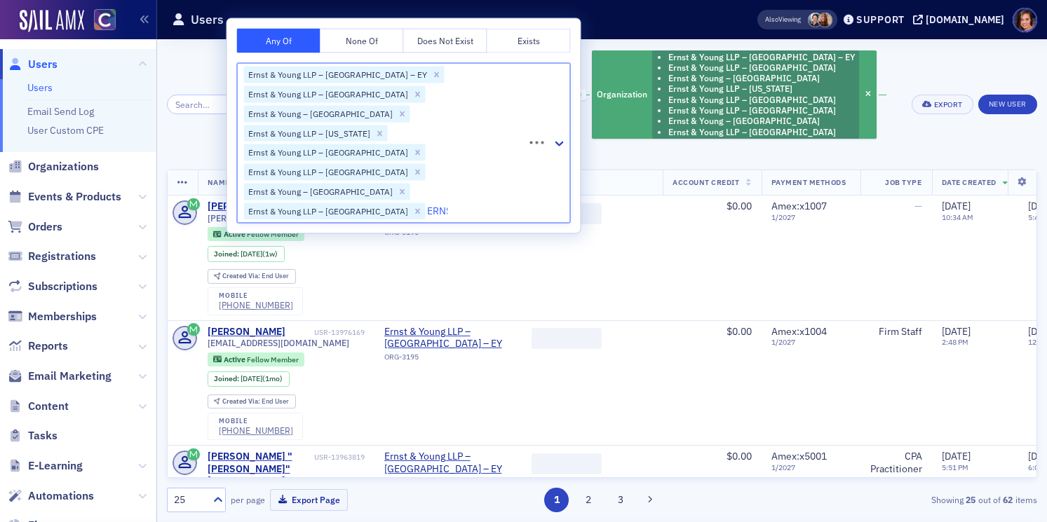
type input "[PERSON_NAME]"
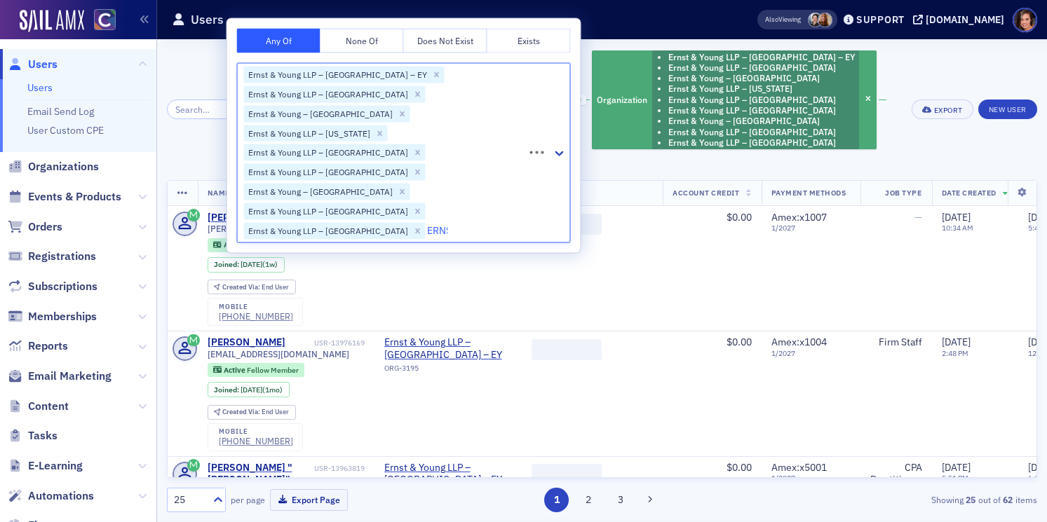
type input "[PERSON_NAME]"
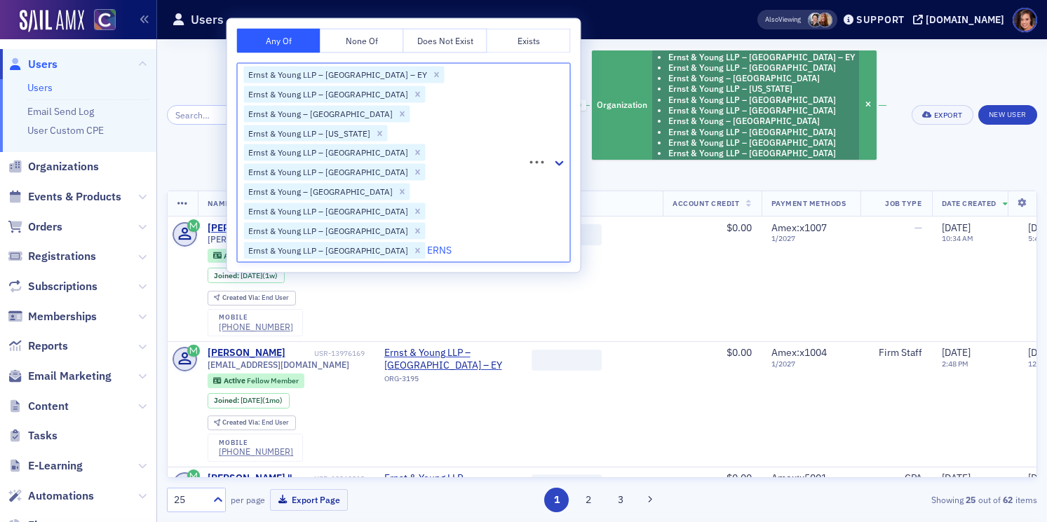
type input "[PERSON_NAME]"
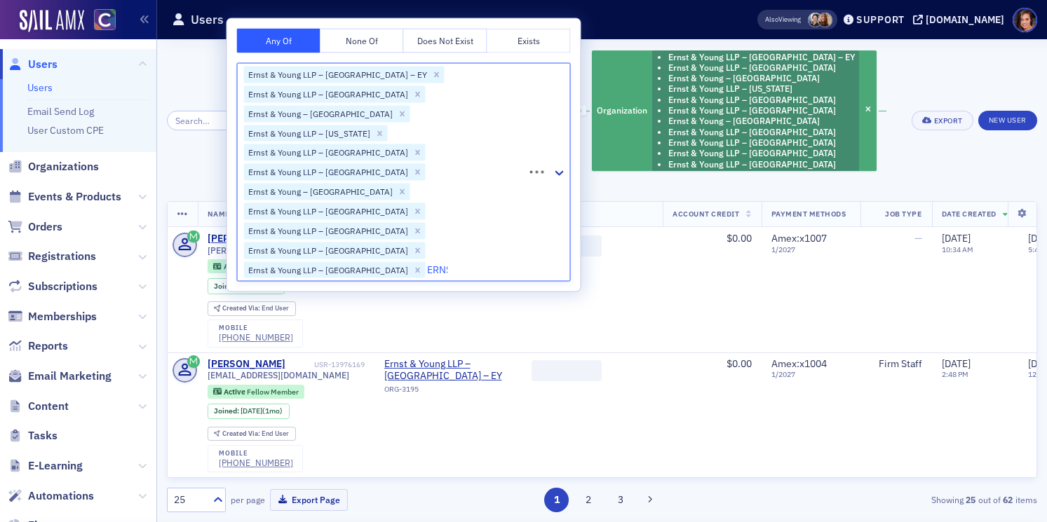
type input "[PERSON_NAME]"
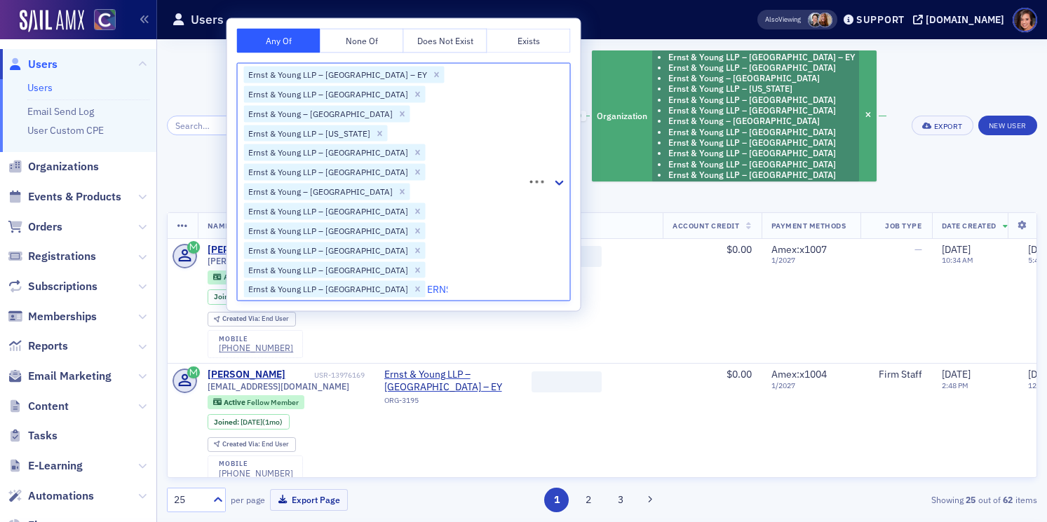
type input "[PERSON_NAME]"
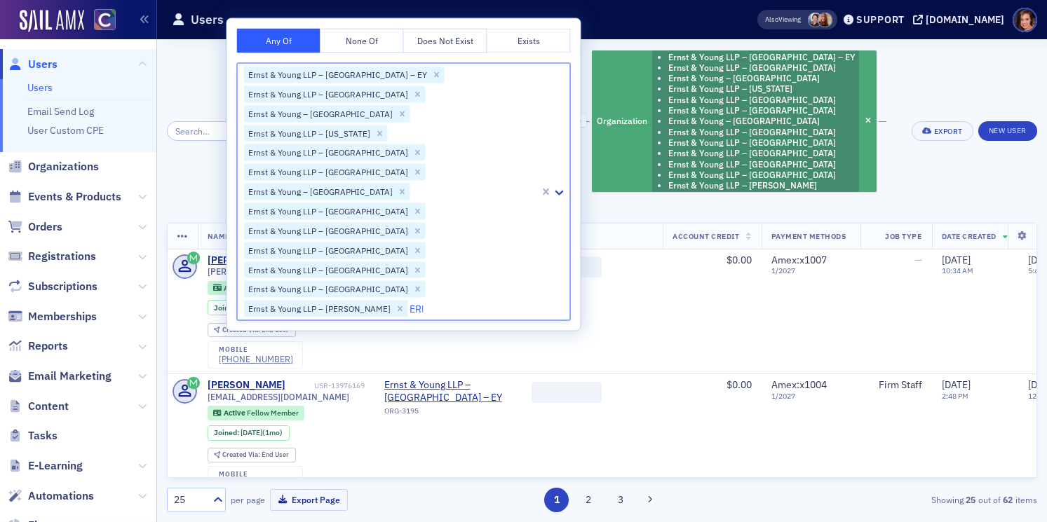
type input "[PERSON_NAME]"
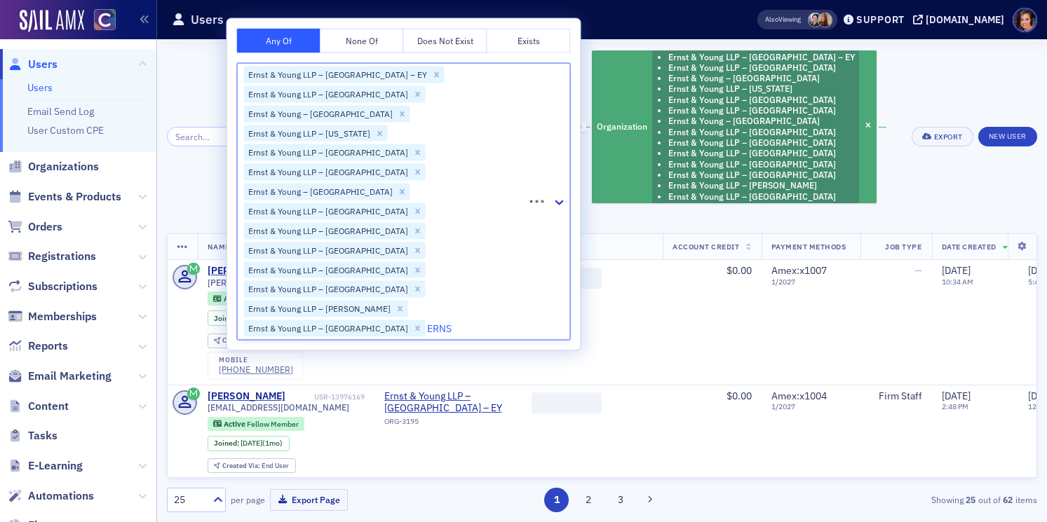
type input "[PERSON_NAME]"
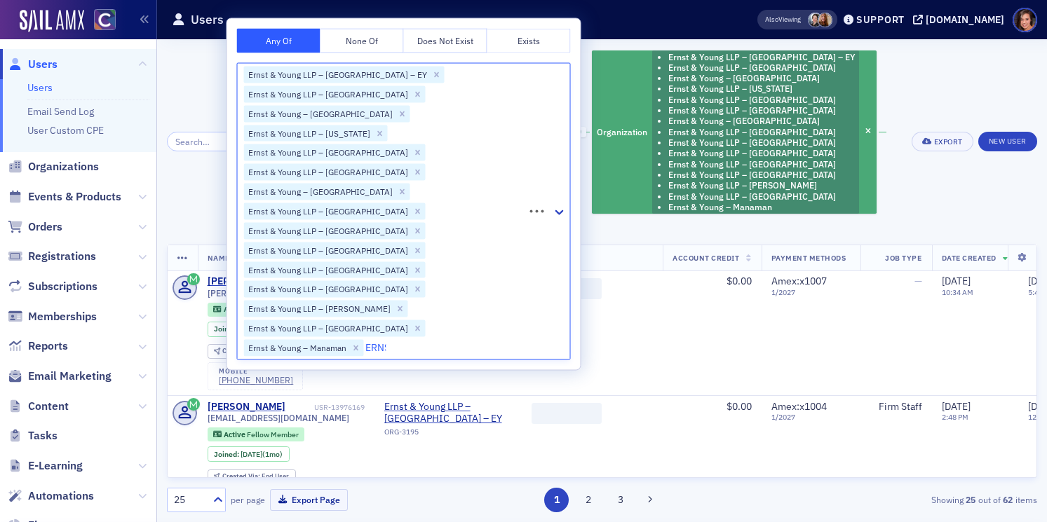
type input "[PERSON_NAME]"
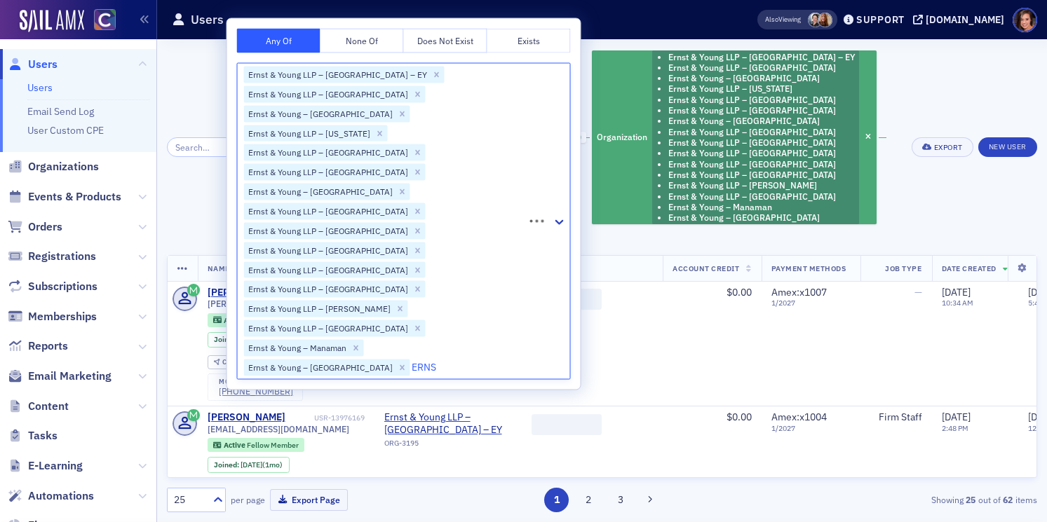
type input "[PERSON_NAME]"
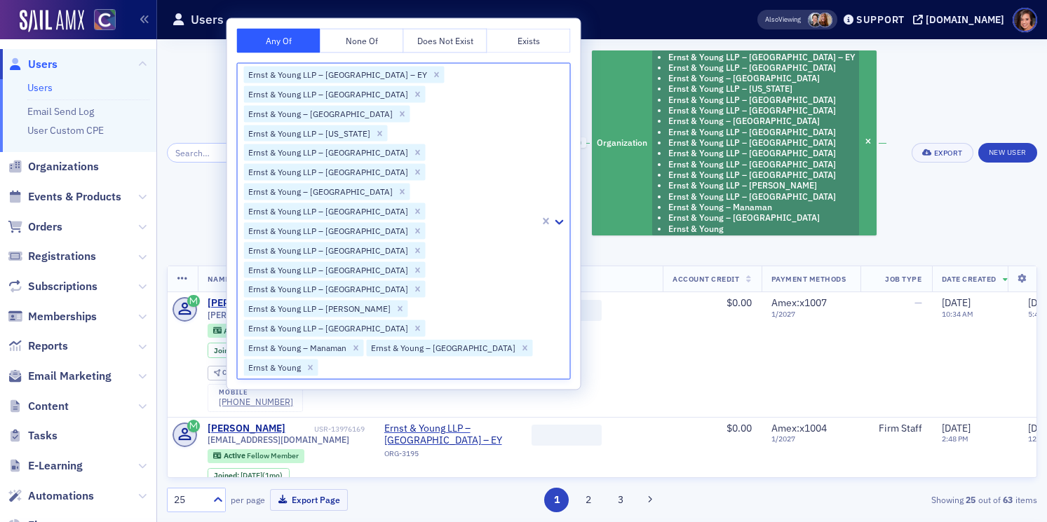
click at [847, 88] on div "Is Active COCPA Member Has Active COCPA Membership and Organization Ernst & You…" at bounding box center [600, 152] width 606 height 207
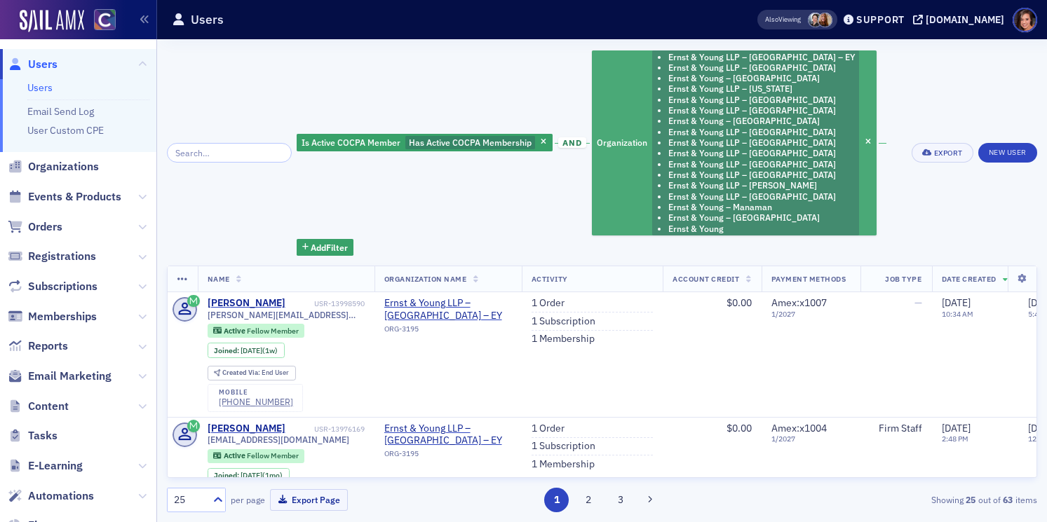
click at [737, 145] on li "Ernst & Young LLP – [GEOGRAPHIC_DATA]" at bounding box center [761, 142] width 187 height 11
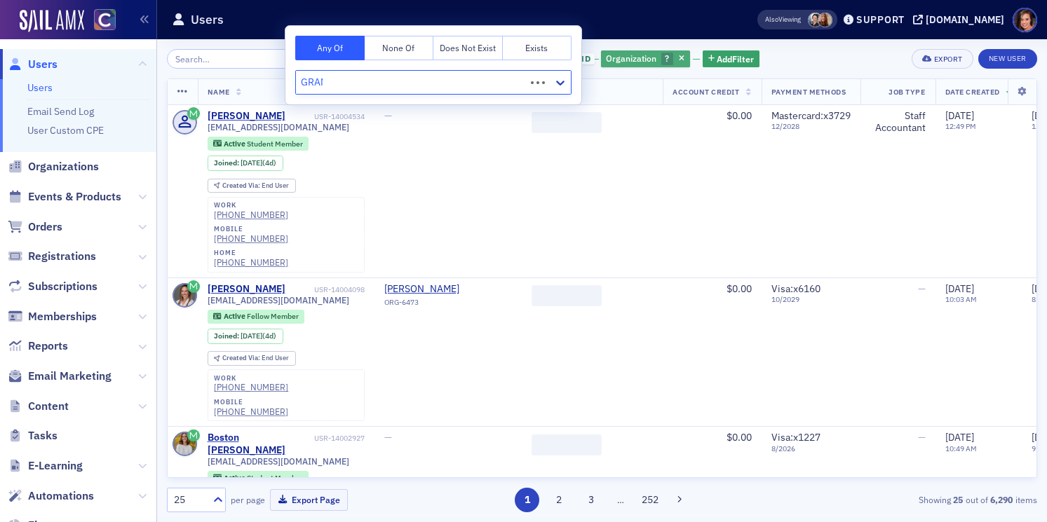
type input "GRANT"
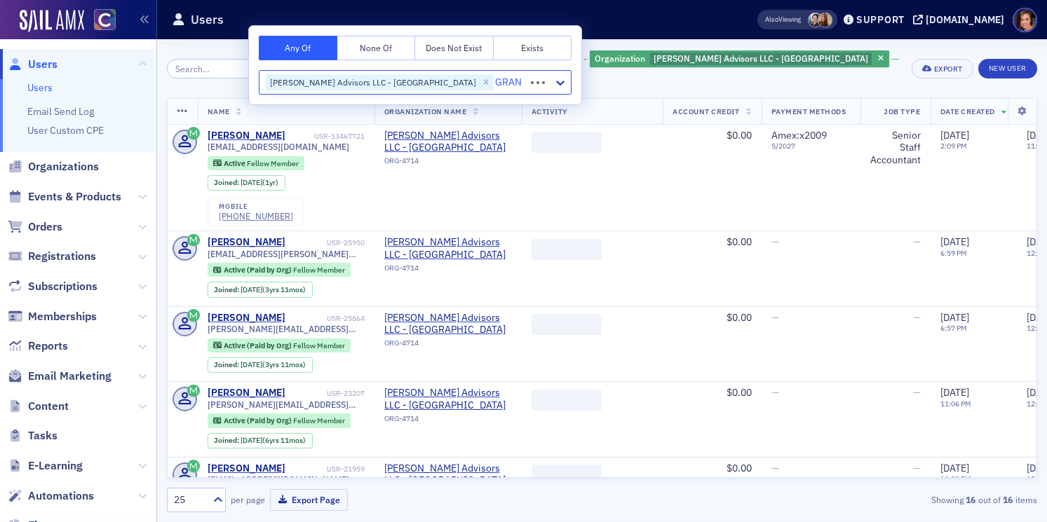
type input "GRANT"
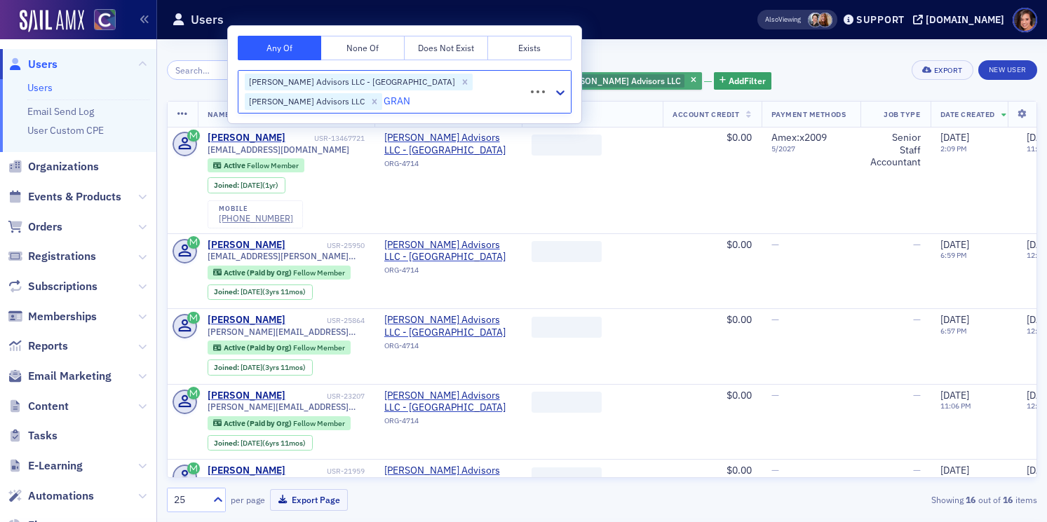
type input "GRANT"
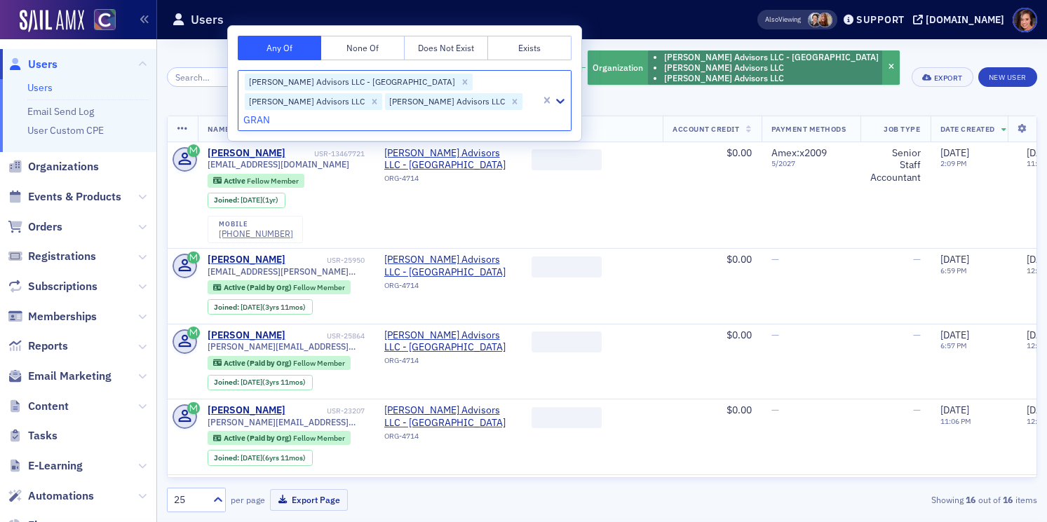
type input "GRANT"
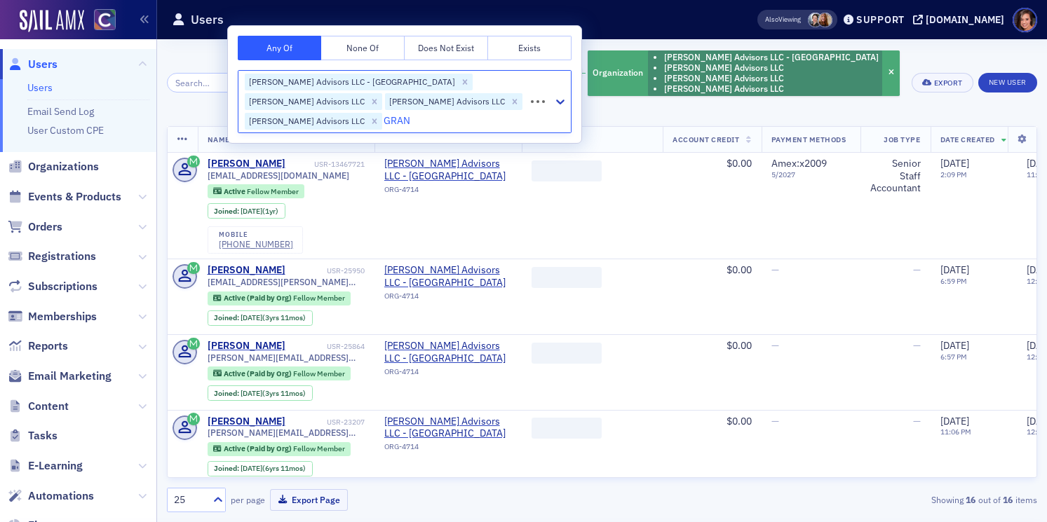
type input "GRANT"
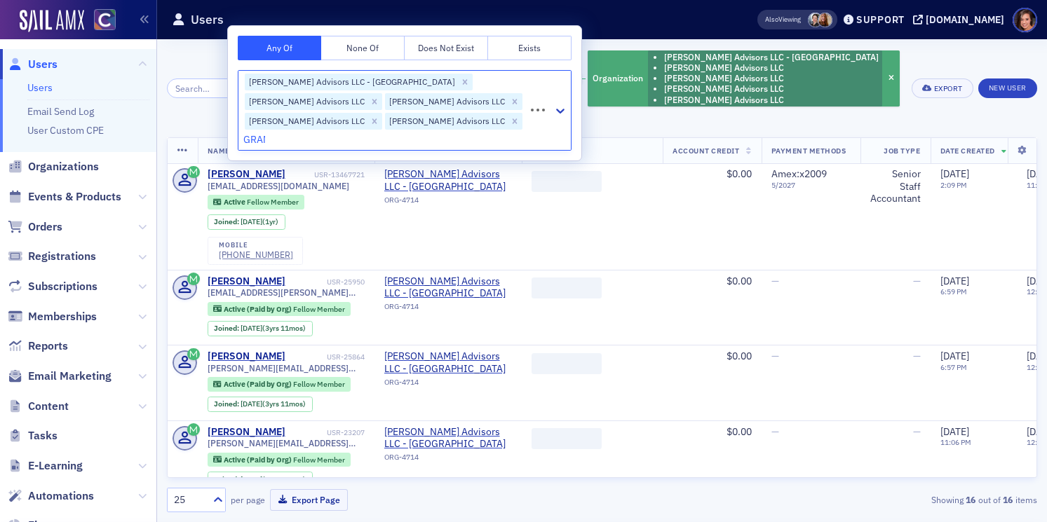
type input "GRANT"
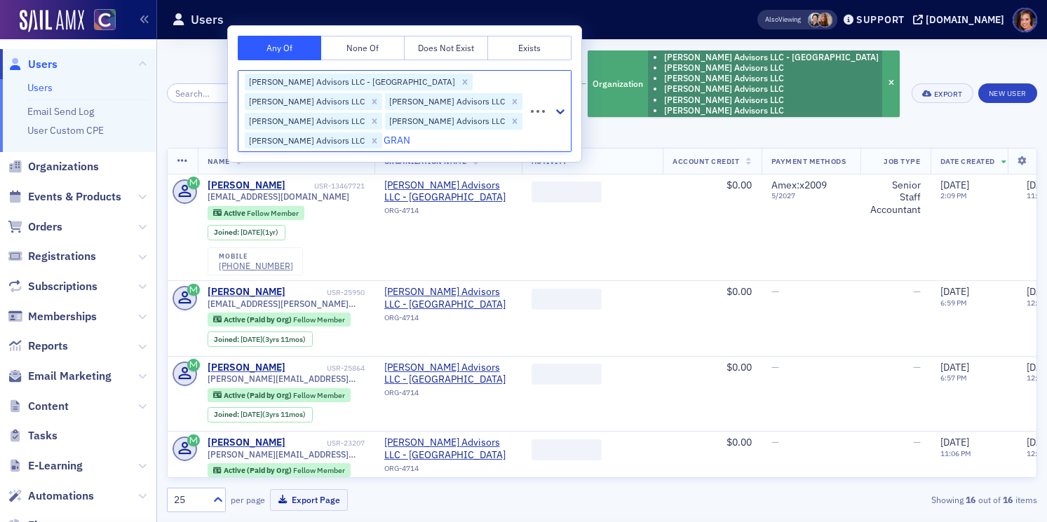
type input "GRANT"
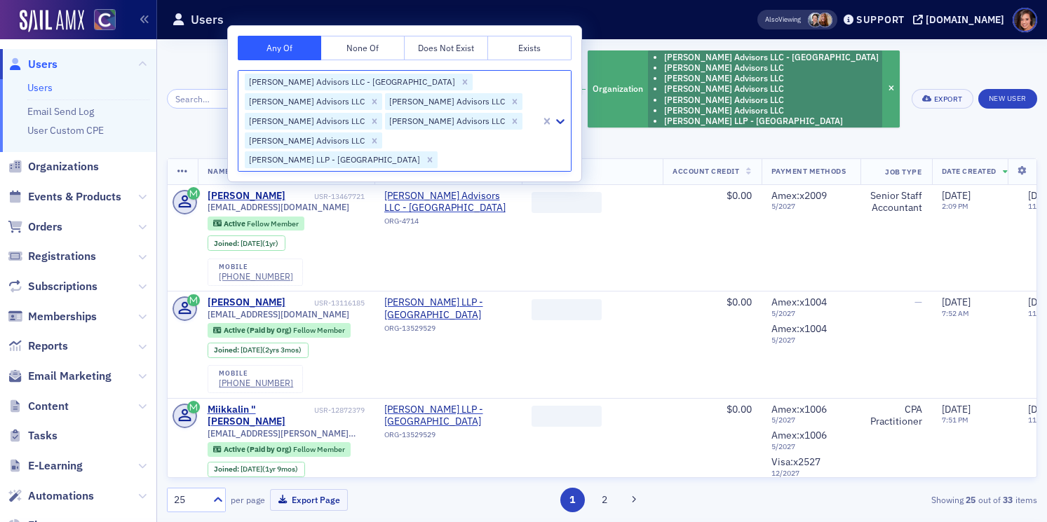
click at [866, 63] on div "Is Active COCPA Member Has Active COCPA Membership and Organization [PERSON_NAM…" at bounding box center [597, 99] width 610 height 100
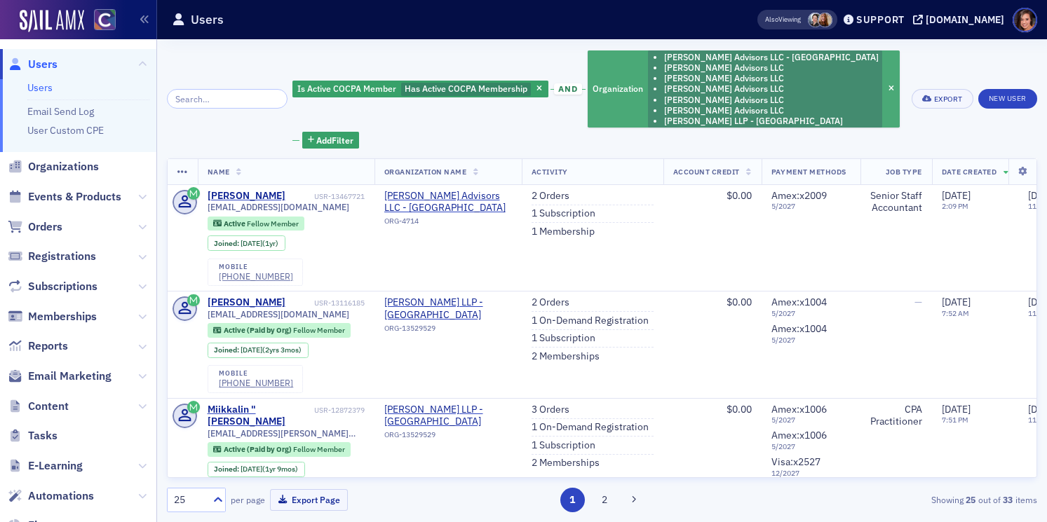
click at [789, 97] on li "[PERSON_NAME] Advisors LLC" at bounding box center [771, 100] width 215 height 11
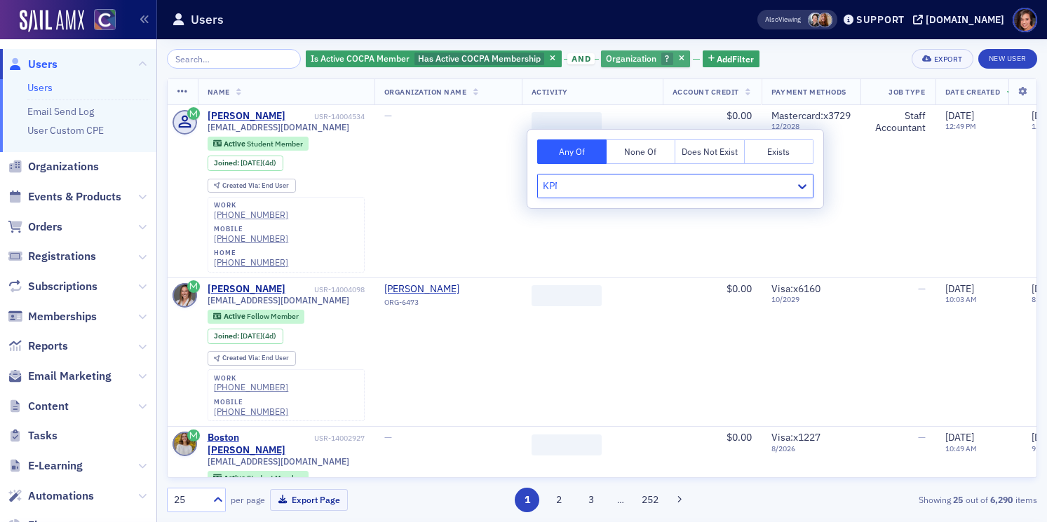
type input "KPMG"
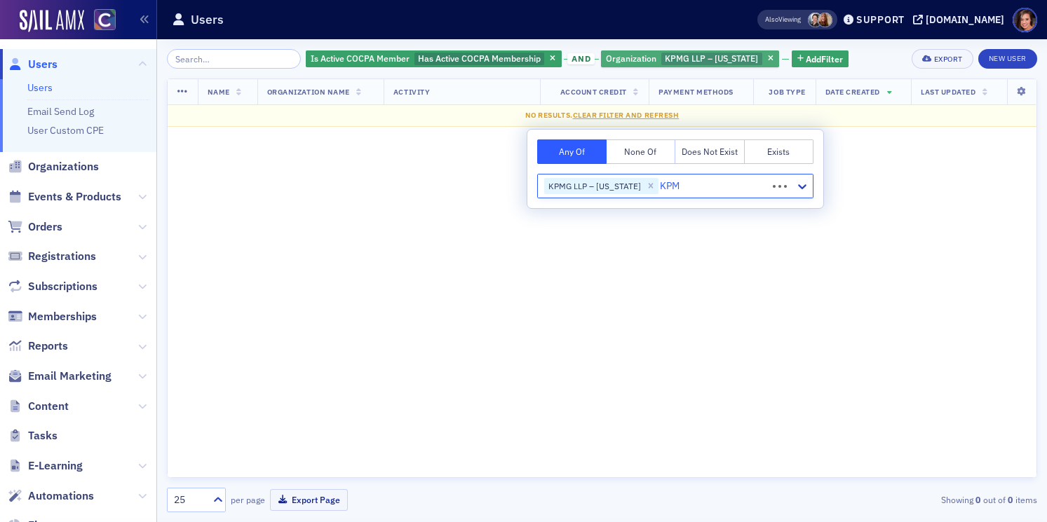
type input "KPMG"
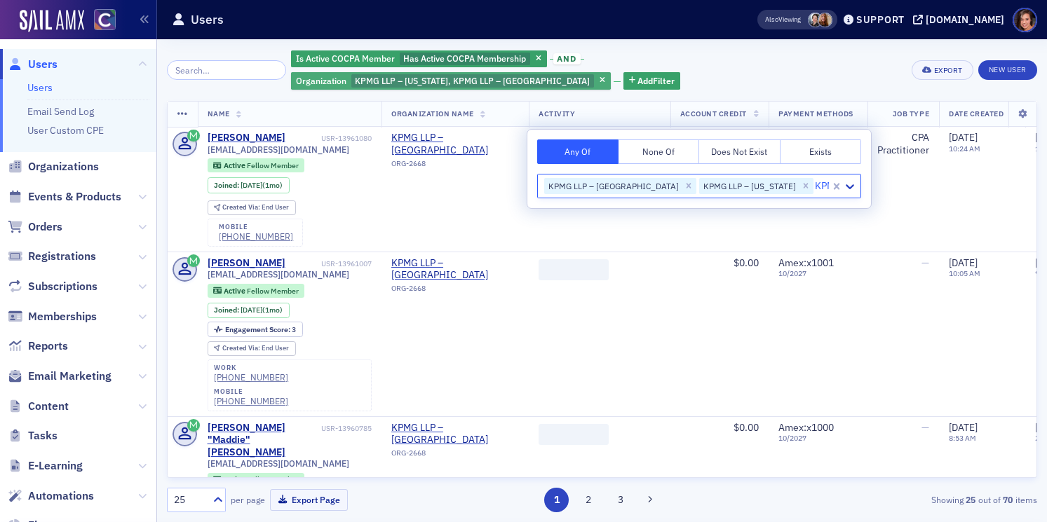
type input "KPMG"
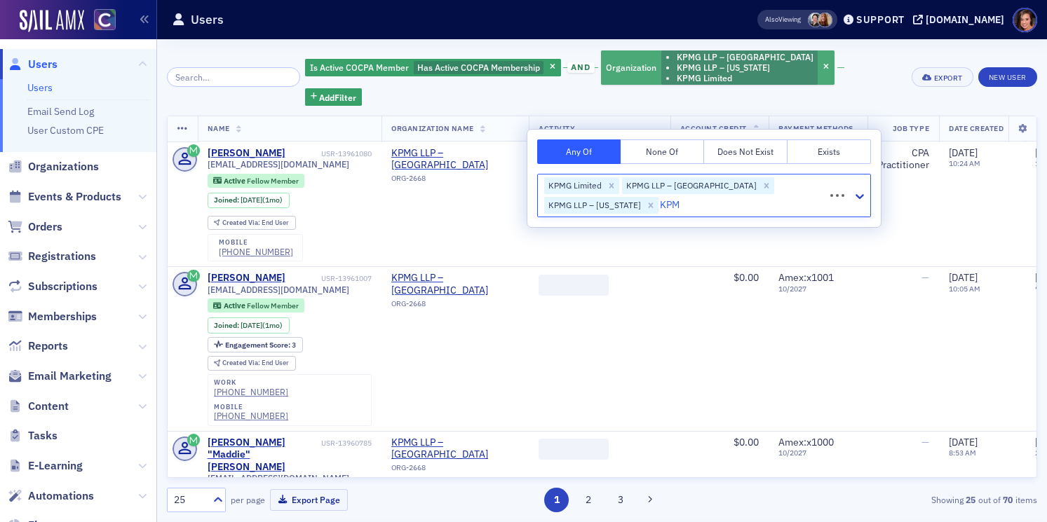
type input "KPMG"
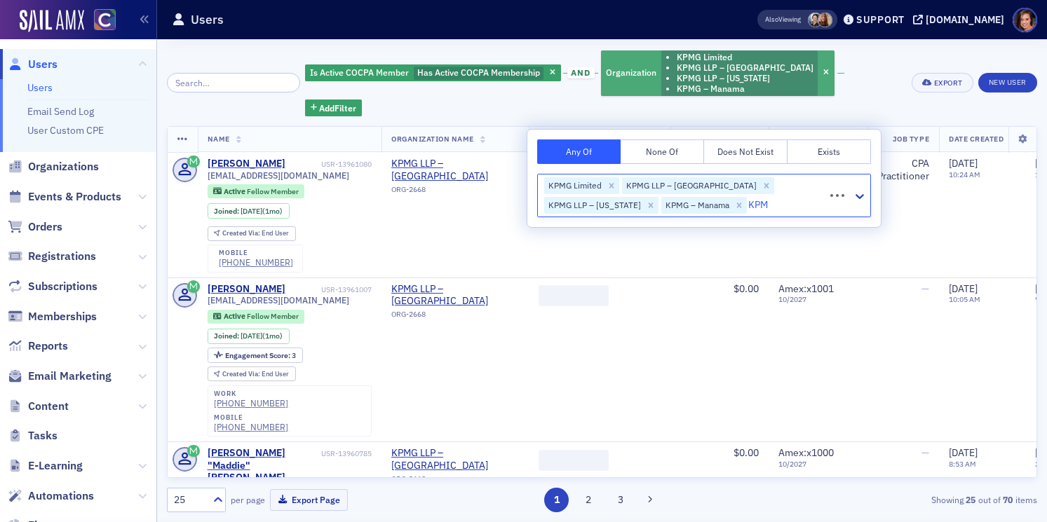
type input "KPMG"
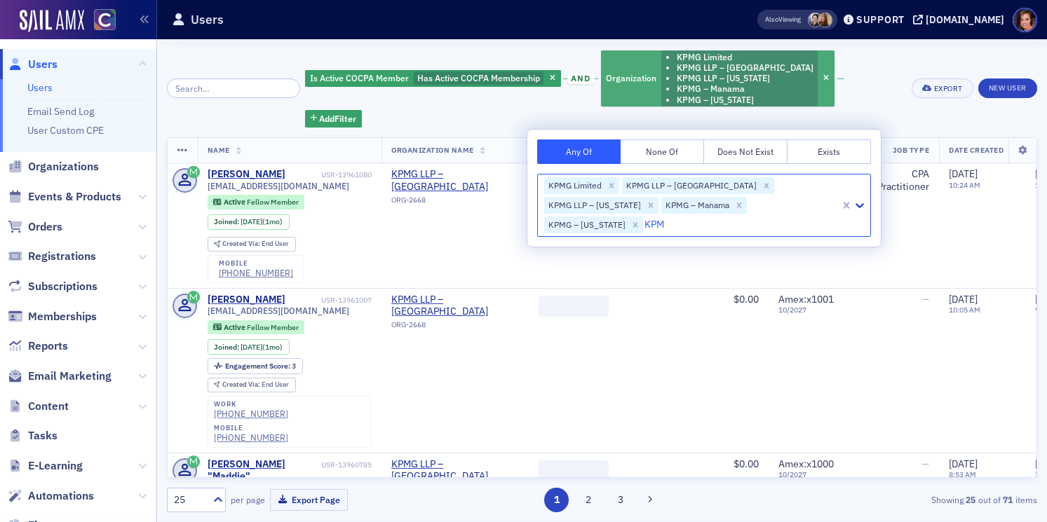
type input "KPMG"
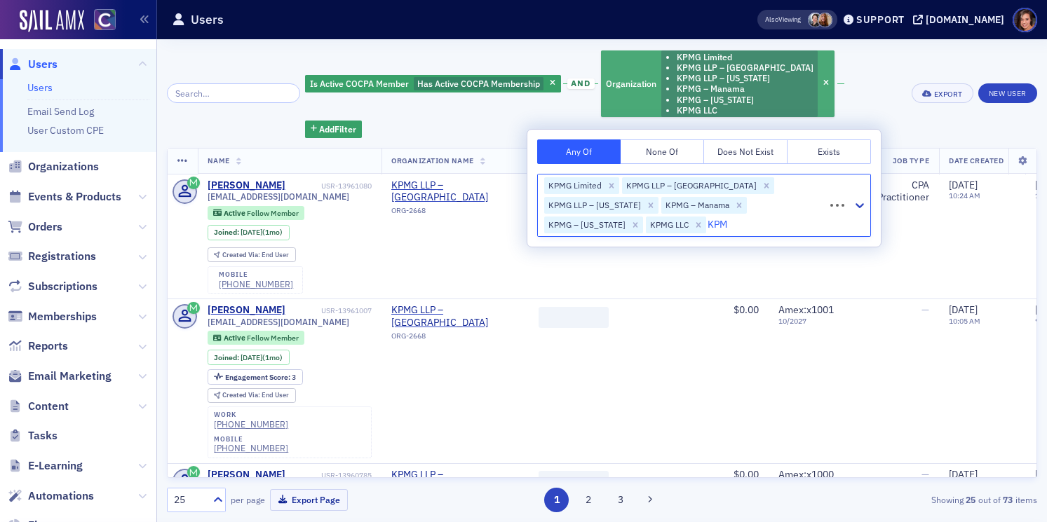
type input "KPMG"
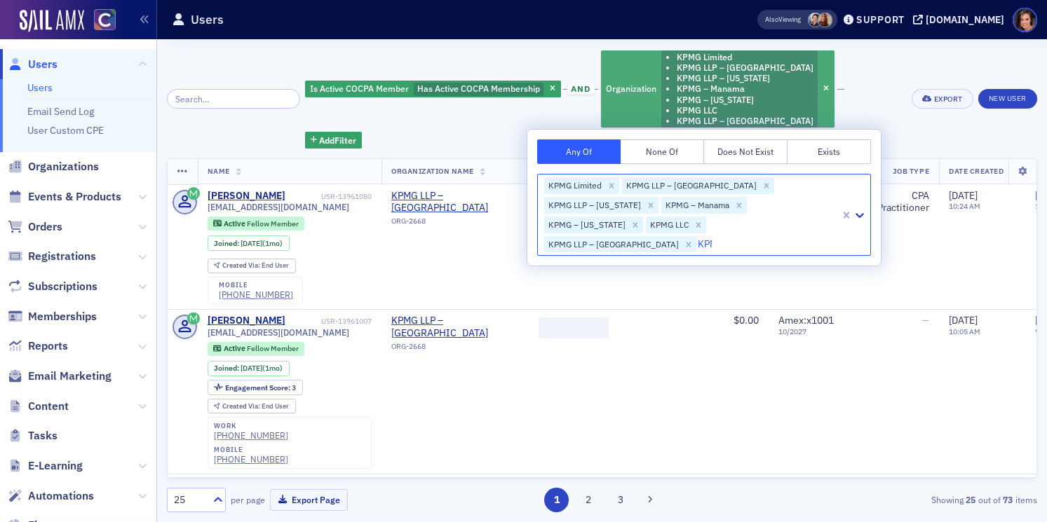
type input "KPMG"
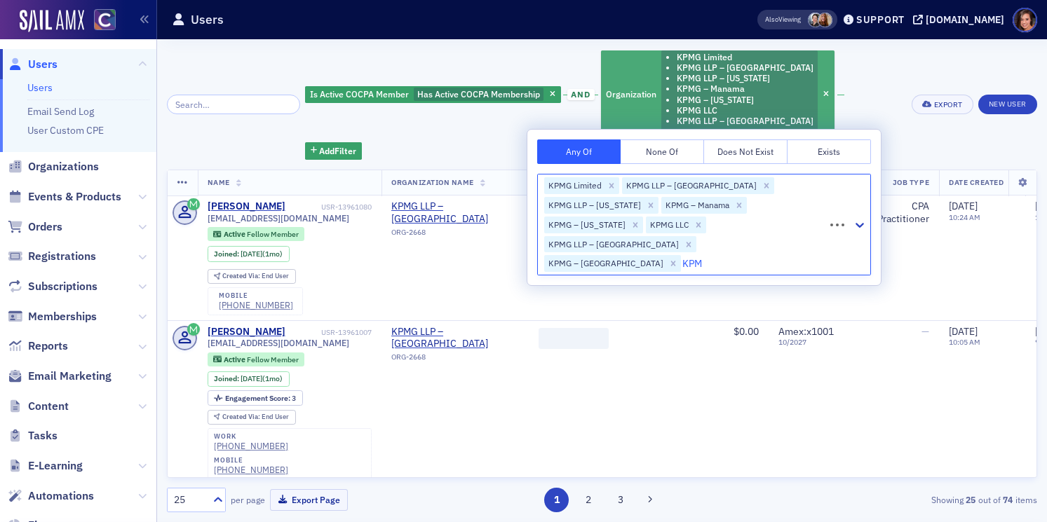
type input "KPMG"
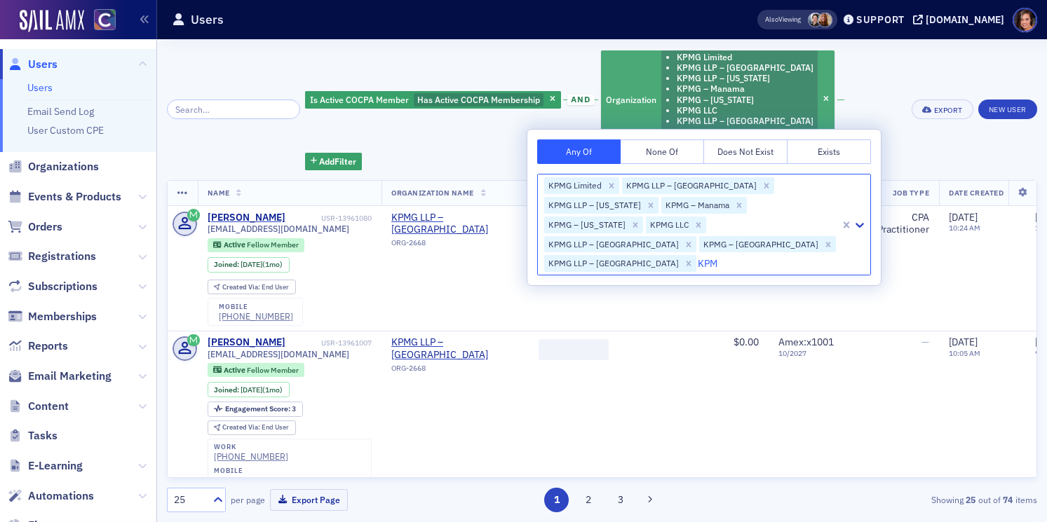
type input "KPMG"
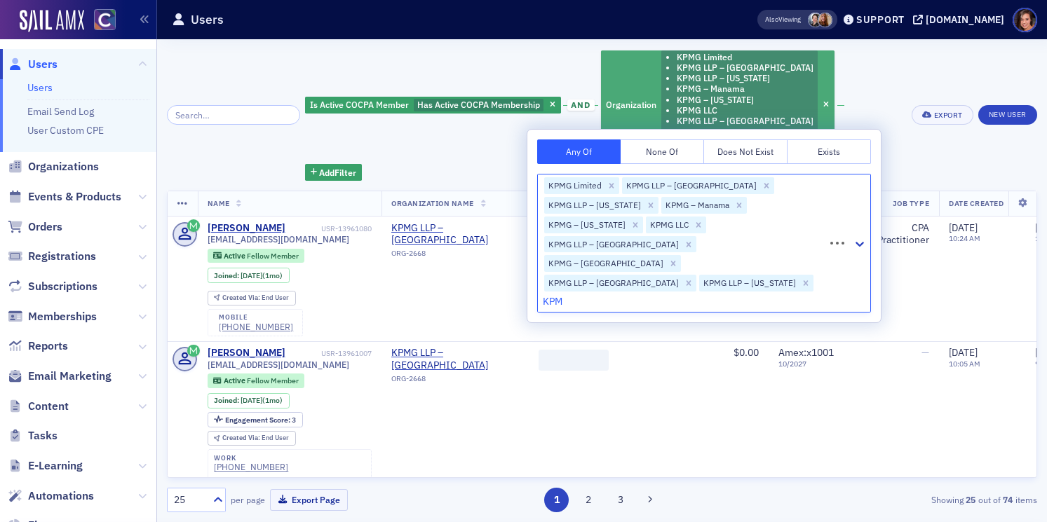
type input "KPMG"
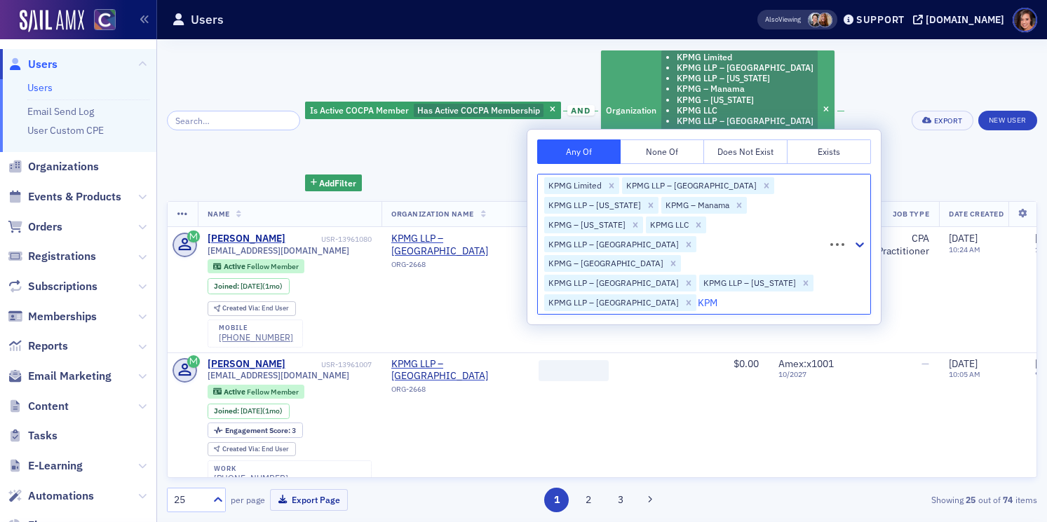
type input "KPMG"
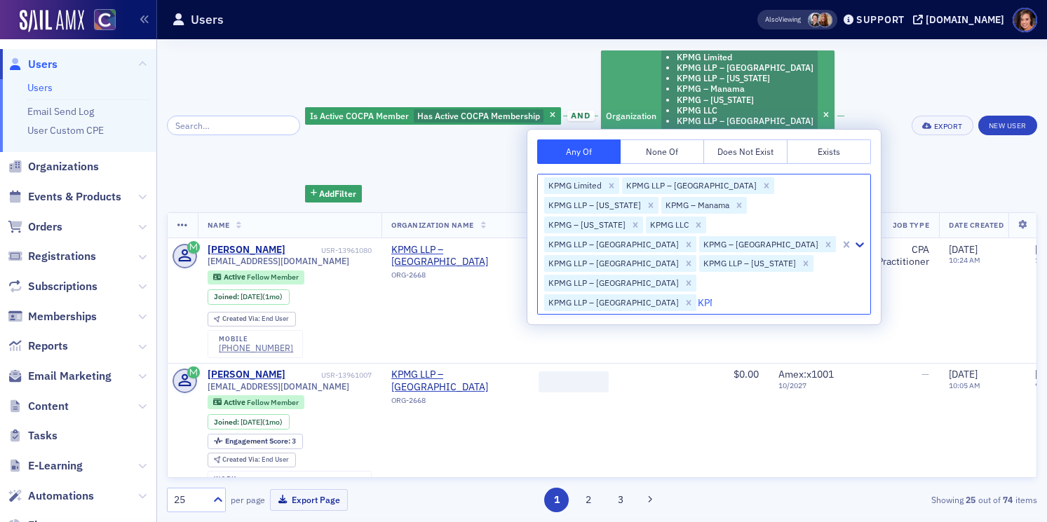
type input "KPMG"
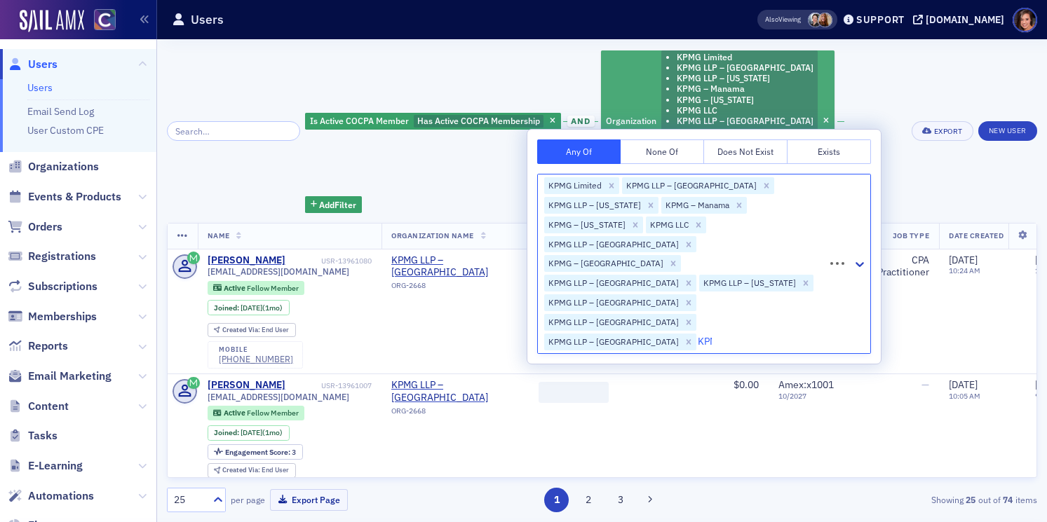
type input "KPMG"
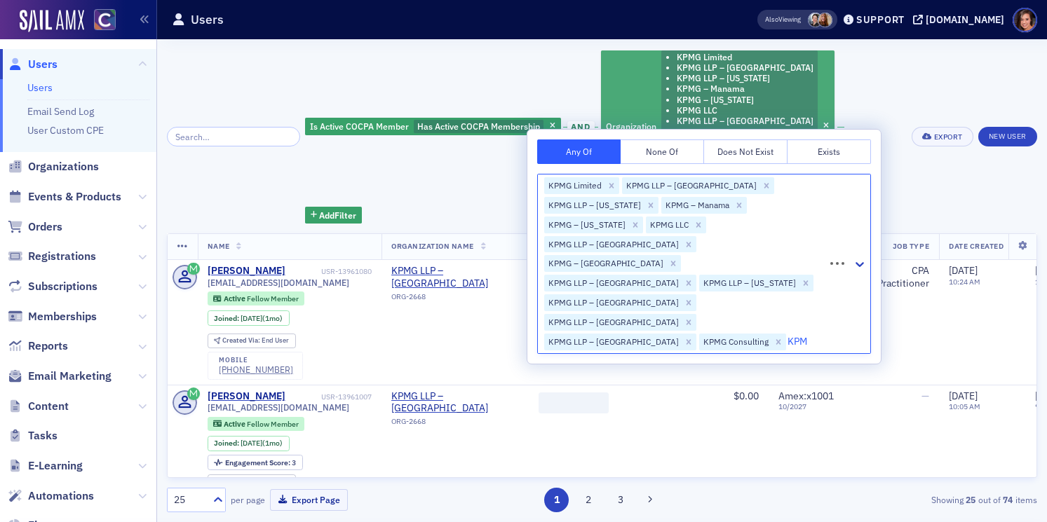
type input "KPMG"
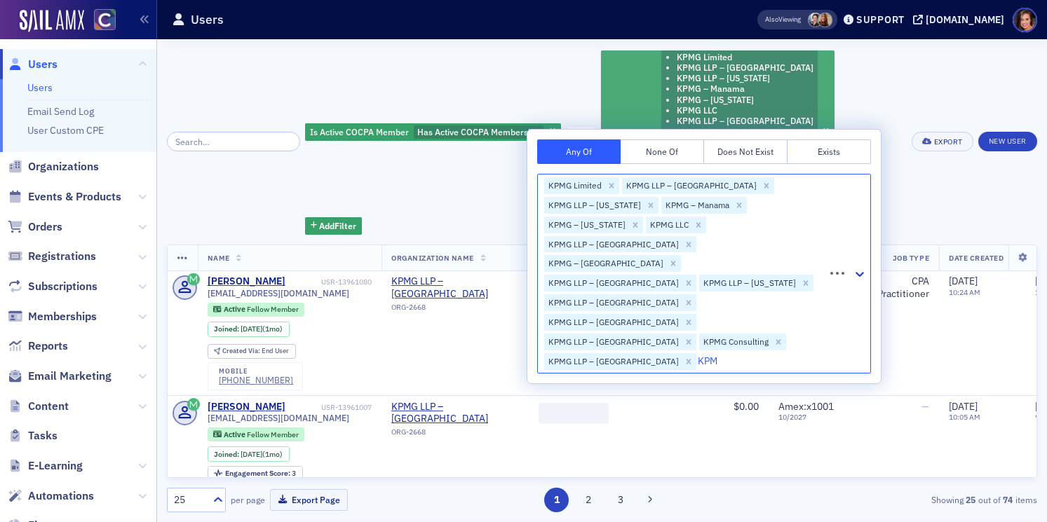
type input "KPMG"
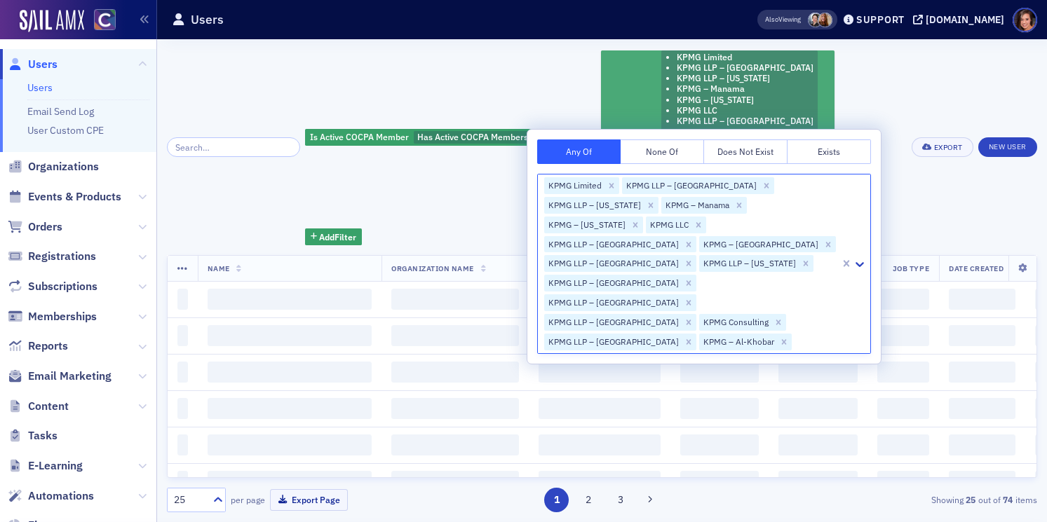
type input "P"
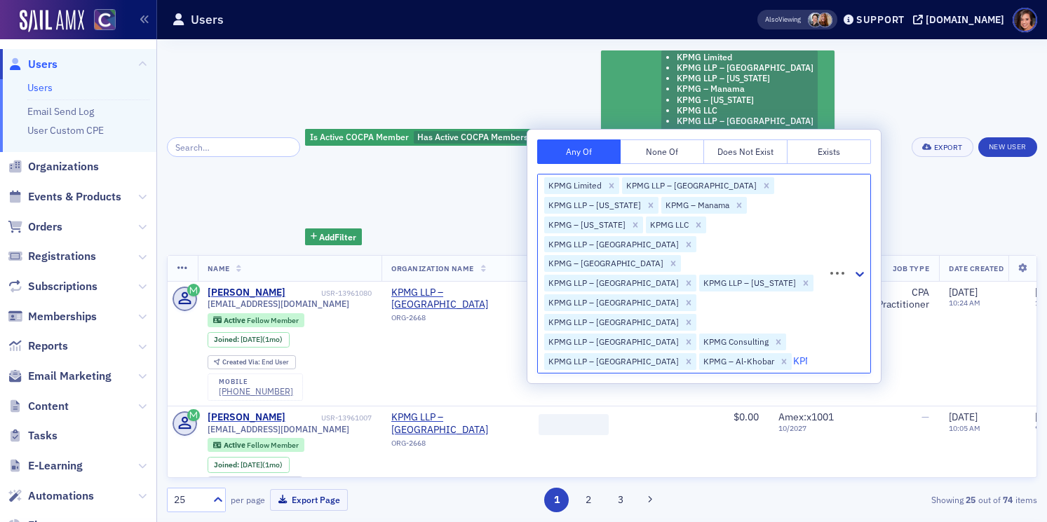
type input "KPMG"
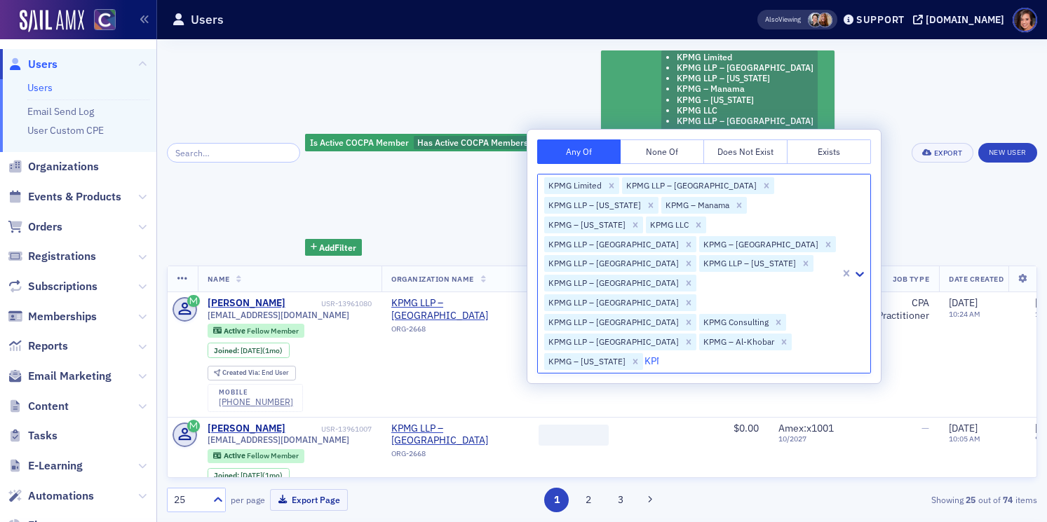
type input "KPMG"
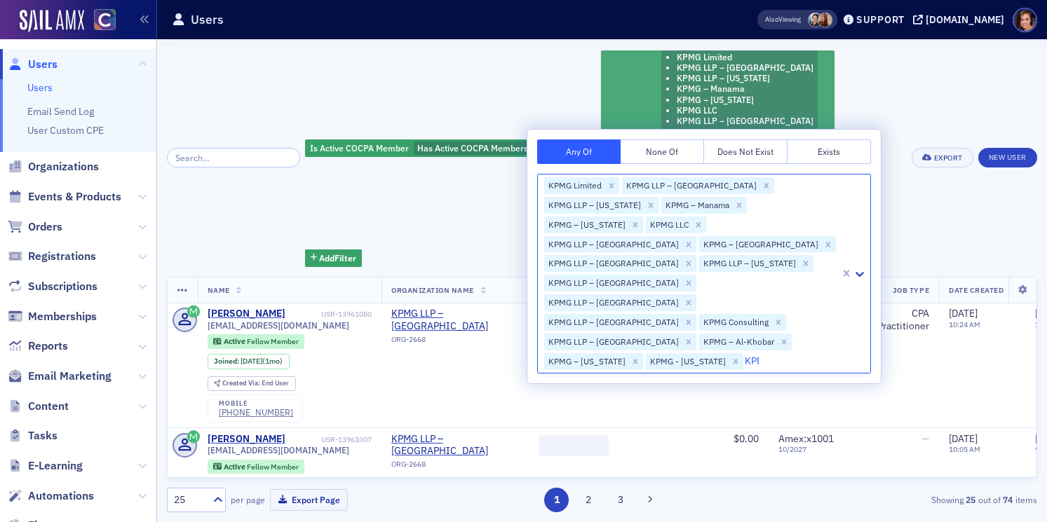
type input "KPMG"
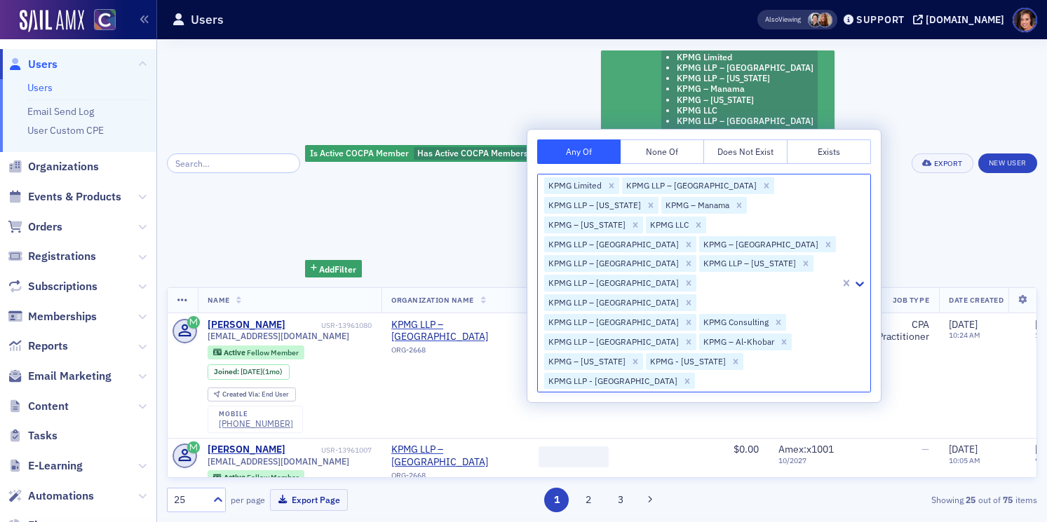
click at [872, 97] on div "Is Active COCPA Member Has Active COCPA Membership and Organization KPMG Limite…" at bounding box center [602, 163] width 870 height 229
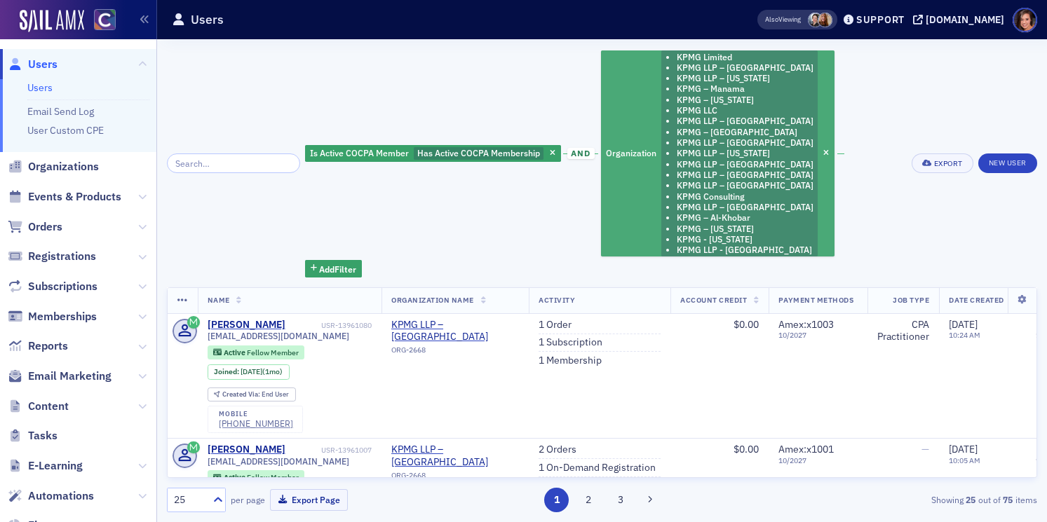
click at [713, 135] on li "KPMG – [GEOGRAPHIC_DATA]" at bounding box center [744, 132] width 137 height 11
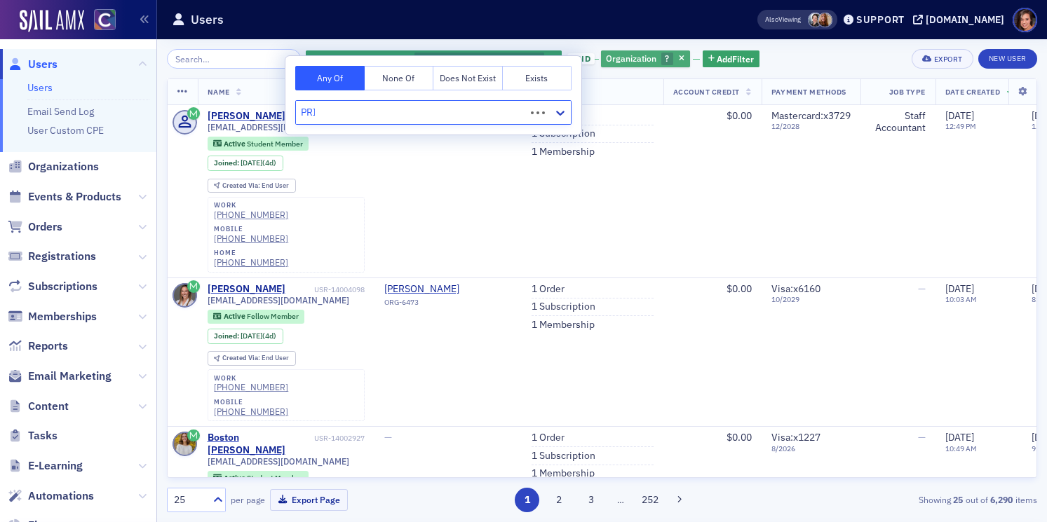
type input "PRICE"
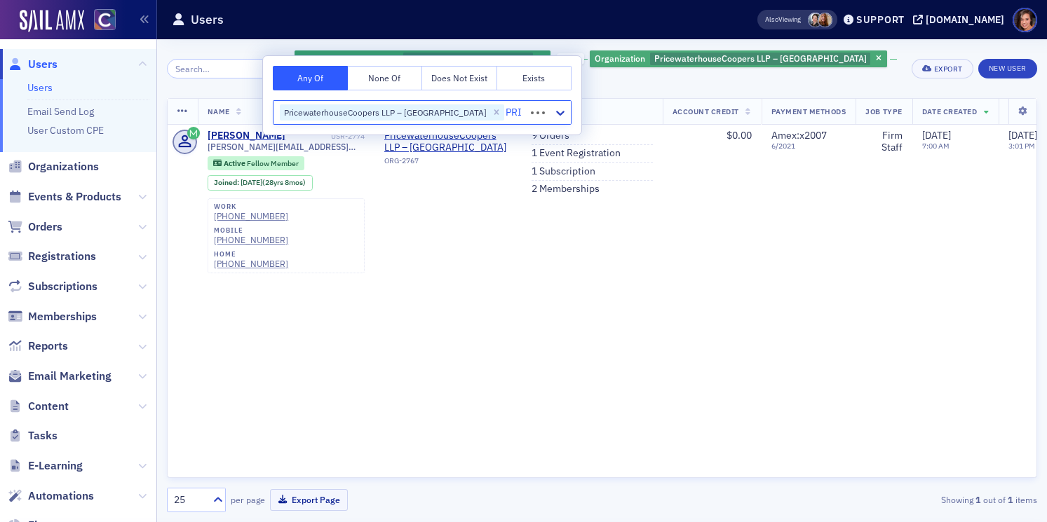
type input "PRIE"
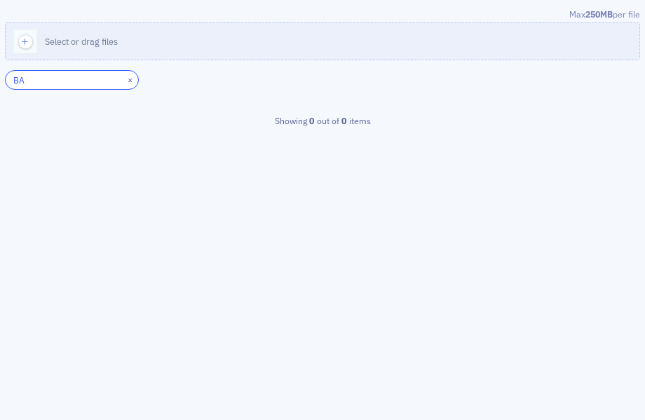
type input "B"
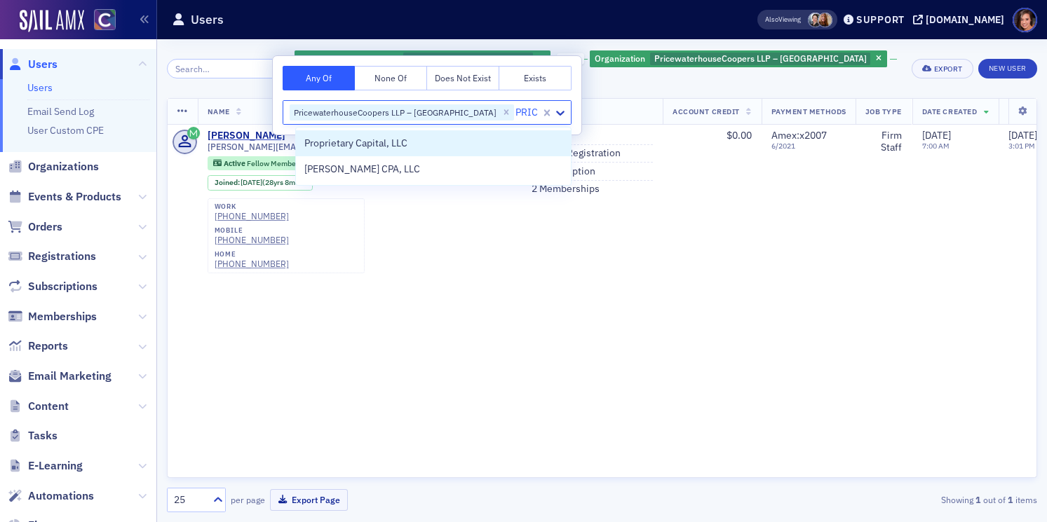
type input "PRICE"
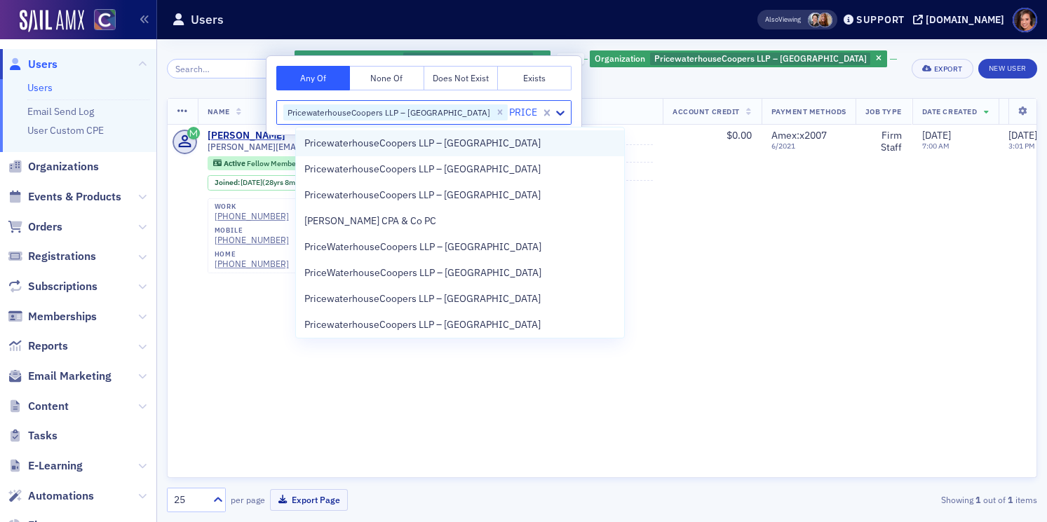
click at [413, 147] on span "PricewaterhouseCoopers LLP – [GEOGRAPHIC_DATA]" at bounding box center [422, 143] width 236 height 15
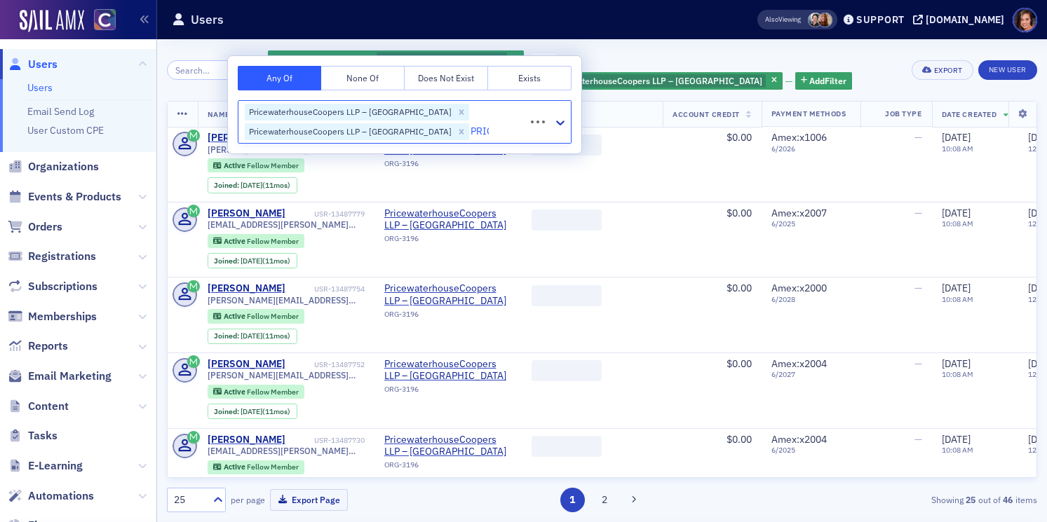
type input "PRICE"
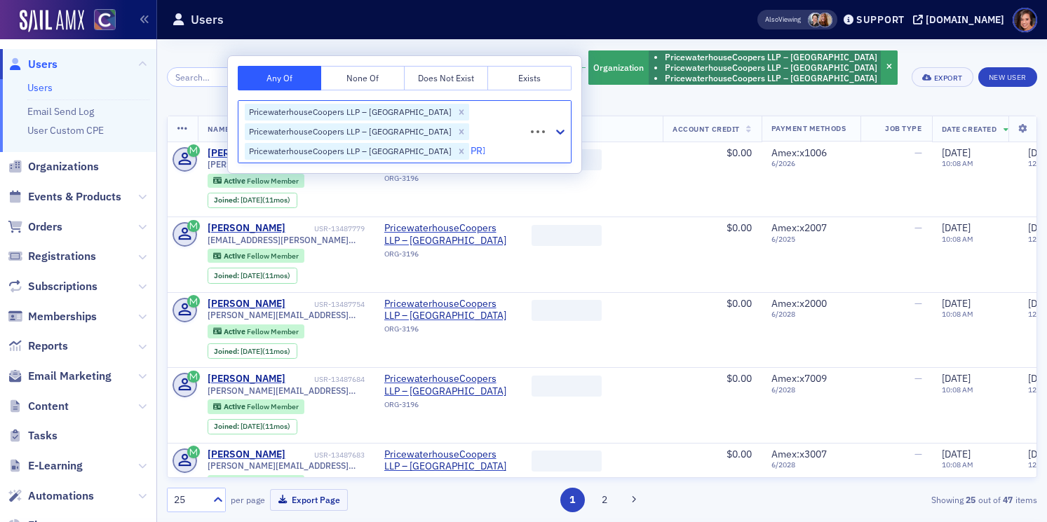
type input "PRICE"
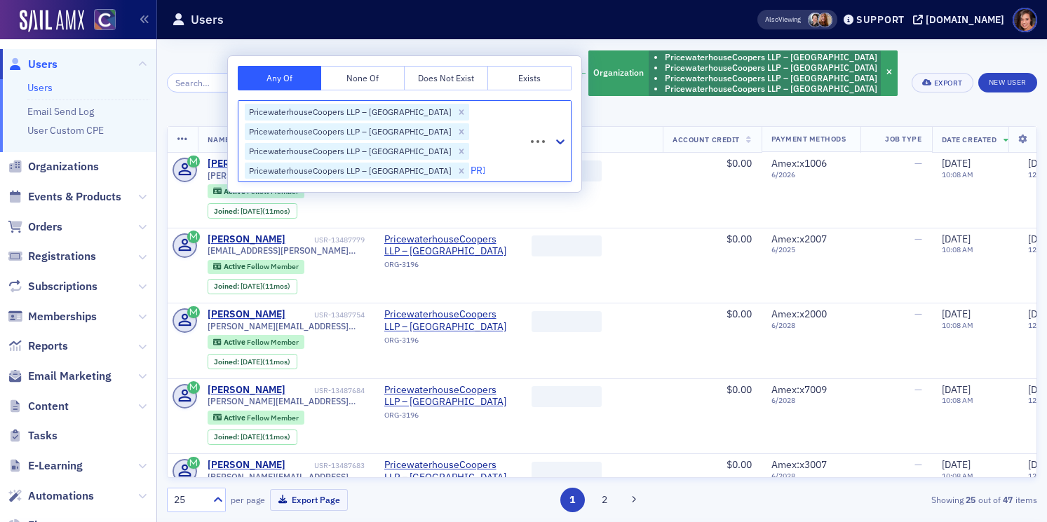
type input "PRICE"
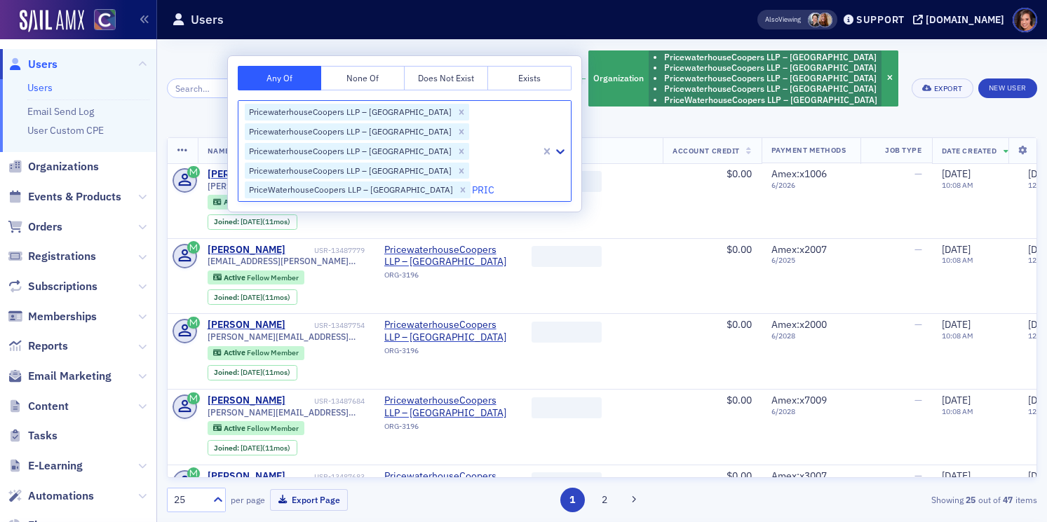
type input "PRICE"
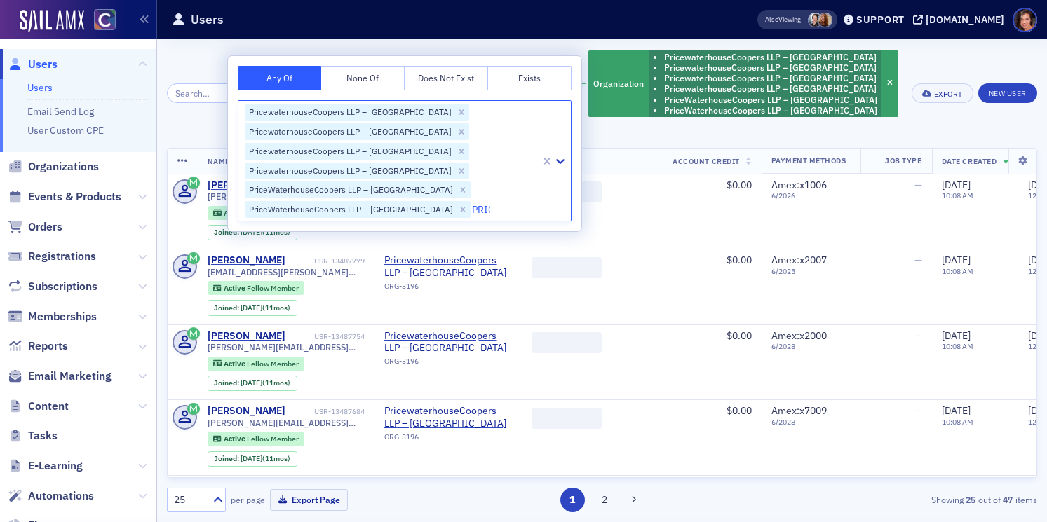
type input "PRICE"
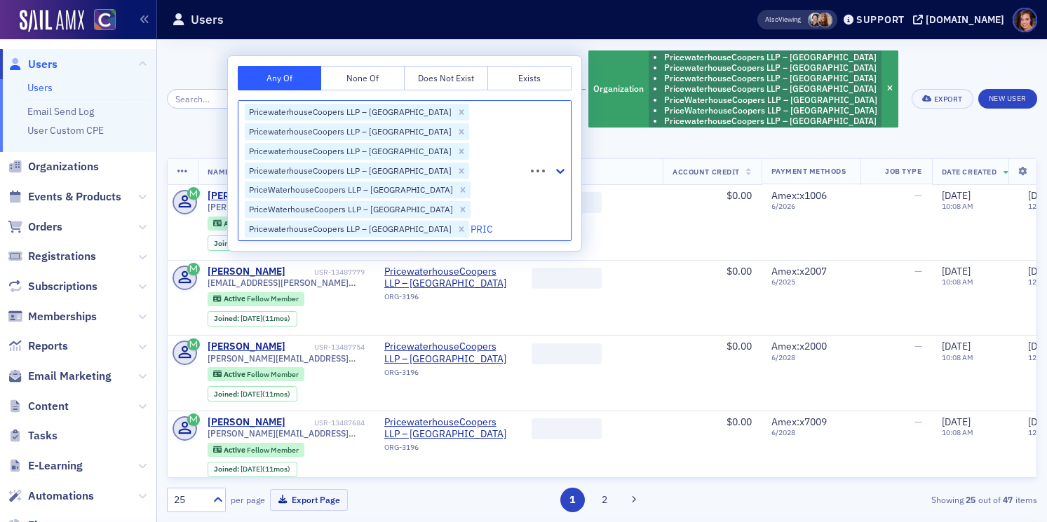
type input "PRICE"
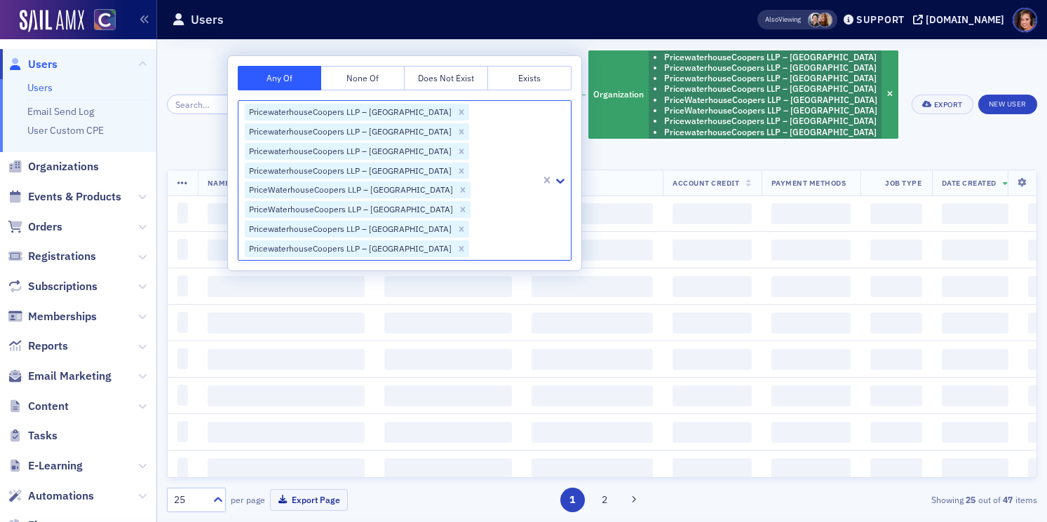
type input "R"
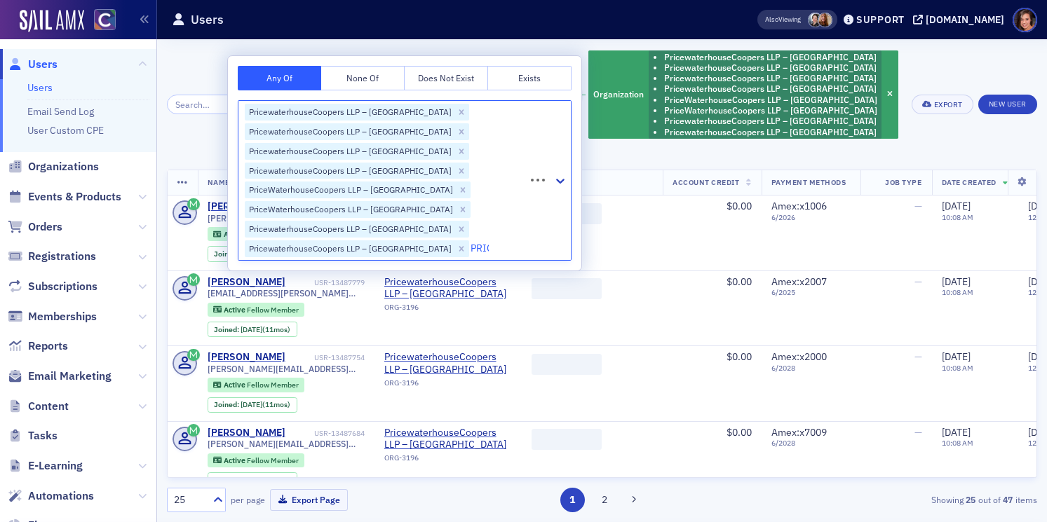
type input "PRICE"
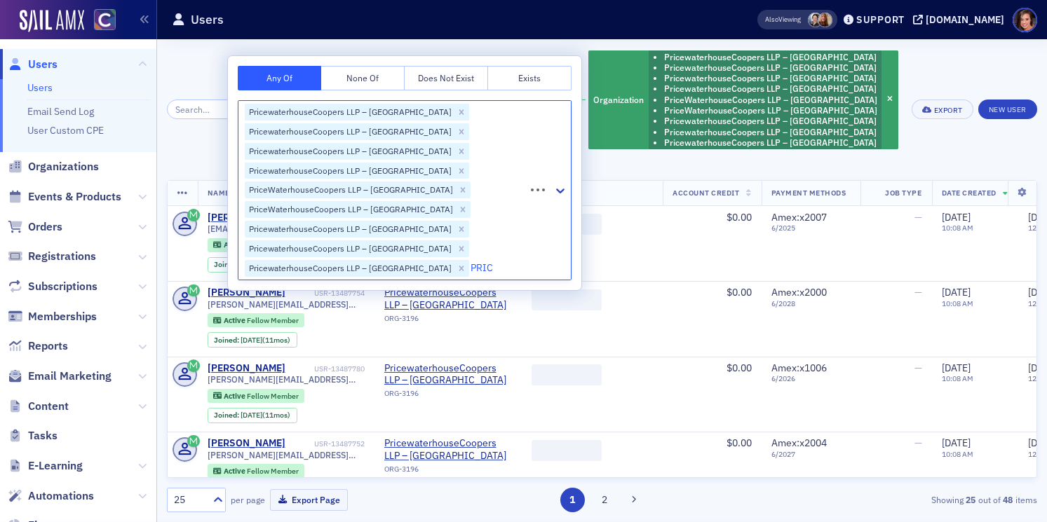
type input "PRICE"
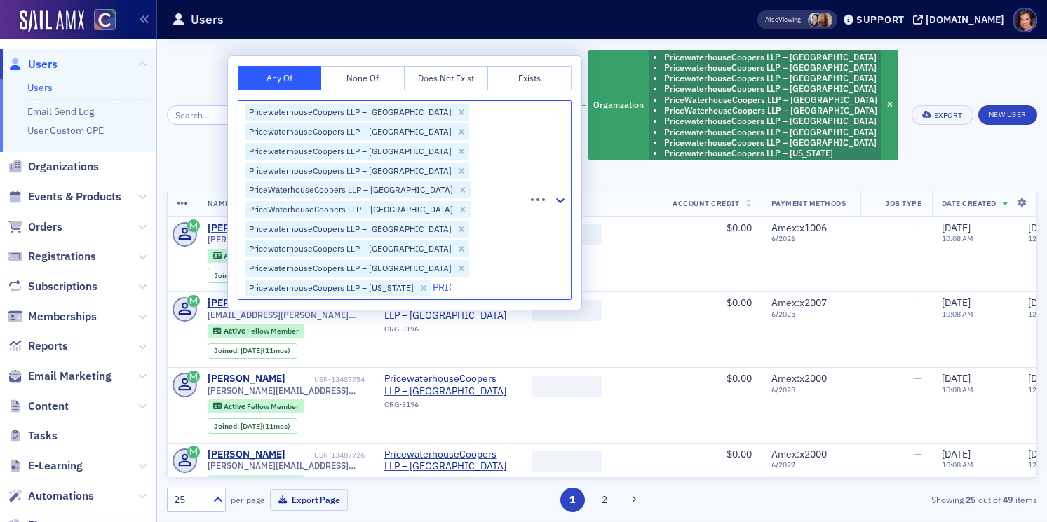
type input "PRICE"
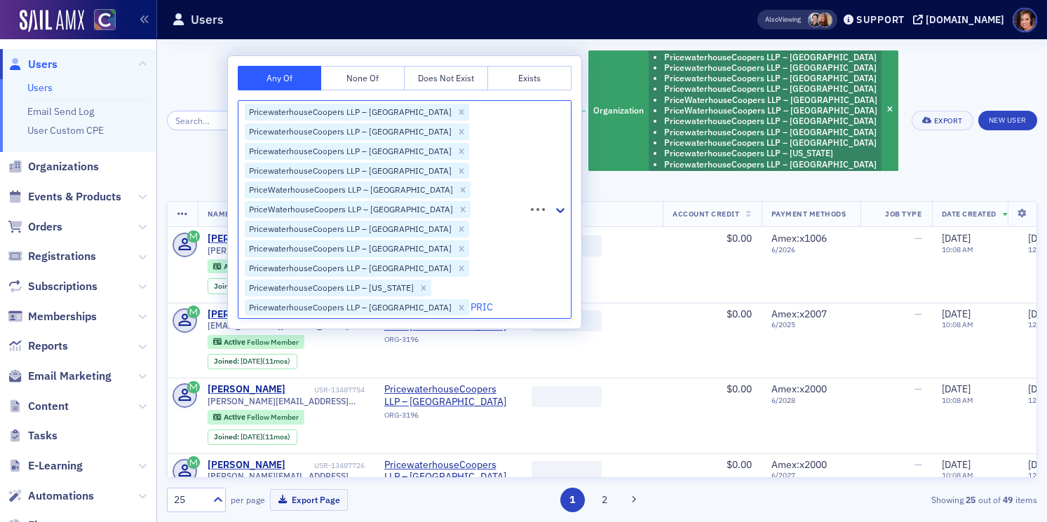
type input "PRICE"
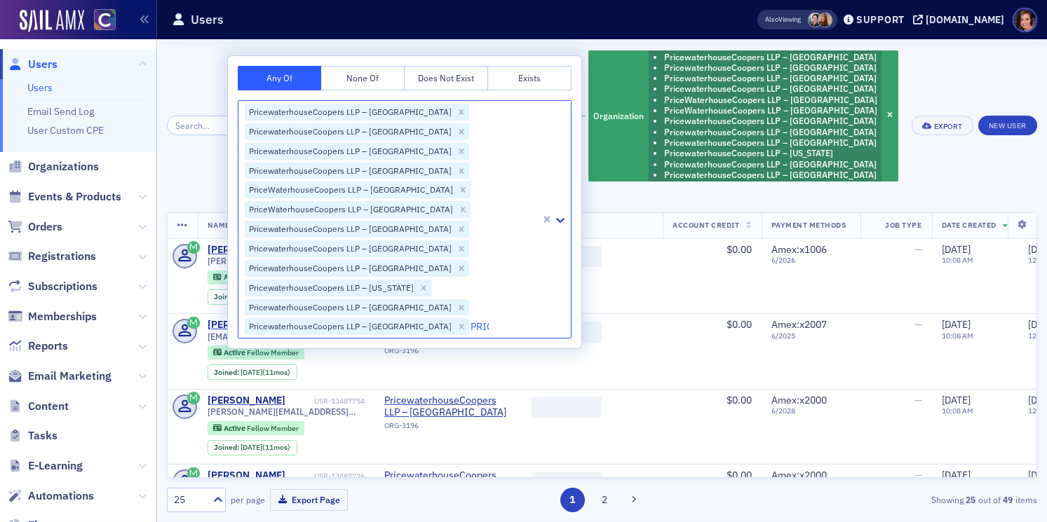
type input "PRICE"
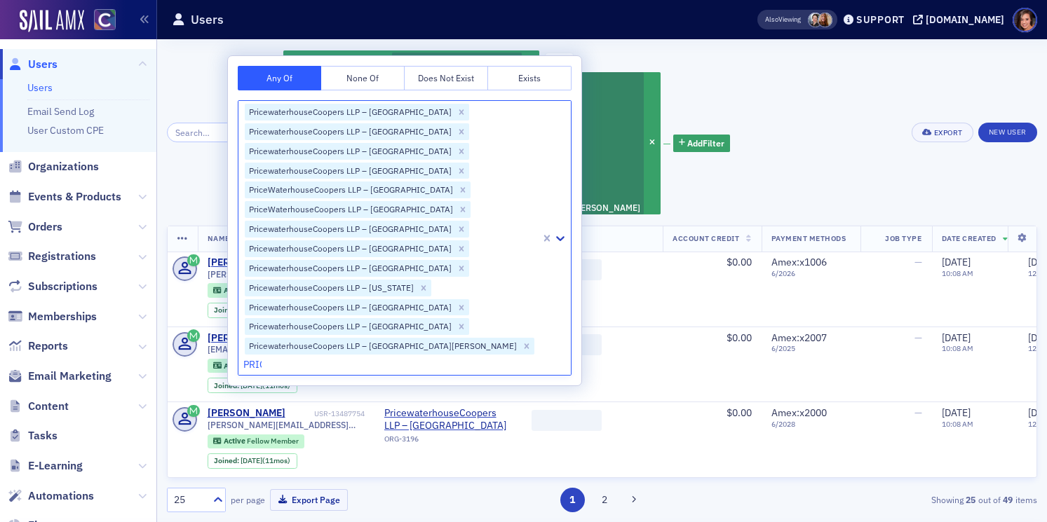
type input "PRICE"
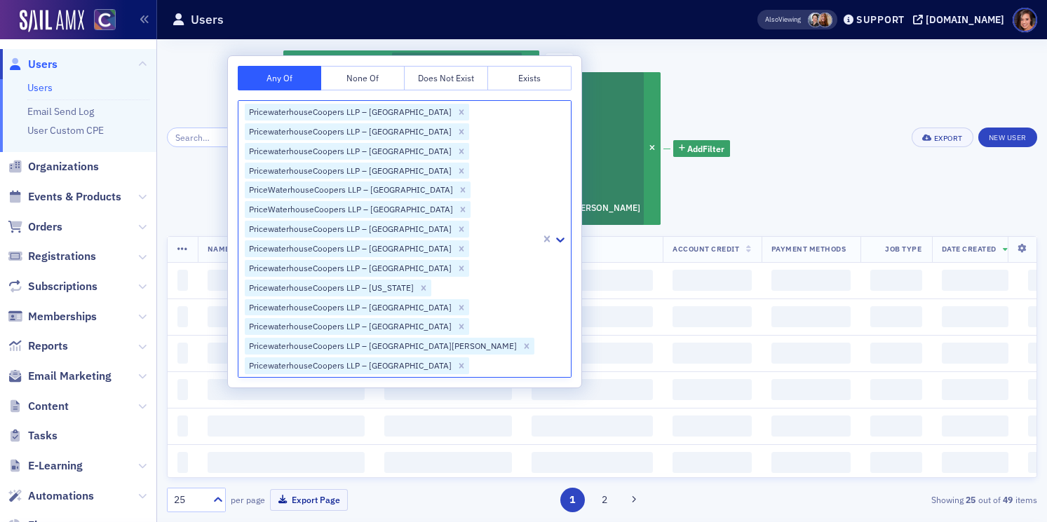
type input "R"
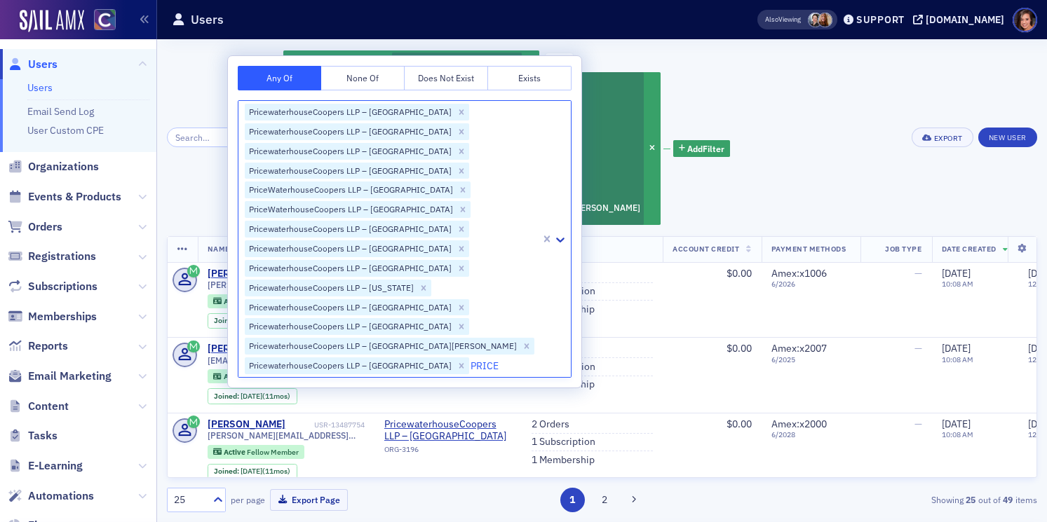
type input "PRICE"
click at [892, 77] on div "Is Active COCPA Member Has Active COCPA Membership and Organization Pricewaterh…" at bounding box center [592, 137] width 619 height 177
